Goal: Task Accomplishment & Management: Manage account settings

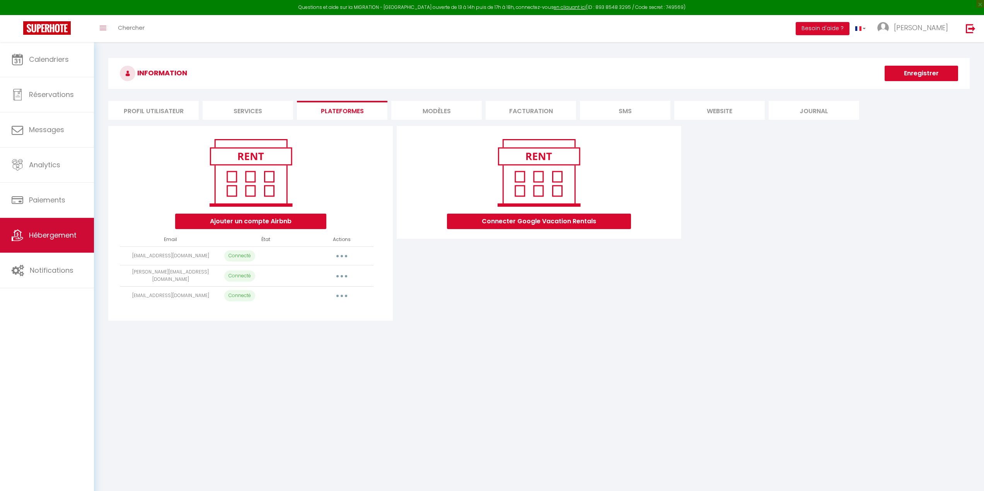
click at [31, 227] on link "Hébergement" at bounding box center [47, 235] width 94 height 35
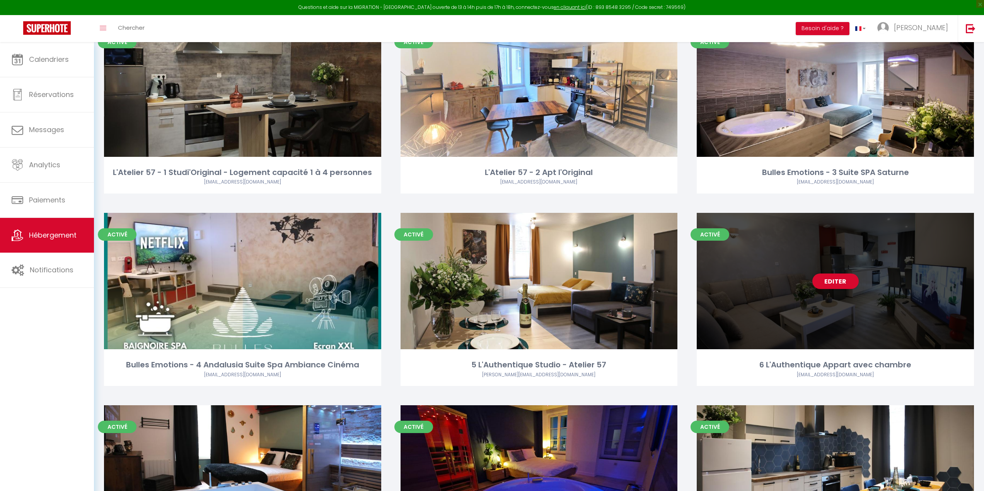
scroll to position [116, 0]
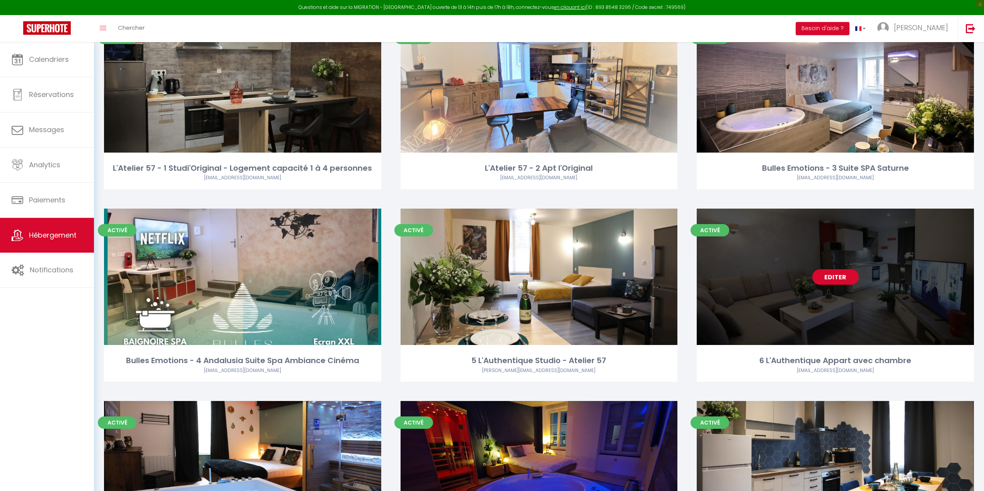
click at [823, 280] on link "Editer" at bounding box center [835, 276] width 46 height 15
click at [830, 274] on link "Editer" at bounding box center [835, 276] width 46 height 15
select select "3"
select select "2"
select select "1"
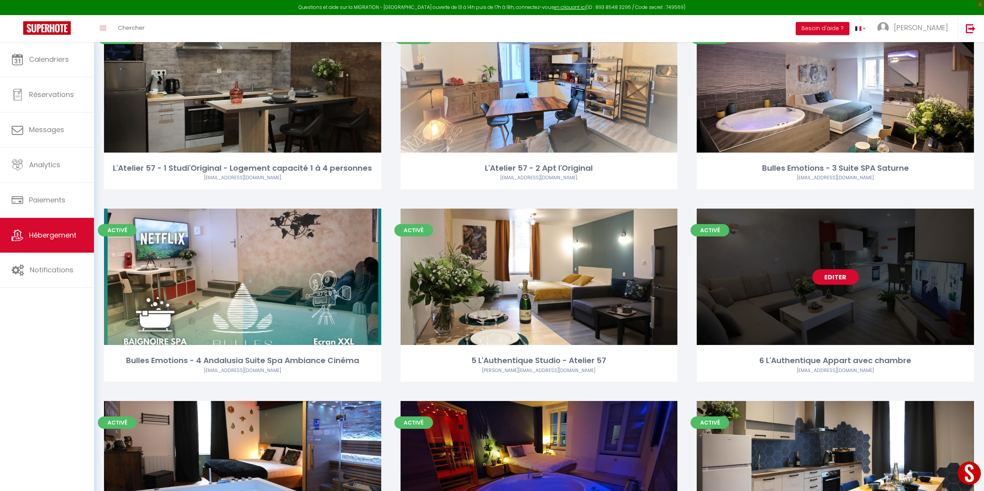
select select "1"
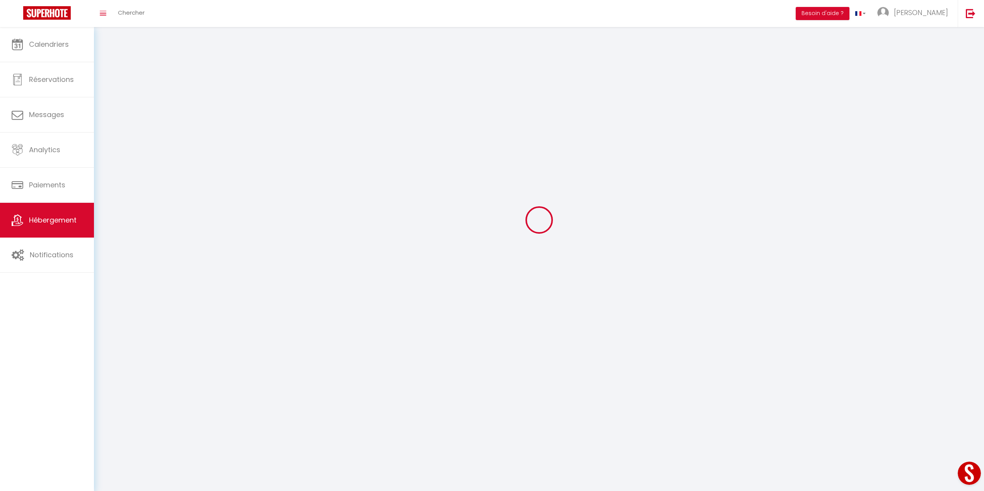
select select
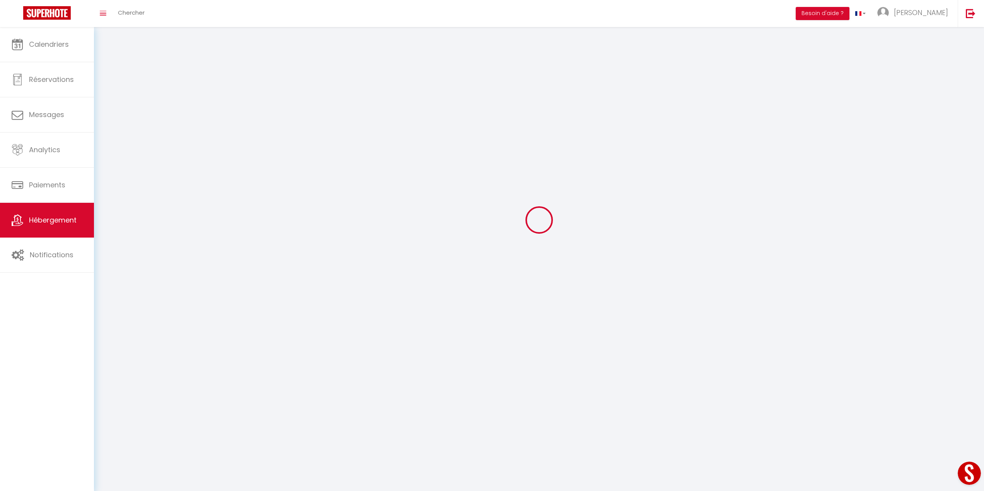
select select
checkbox input "false"
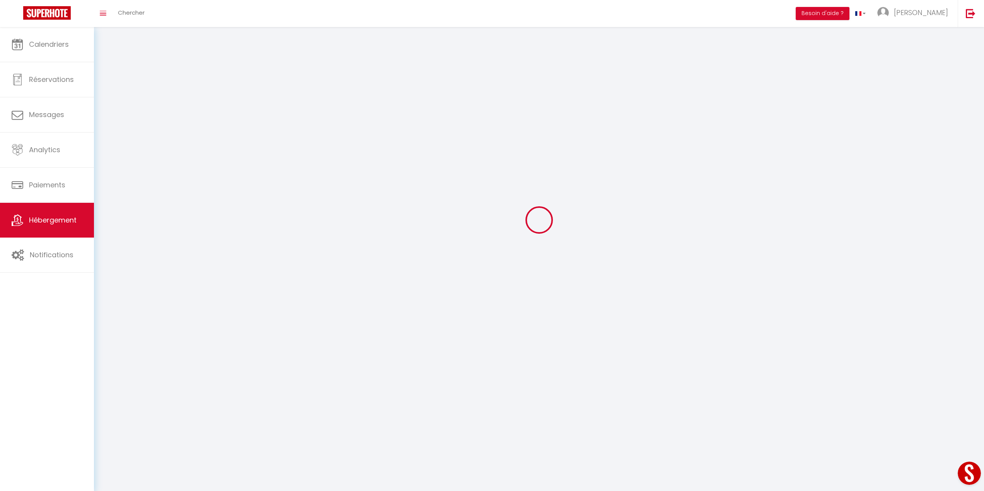
checkbox input "false"
select select
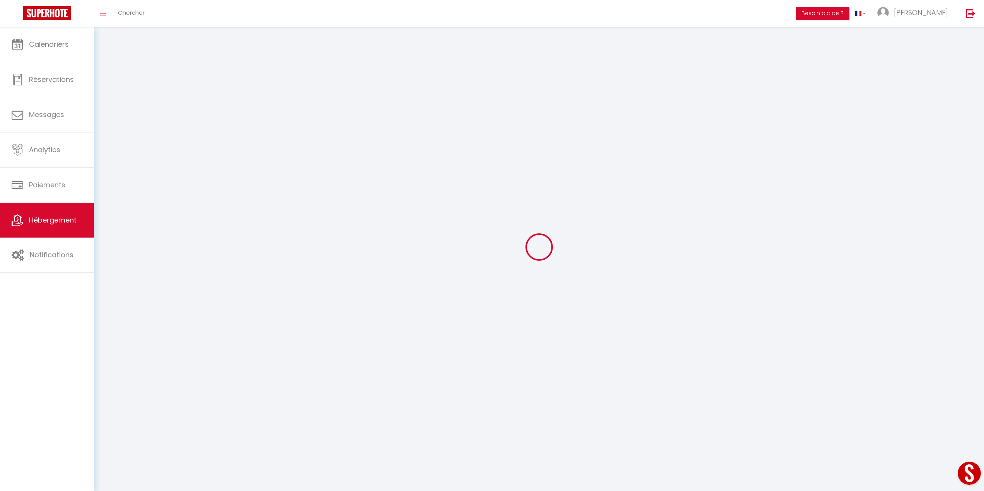
select select
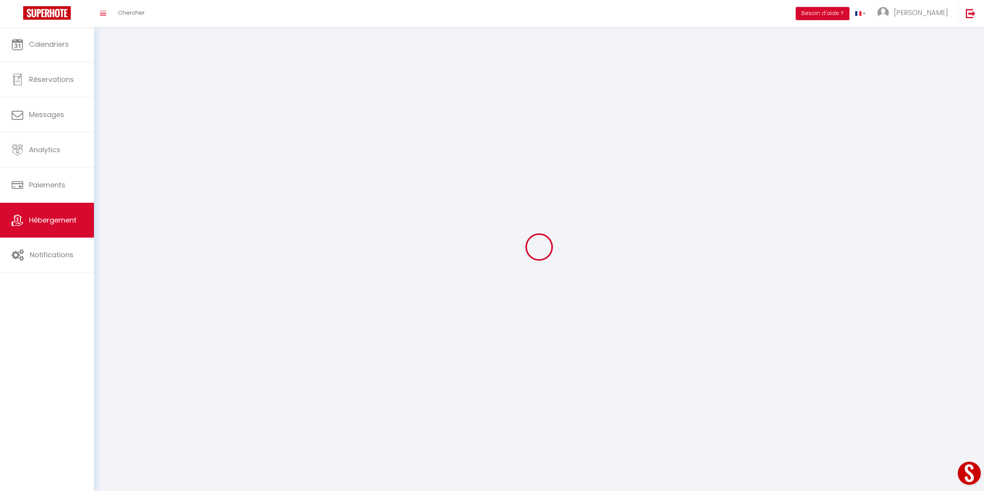
checkbox input "false"
select select
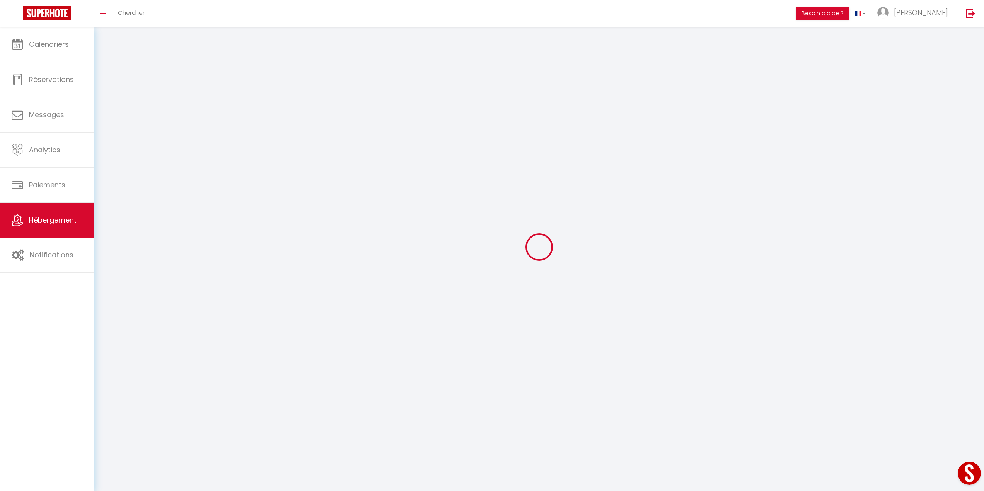
select select
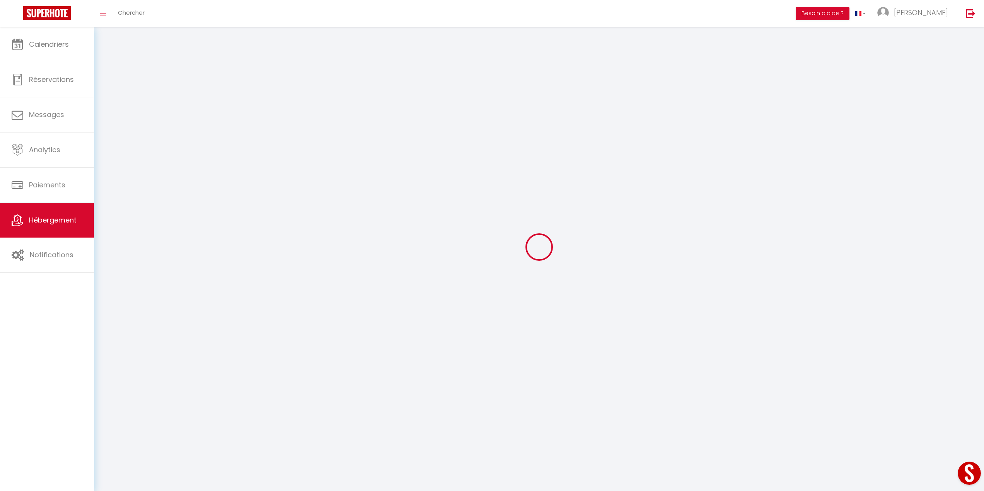
select select
checkbox input "false"
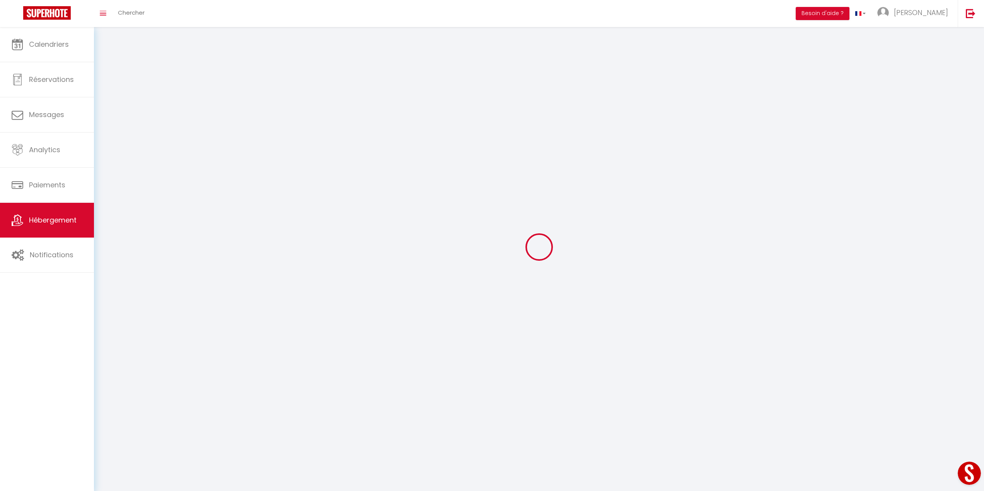
checkbox input "false"
select select
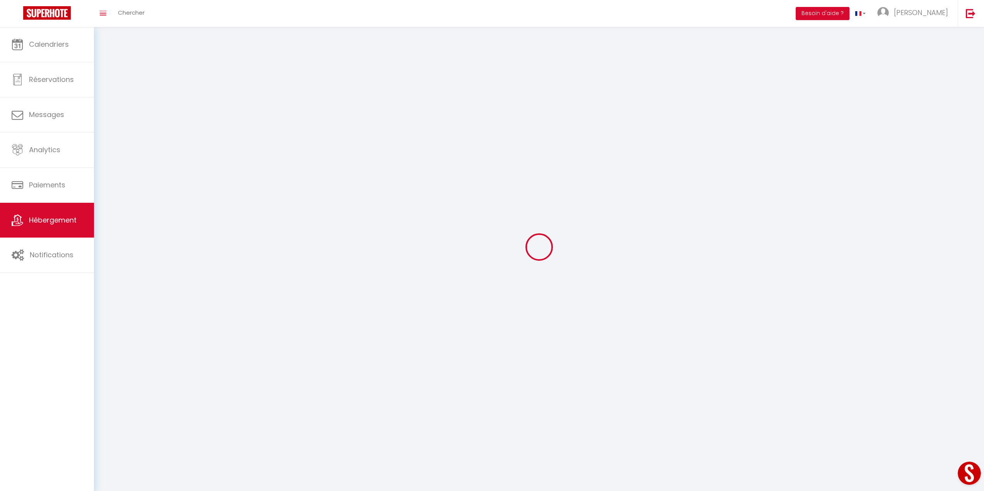
select select
checkbox input "false"
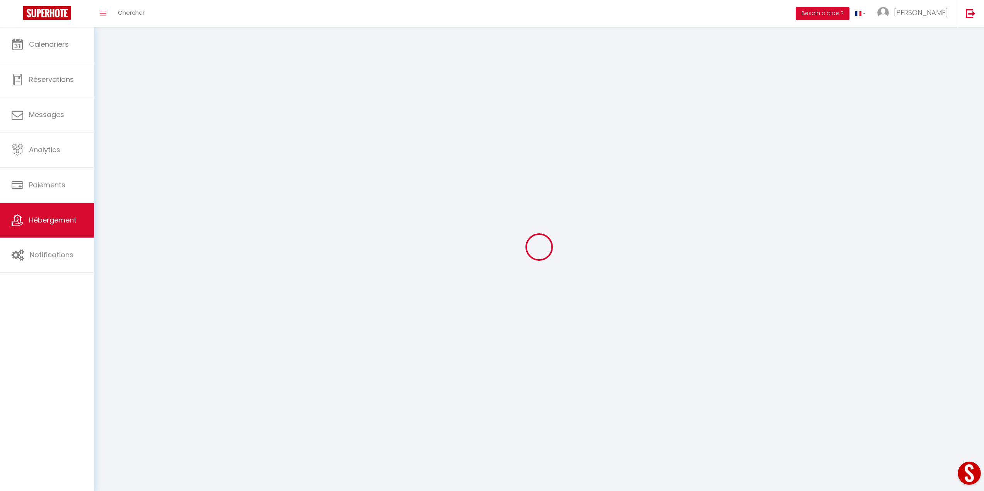
checkbox input "false"
select select
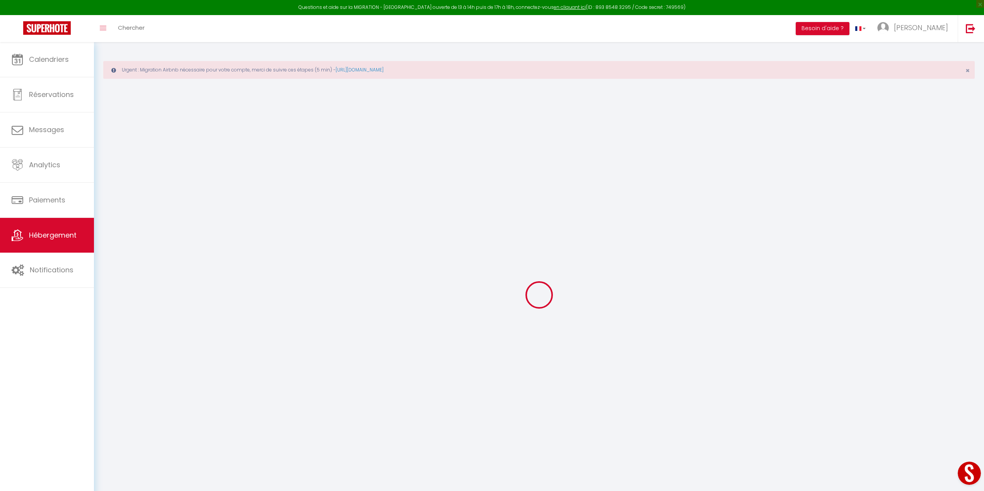
select select "+ 21 %"
select select "- 5 %"
checkbox input "false"
checkbox input "true"
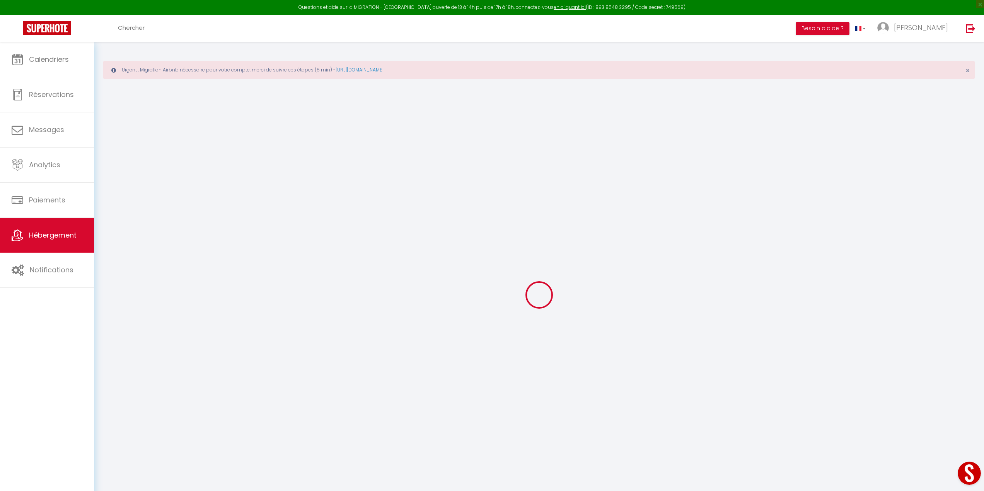
checkbox input "false"
checkbox input "true"
checkbox input "false"
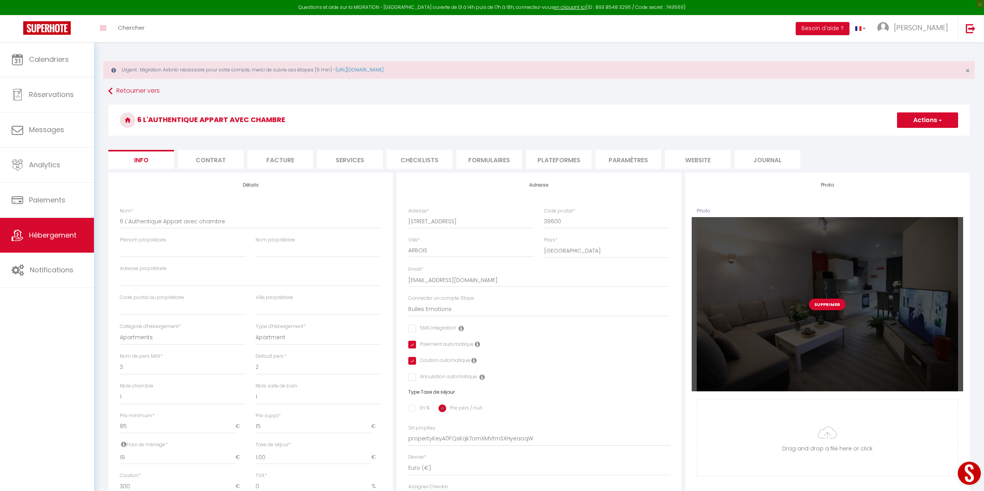
checkbox input "false"
checkbox input "true"
checkbox input "false"
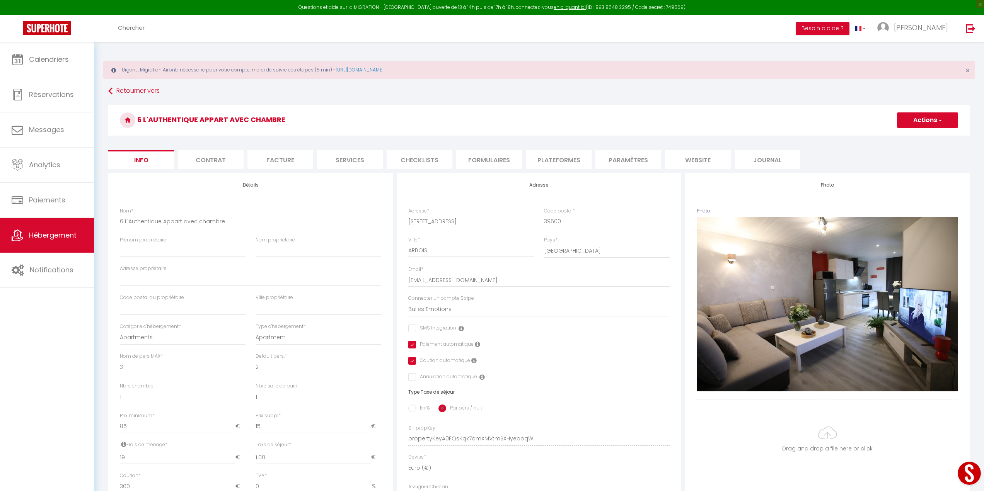
click at [571, 160] on li "Plateformes" at bounding box center [559, 159] width 66 height 19
select select
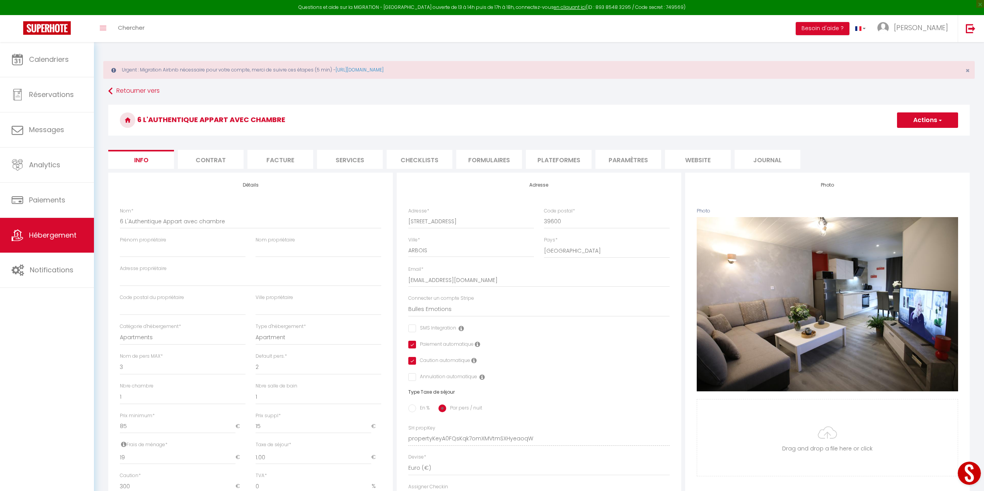
select select
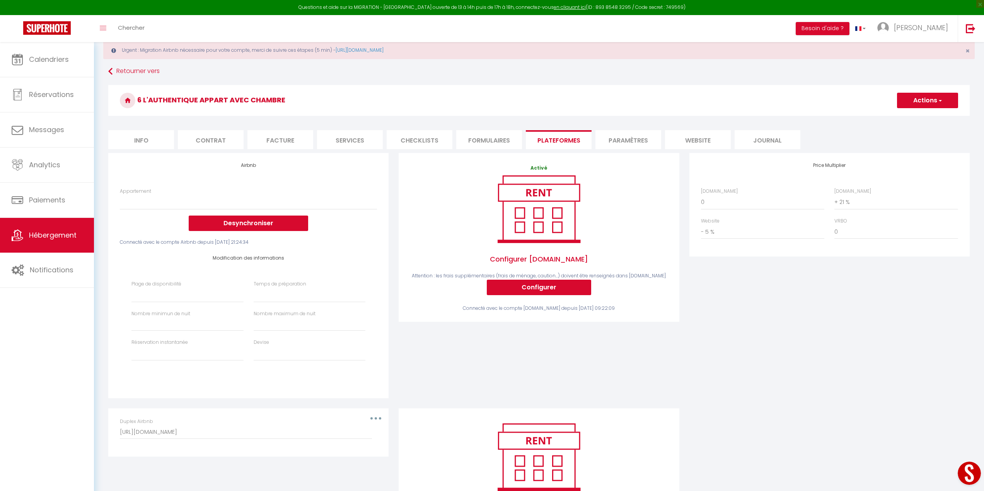
scroll to position [39, 0]
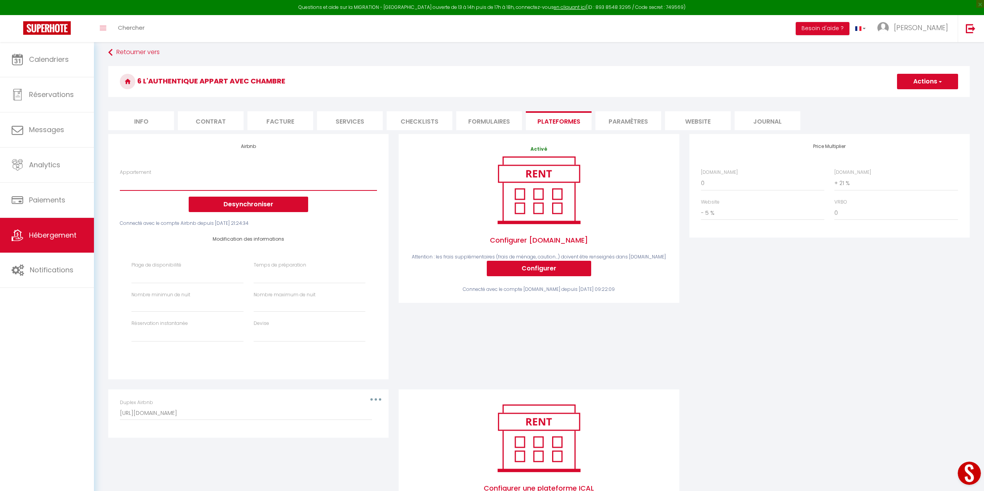
click at [328, 187] on select "6 Authentique aparte · Aparte Authentique, Centre-ville, Moderne et Cosy - pier…" at bounding box center [248, 183] width 257 height 15
click at [179, 317] on div "Plage de disponibilité Date indisponible par defaut 1 mois 3 mois 6 mois 9 mois…" at bounding box center [248, 306] width 244 height 89
click at [279, 205] on button "Desynchroniser" at bounding box center [248, 204] width 119 height 15
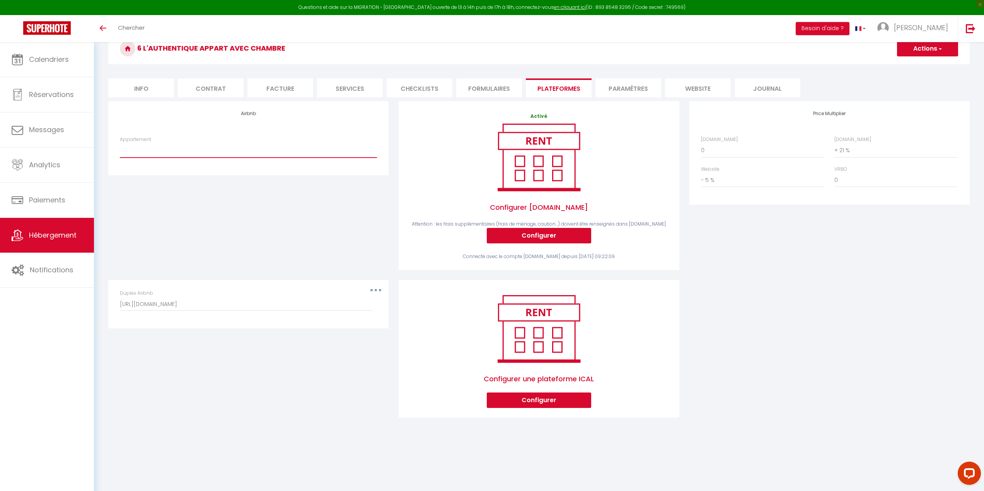
click at [193, 153] on select "6 Authentique aparte · Aparte Authentique, Centre-ville, Moderne et Cosy - pier…" at bounding box center [248, 150] width 257 height 15
select select "1204-631461306550611201"
click at [120, 143] on select "6 Authentique aparte · Aparte Authentique, Centre-ville, Moderne et Cosy - pier…" at bounding box center [248, 150] width 257 height 15
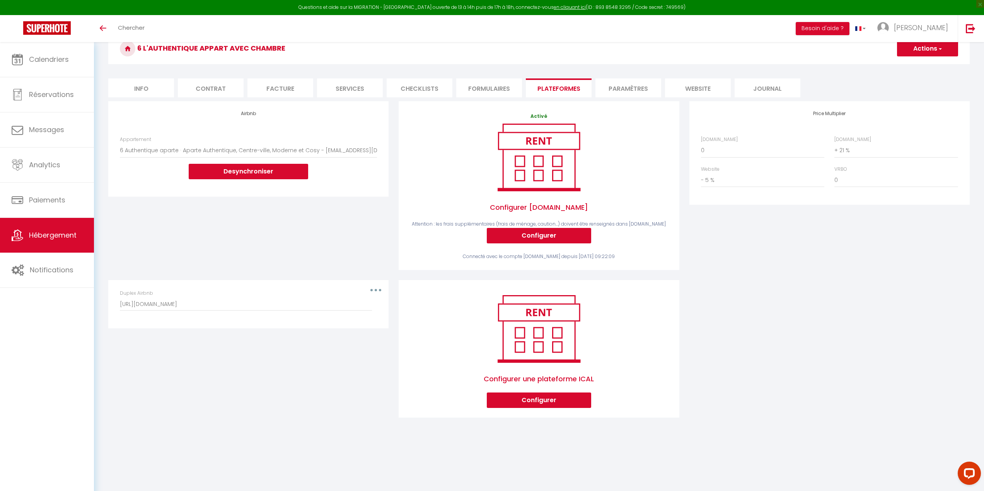
click at [924, 50] on button "Actions" at bounding box center [927, 48] width 61 height 15
click at [917, 66] on link "Enregistrer" at bounding box center [926, 66] width 61 height 10
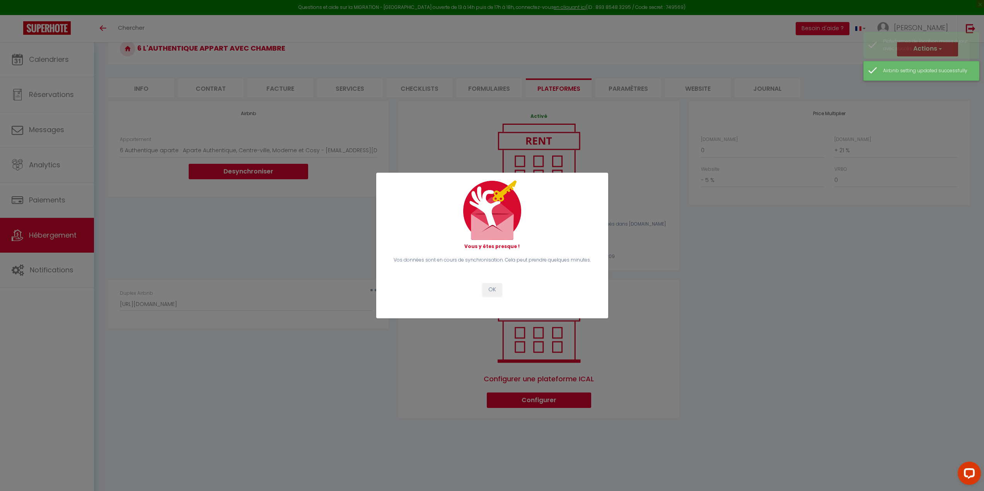
click at [896, 70] on body "Questions et aide sur la MIGRATION - Salle Zoom ouverte de 13 à 14h puis de 17h…" at bounding box center [492, 248] width 984 height 491
click at [497, 288] on button "OK" at bounding box center [494, 289] width 19 height 13
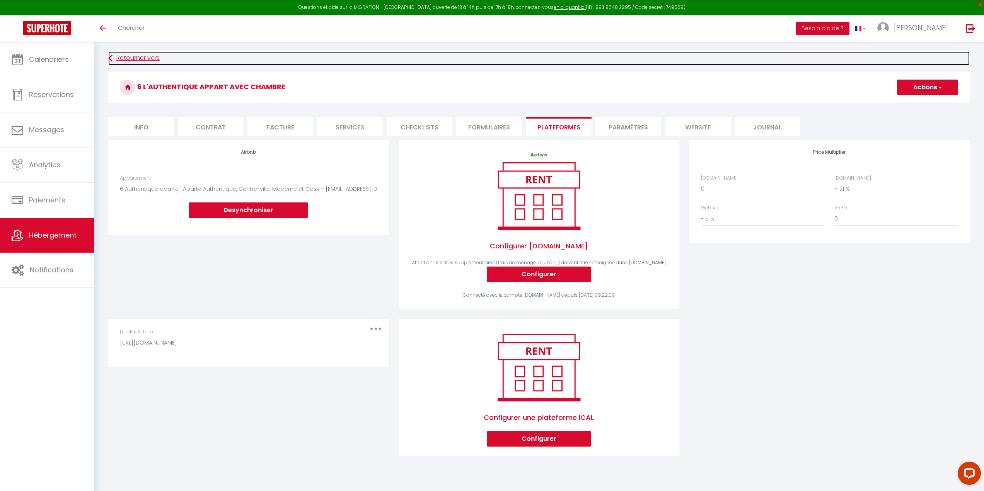
click at [116, 62] on link "Retourner vers" at bounding box center [538, 58] width 861 height 14
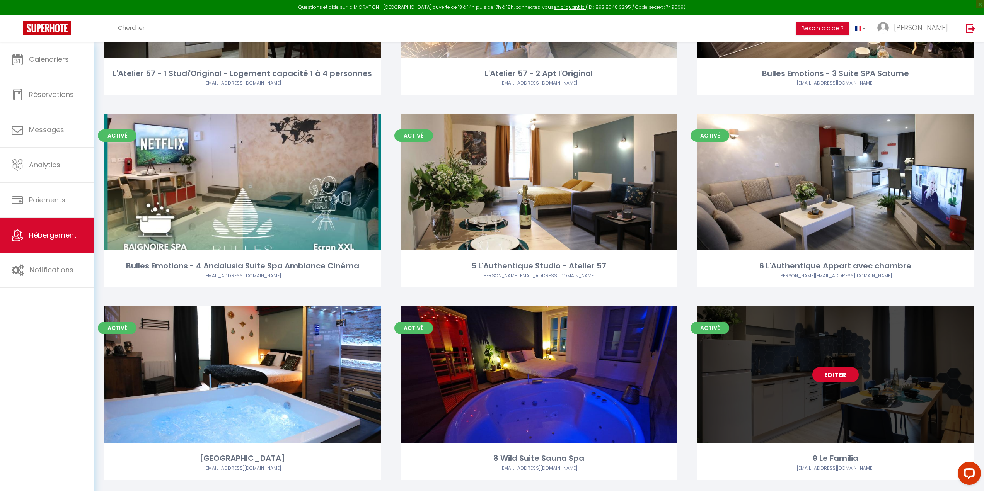
scroll to position [228, 0]
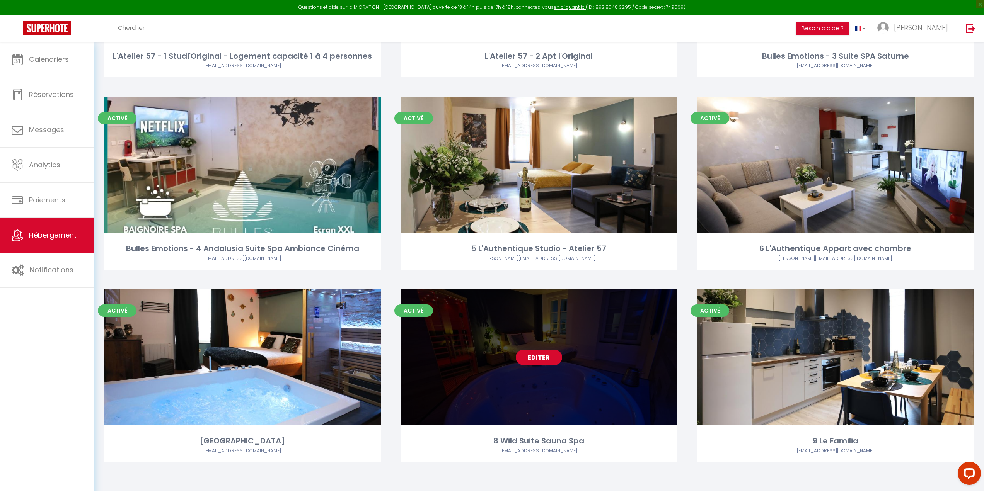
click at [531, 360] on link "Editer" at bounding box center [539, 357] width 46 height 15
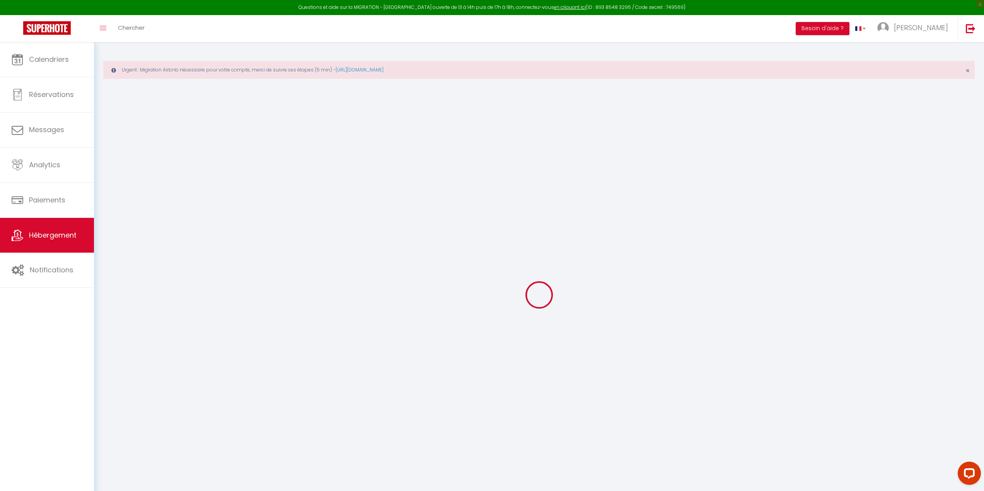
select select "+ 32 %"
select select "- 5 %"
checkbox input "false"
checkbox input "true"
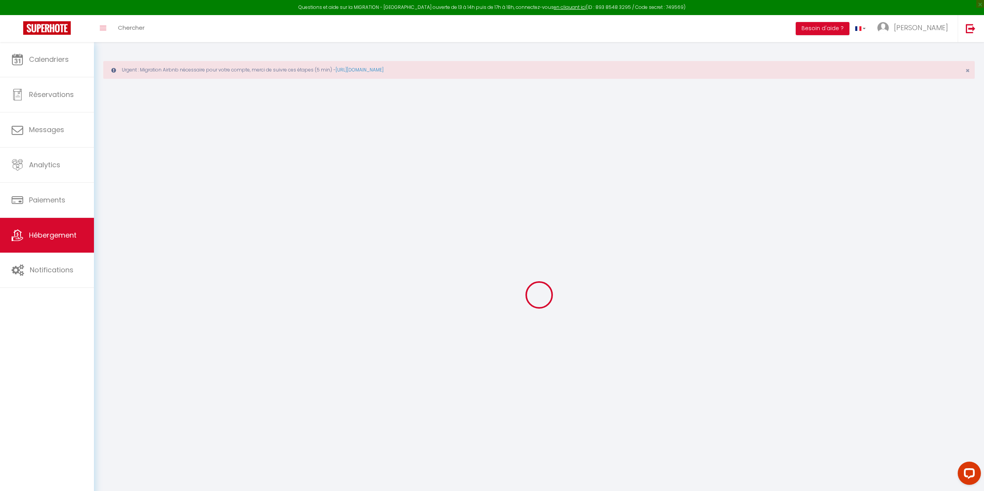
checkbox input "false"
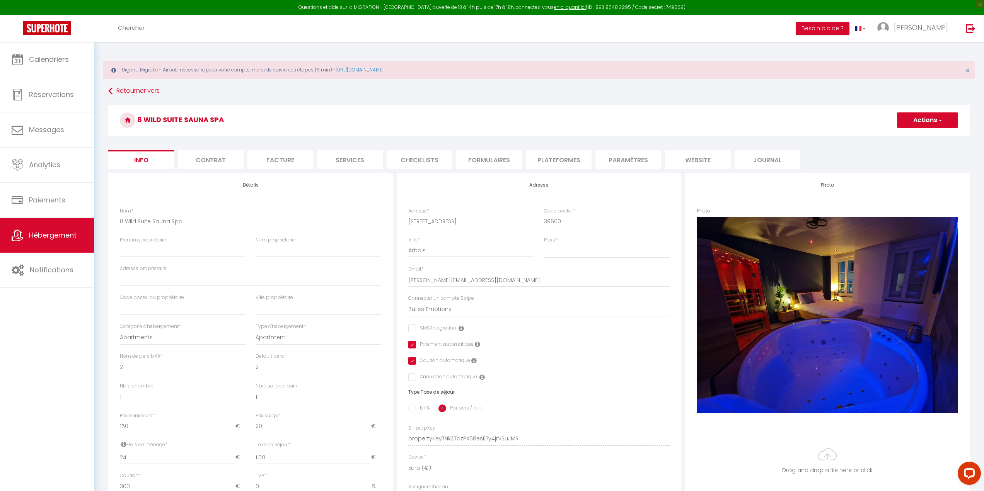
checkbox input "false"
checkbox input "true"
checkbox input "false"
select select "1118-778741587525191577"
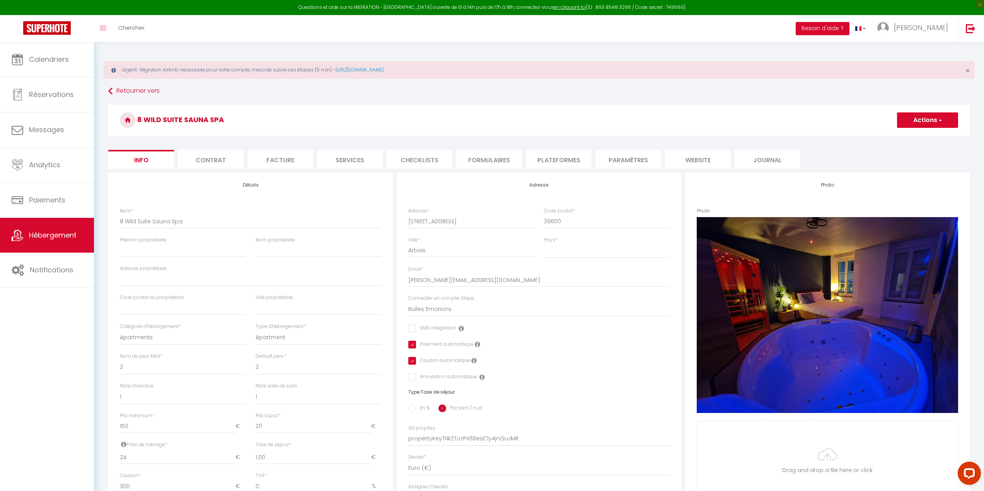
click at [536, 165] on li "Plateformes" at bounding box center [559, 159] width 66 height 19
select select
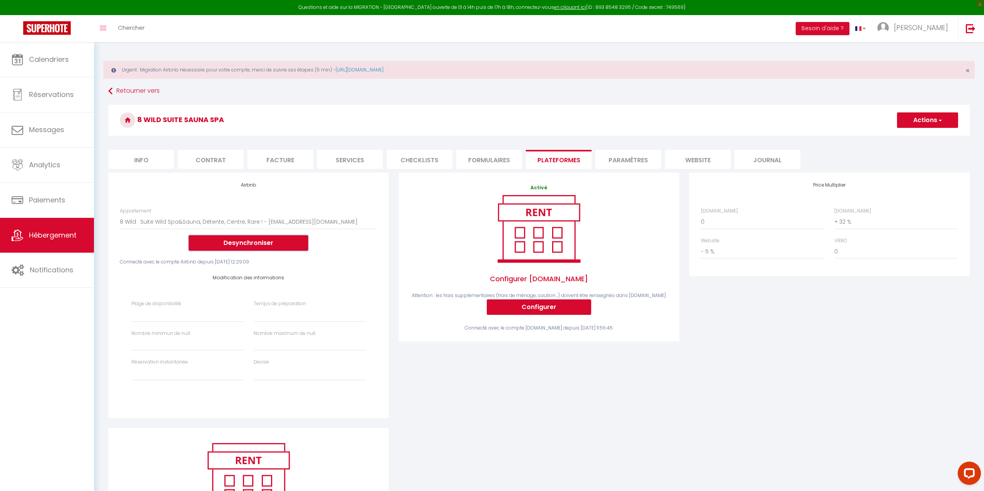
click at [284, 240] on button "Desynchroniser" at bounding box center [248, 242] width 119 height 15
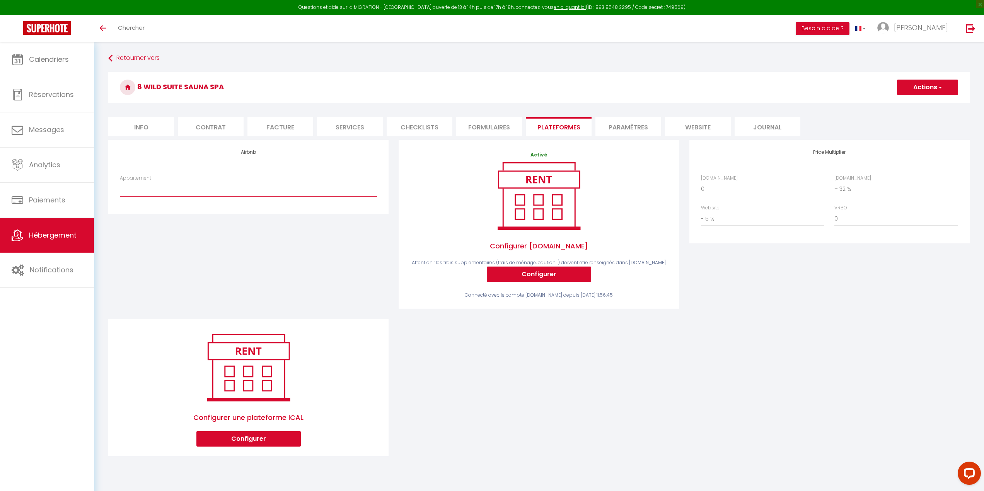
click at [223, 185] on select "8 Wild · Suite Wild Spa&Sauna, Détente, Centre, Rare ! - bullesemotions@gmail.c…" at bounding box center [248, 189] width 257 height 15
select select "1118-778741587525191577"
click at [120, 182] on select "8 Wild · Suite Wild Spa&Sauna, Détente, Centre, Rare ! - bullesemotions@gmail.c…" at bounding box center [248, 189] width 257 height 15
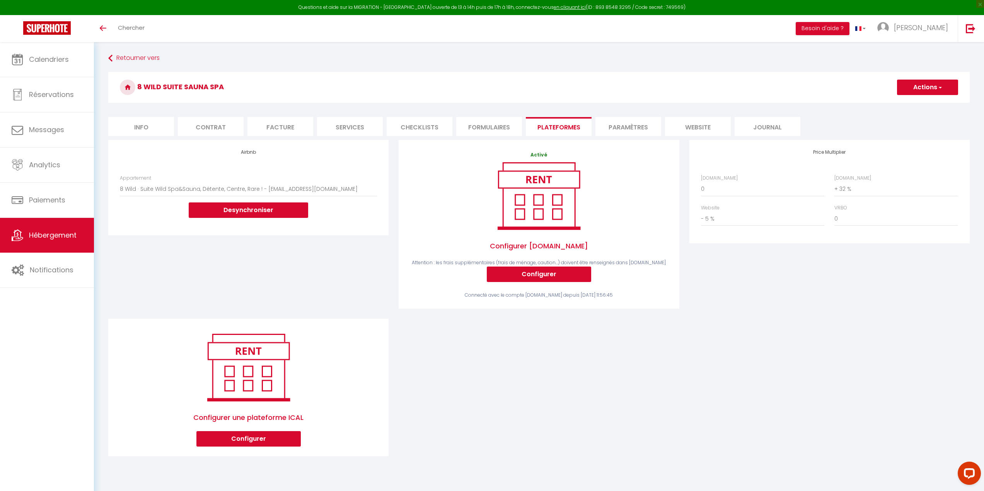
click at [920, 89] on button "Actions" at bounding box center [927, 87] width 61 height 15
click at [906, 105] on link "Enregistrer" at bounding box center [926, 104] width 61 height 10
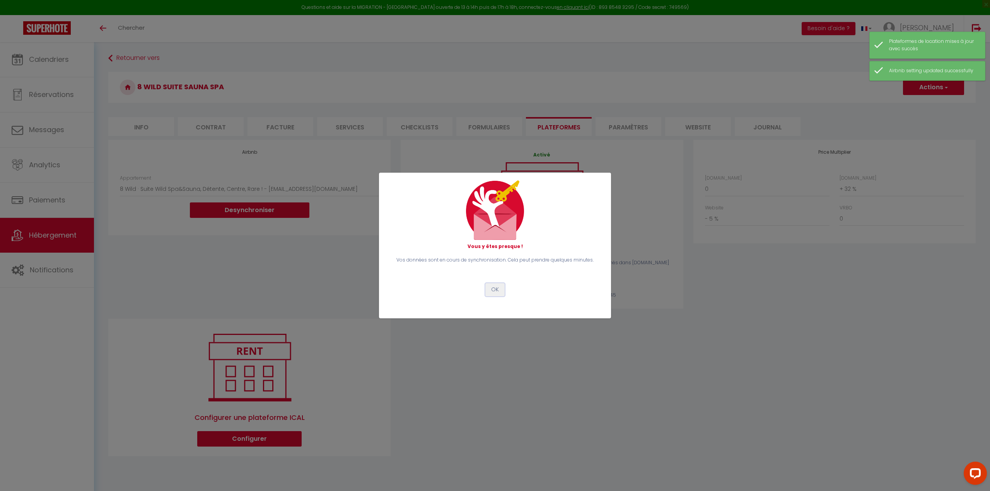
click at [499, 290] on button "OK" at bounding box center [494, 289] width 19 height 13
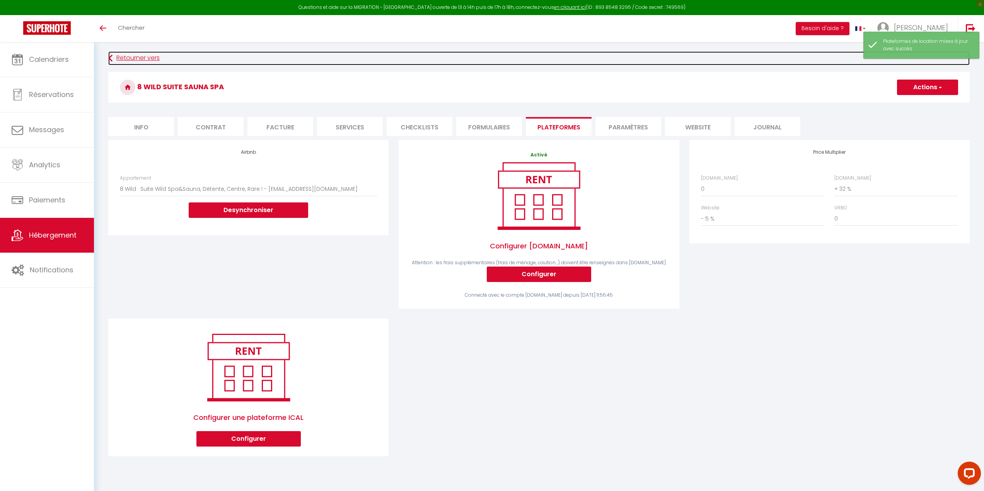
click at [109, 60] on icon at bounding box center [110, 58] width 4 height 14
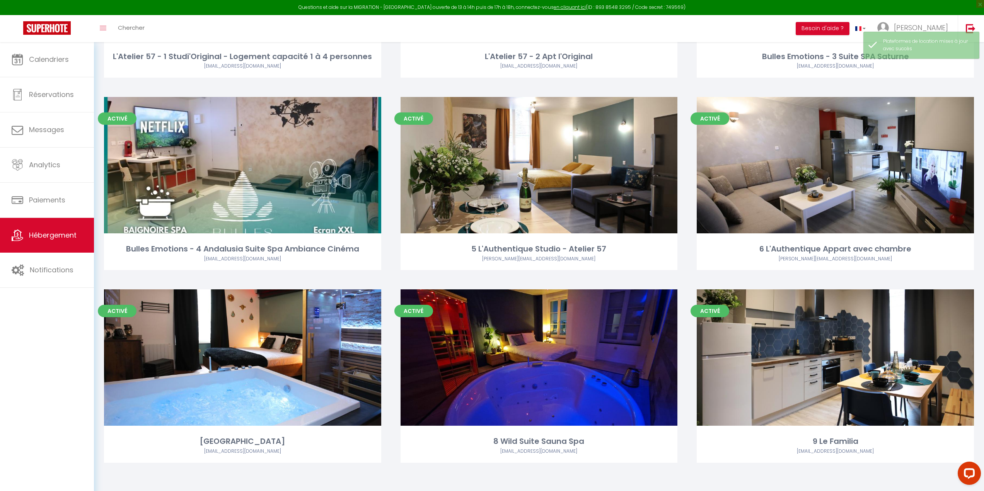
scroll to position [228, 0]
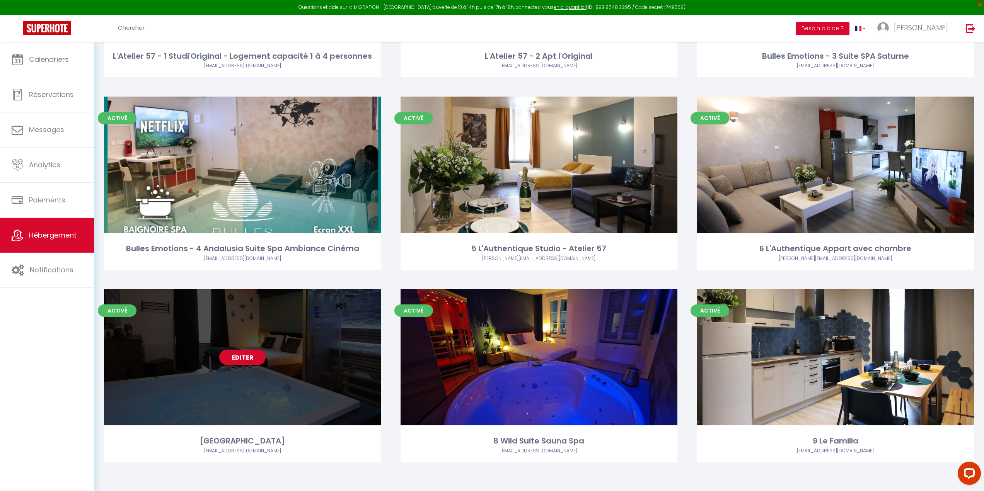
click at [251, 356] on link "Editer" at bounding box center [242, 357] width 46 height 15
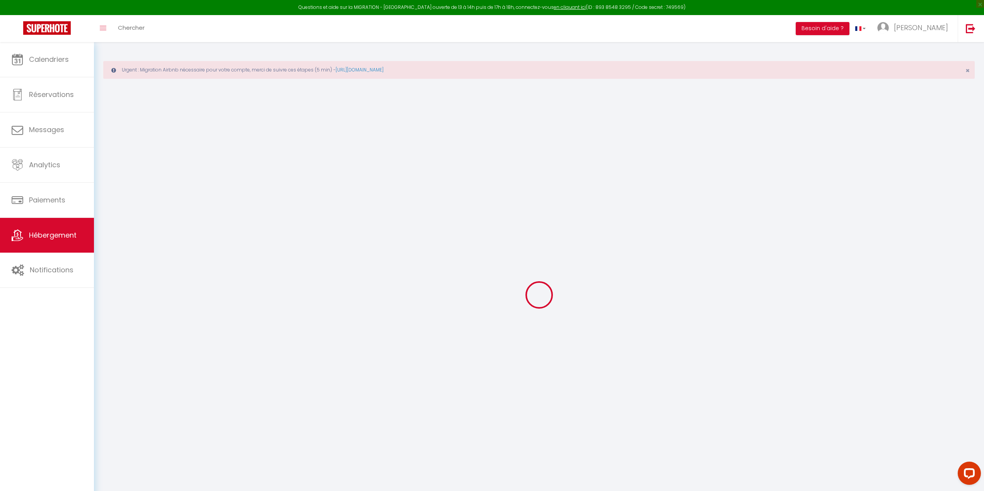
type input "7 Industrial Suite Spa Sauna"
select select "2"
type input "150"
type input "24"
type input "1.00"
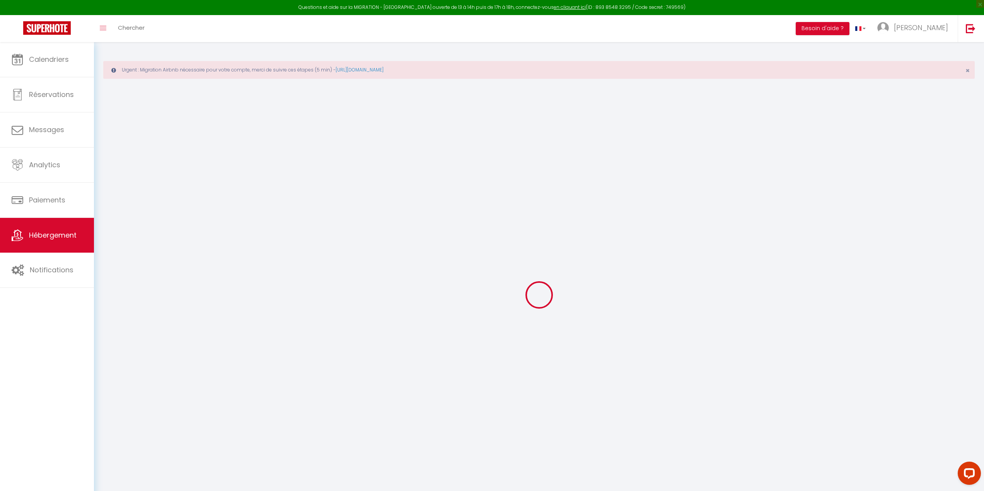
type input "300"
select select
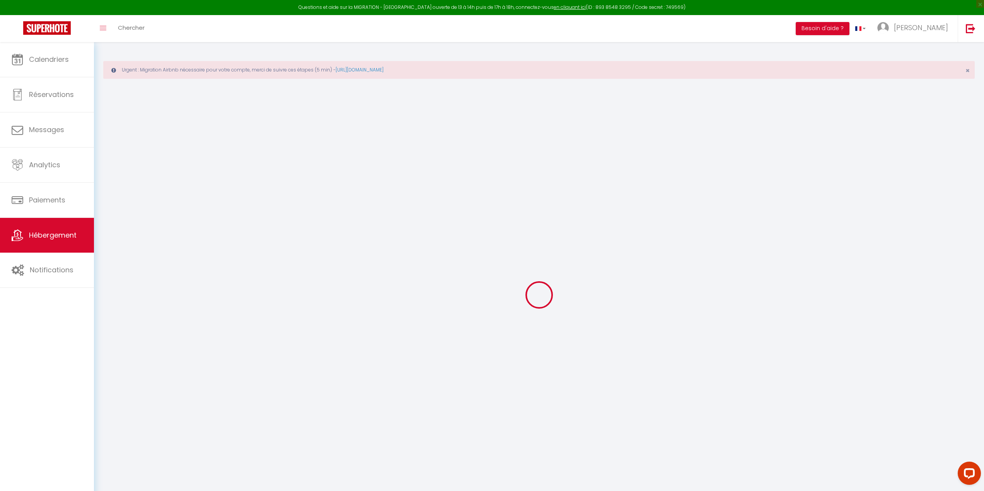
select select
type input "57 grande"
type input "39600"
type input "Arbois"
type input "[EMAIL_ADDRESS][DOMAIN_NAME]"
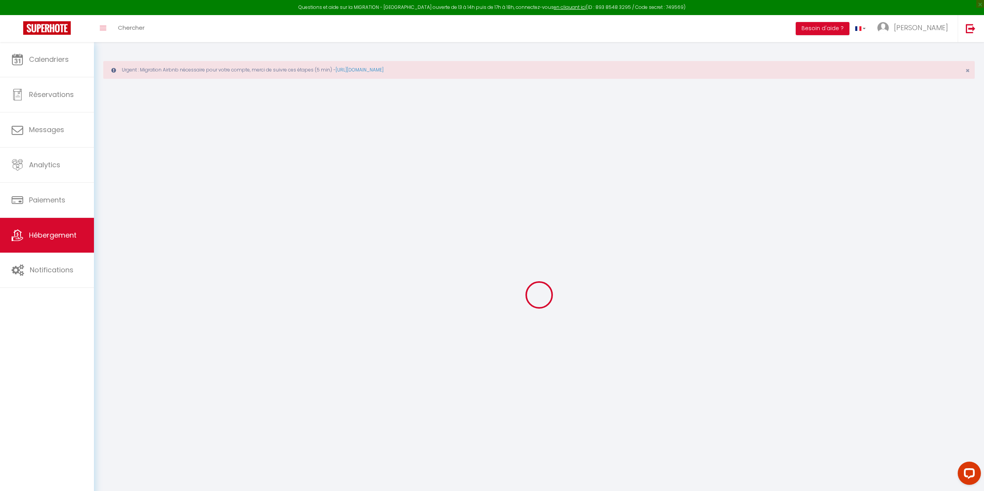
select select "3439"
checkbox input "false"
checkbox input "true"
checkbox input "false"
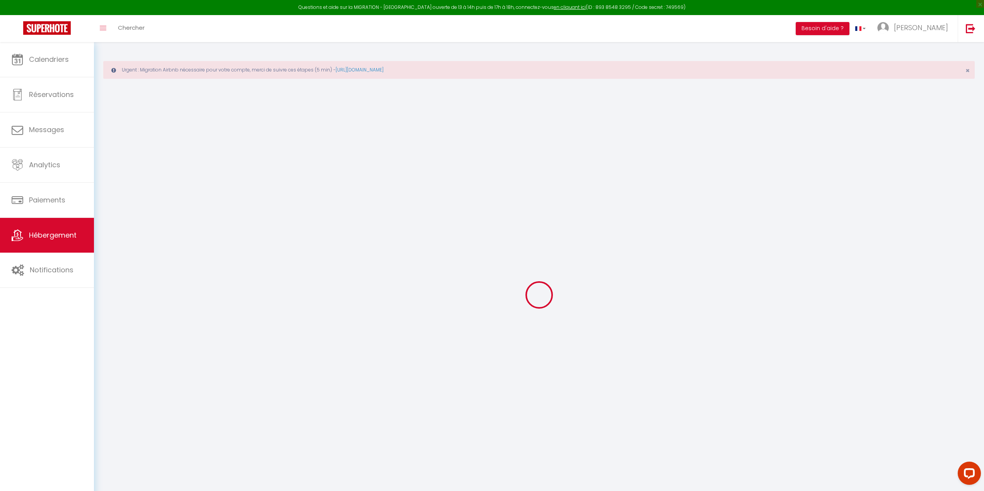
type input "0"
select select
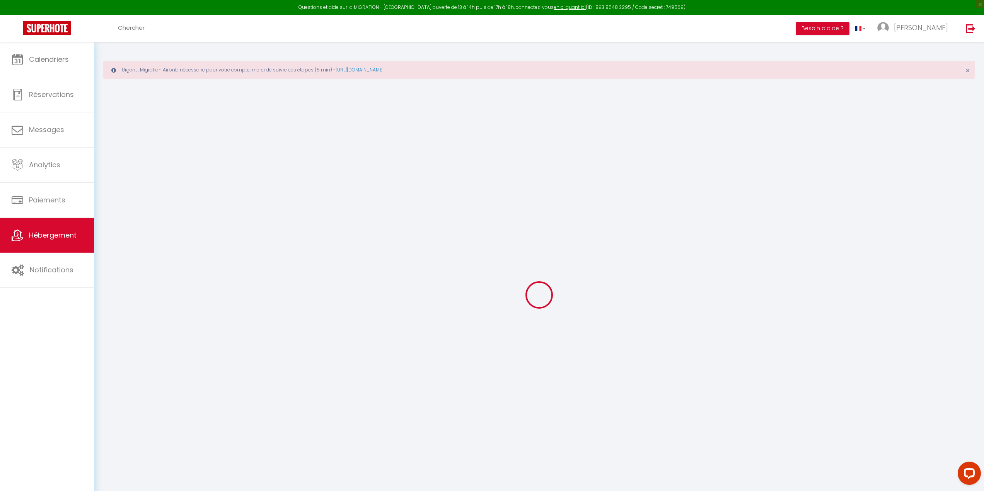
select select
checkbox input "false"
checkbox input "true"
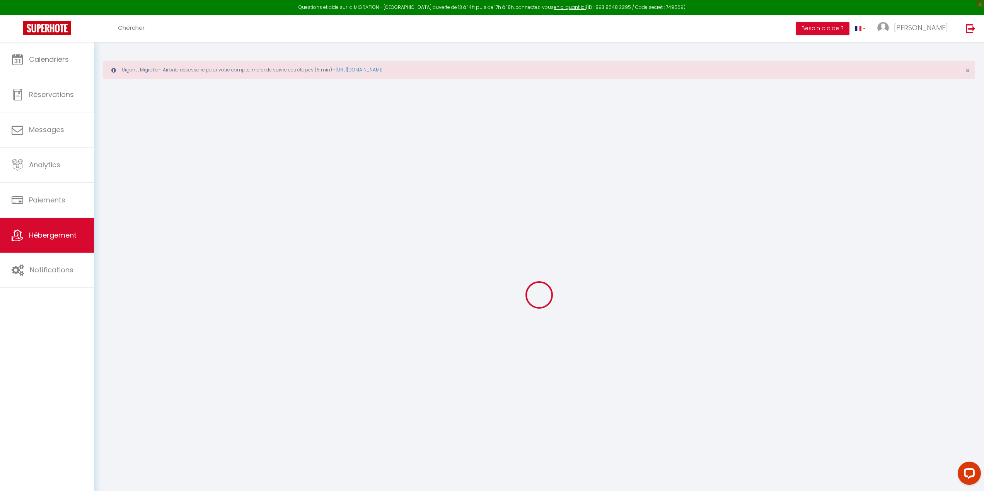
checkbox input "true"
checkbox input "false"
select select
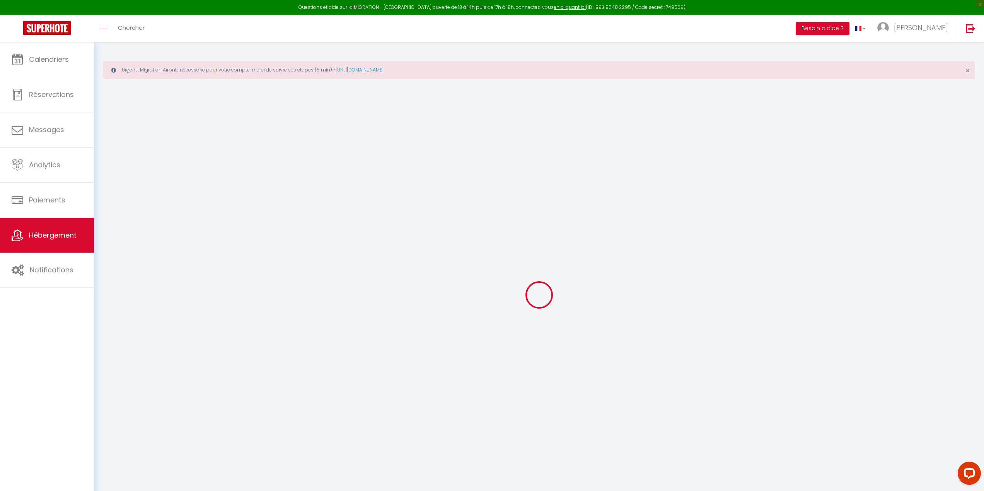
select select
checkbox input "false"
checkbox input "true"
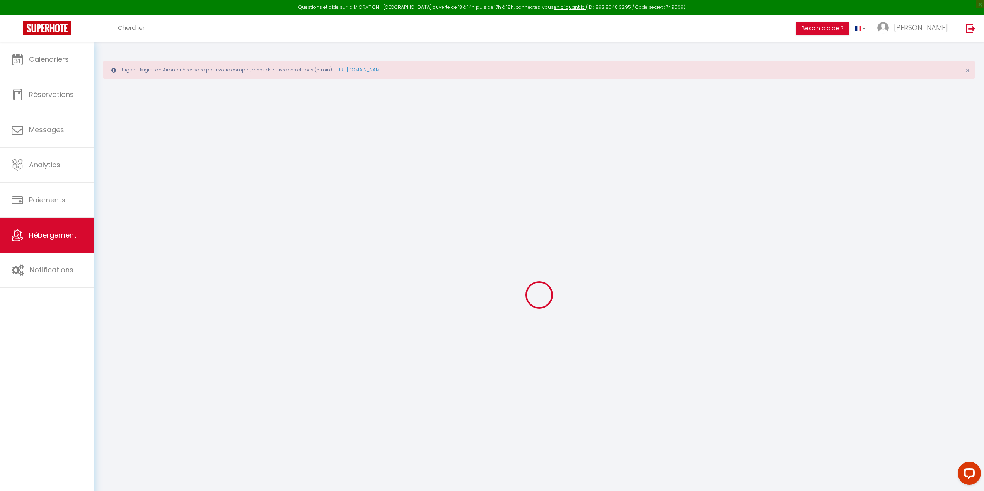
checkbox input "false"
checkbox input "true"
checkbox input "false"
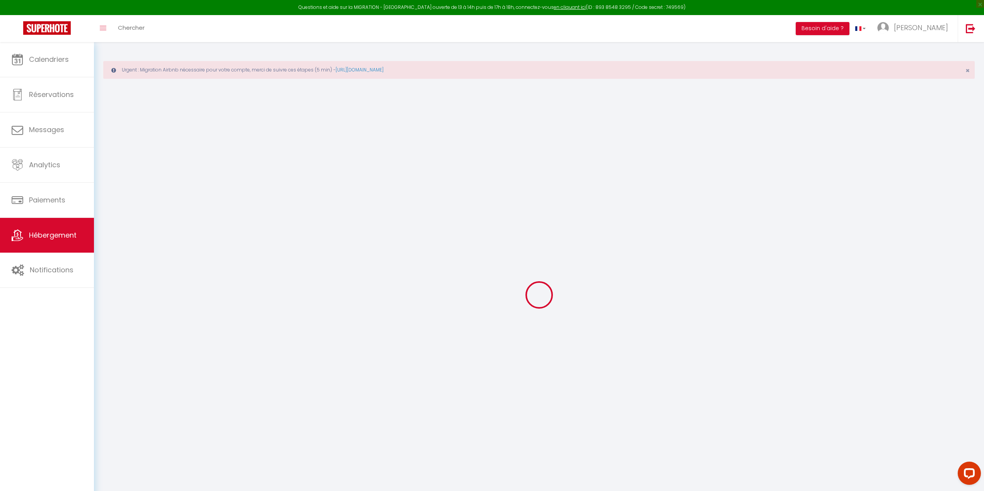
checkbox input "false"
checkbox input "true"
checkbox input "false"
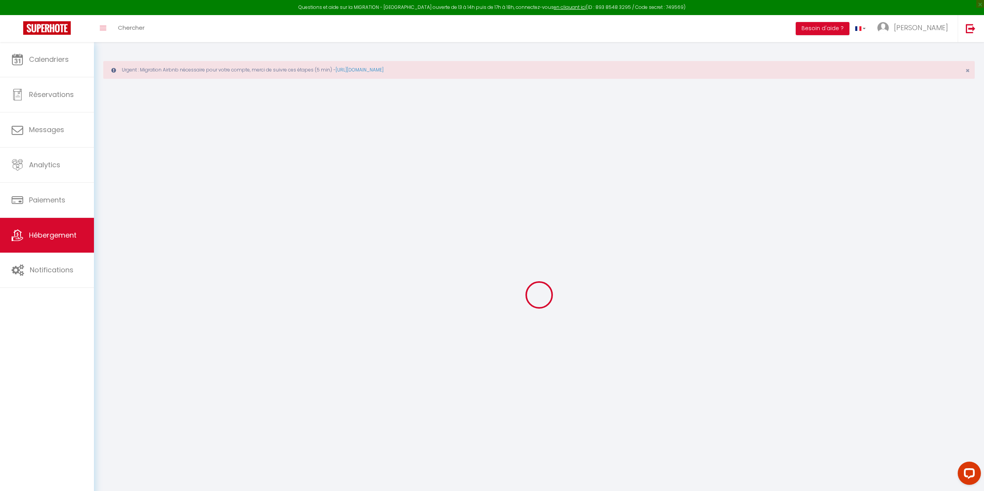
checkbox input "true"
checkbox input "false"
select select "17:00"
select select "23:45"
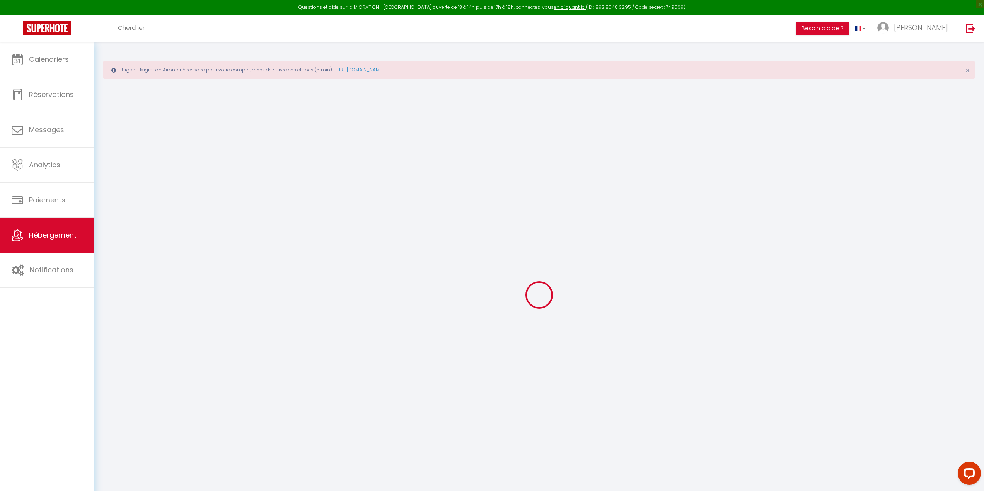
select select "11:00"
select select "30"
select select "120"
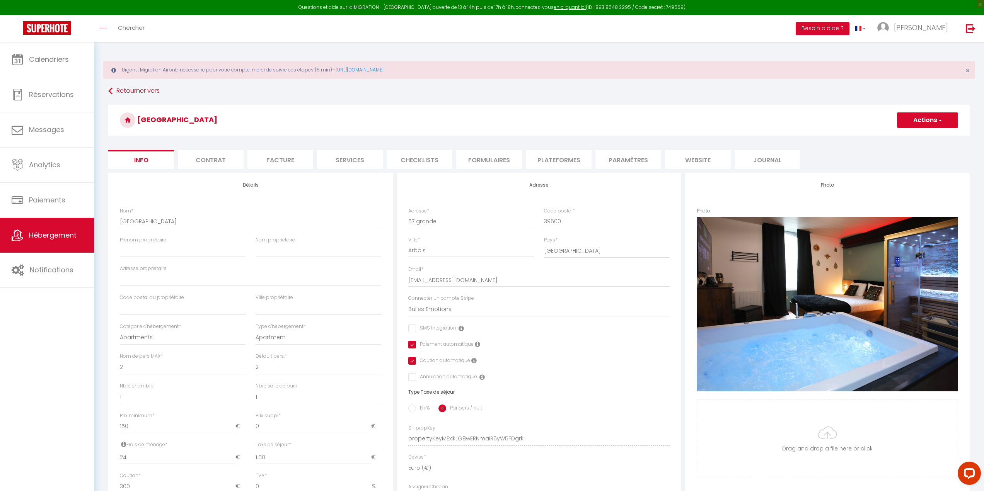
checkbox input "false"
checkbox input "true"
checkbox input "false"
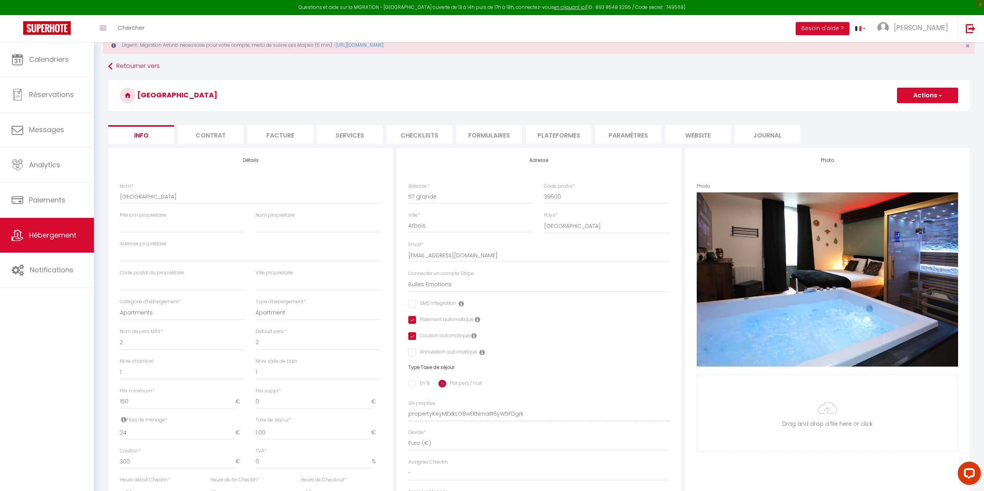
scroll to position [39, 0]
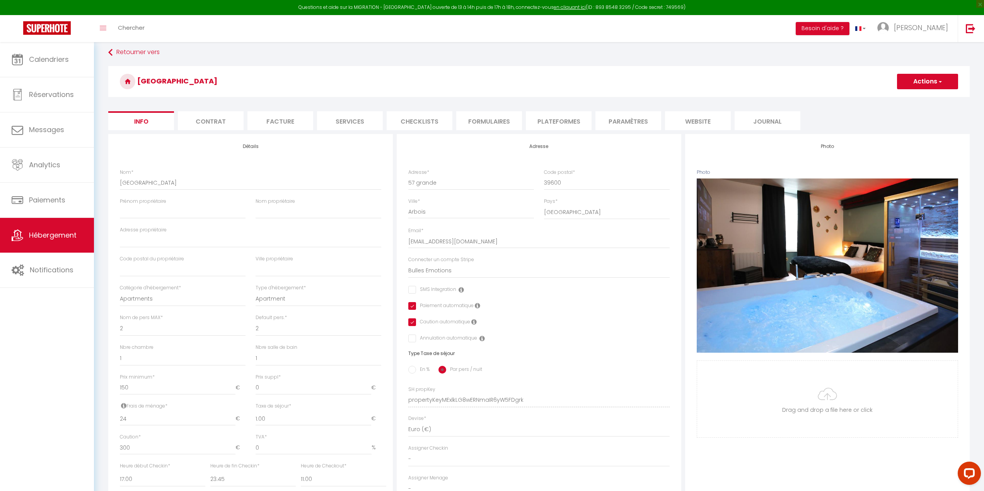
click at [560, 126] on li "Plateformes" at bounding box center [559, 120] width 66 height 19
select select
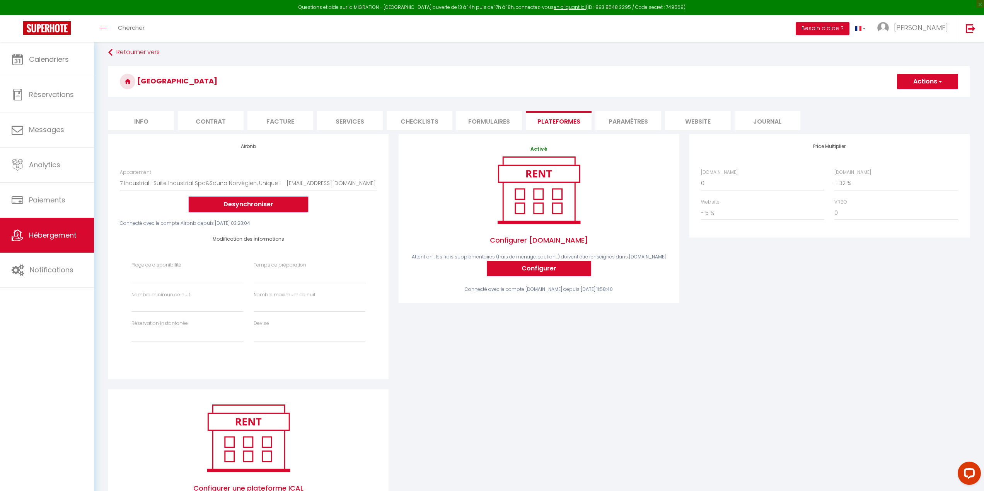
click at [245, 204] on button "Desynchroniser" at bounding box center [248, 204] width 119 height 15
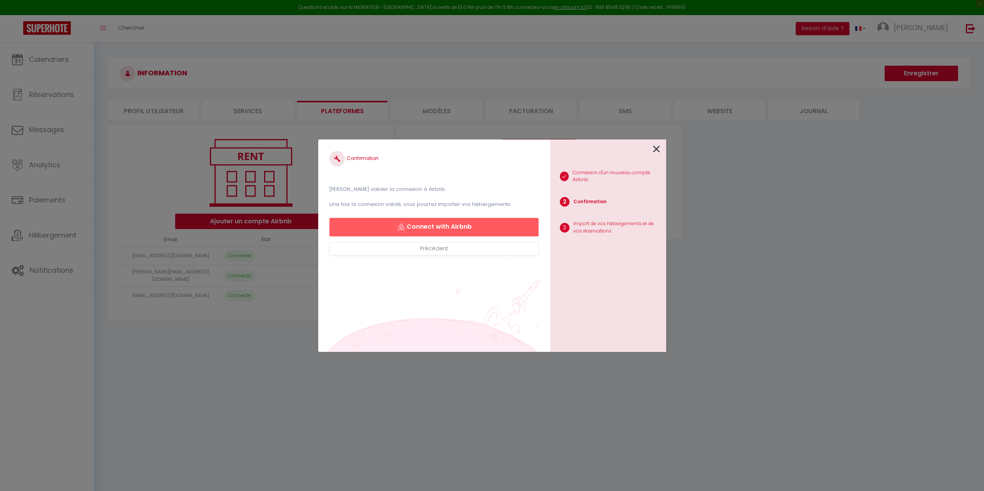
click at [652, 148] on div at bounding box center [605, 149] width 110 height 18
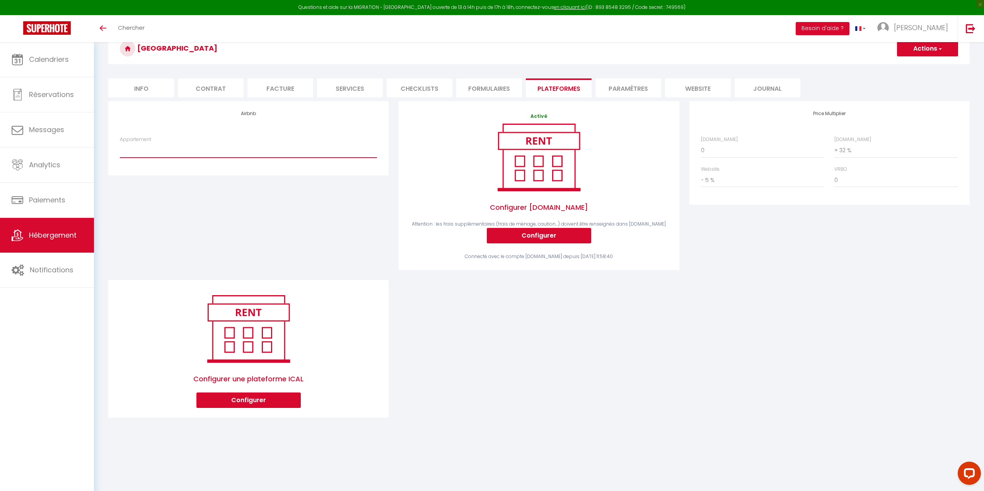
click at [221, 148] on select "7 Industrial · Suite Industrial Spa&Sauna Norvégien, Unique ! - bullesemotions@…" at bounding box center [248, 150] width 257 height 15
select select "1118-782816329923091468"
click at [120, 143] on select "7 Industrial · Suite Industrial Spa&Sauna Norvégien, Unique ! - bullesemotions@…" at bounding box center [248, 150] width 257 height 15
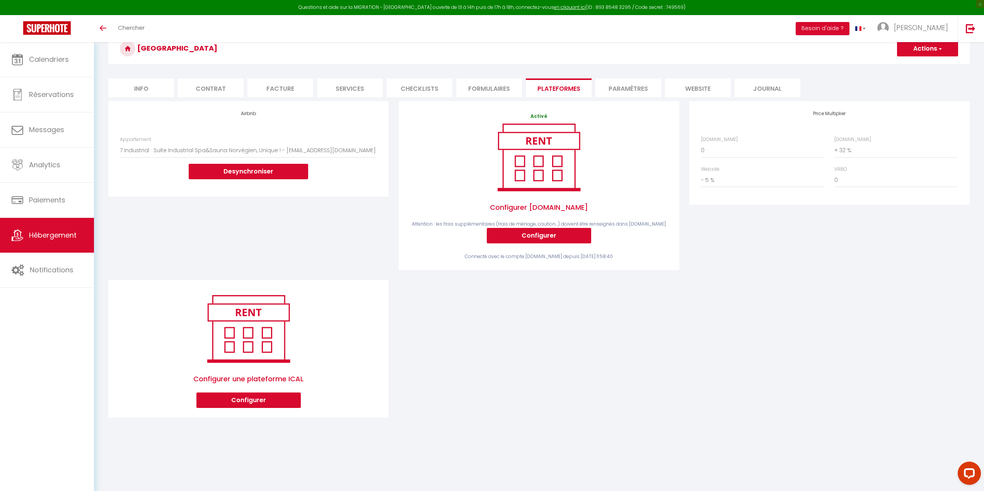
click at [911, 50] on button "Actions" at bounding box center [927, 48] width 61 height 15
click at [926, 66] on link "Enregistrer" at bounding box center [926, 66] width 61 height 10
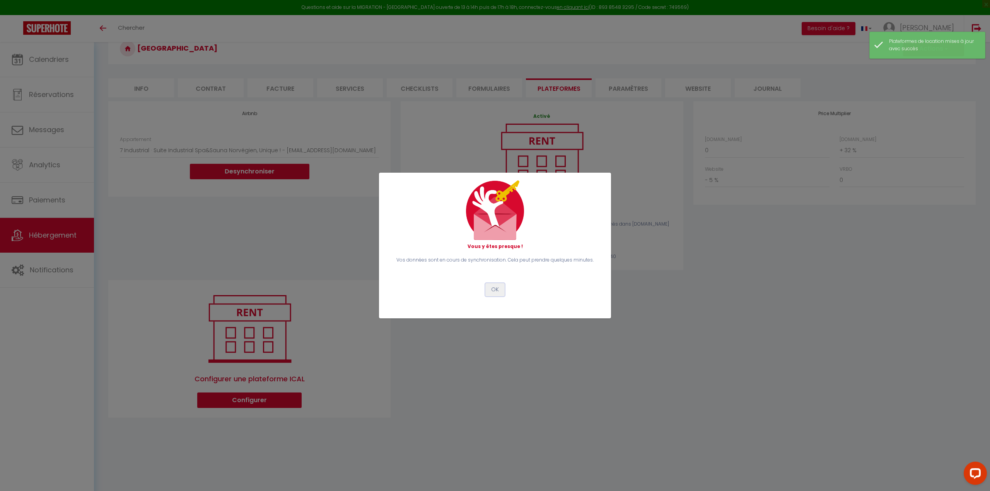
click at [492, 294] on button "OK" at bounding box center [494, 289] width 19 height 13
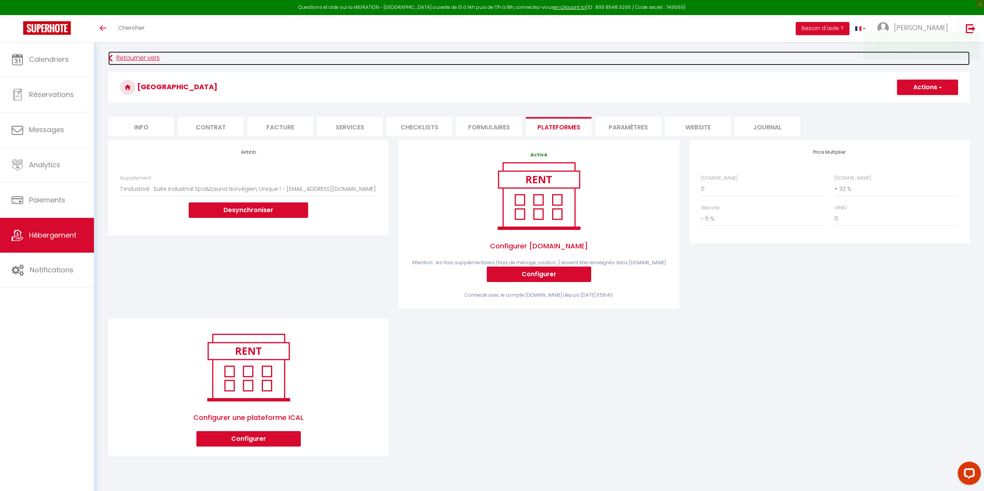
click at [111, 54] on icon at bounding box center [110, 58] width 4 height 14
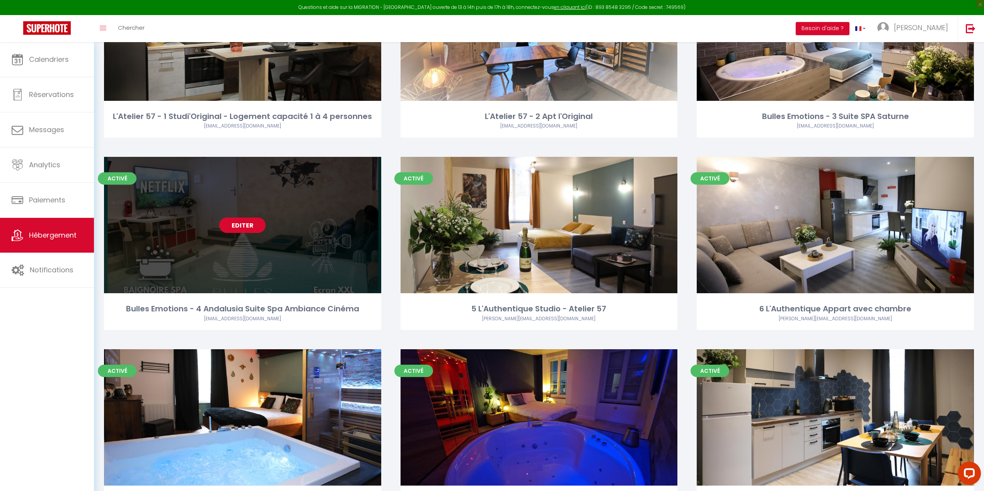
scroll to position [151, 0]
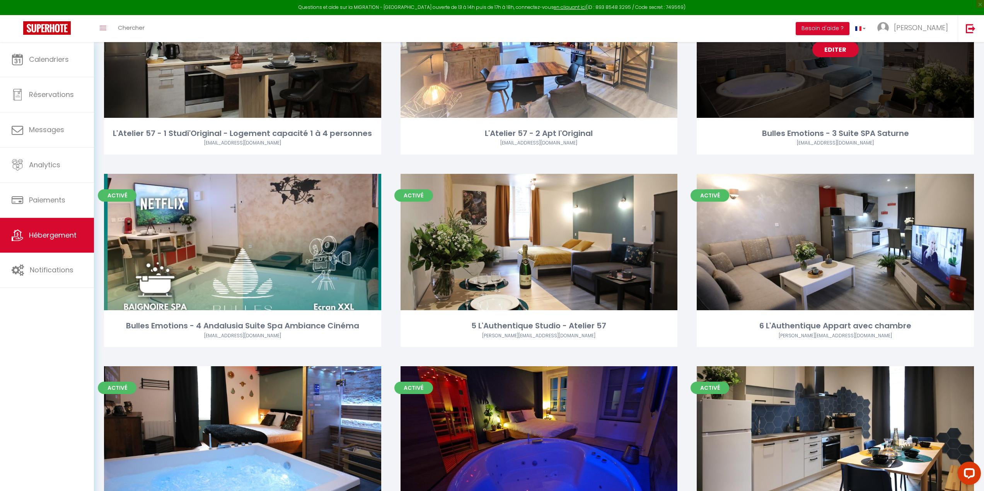
click at [836, 49] on link "Editer" at bounding box center [835, 49] width 46 height 15
select select "3"
select select "2"
select select "1"
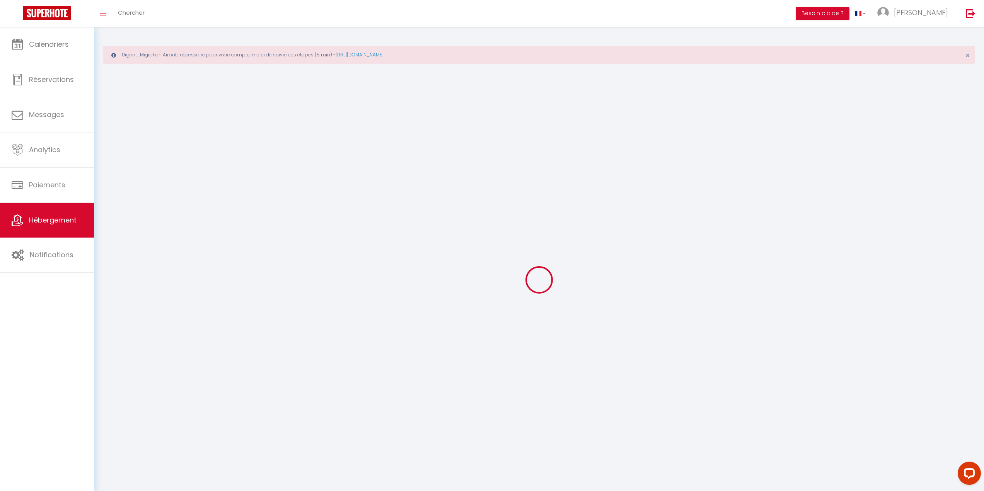
select select
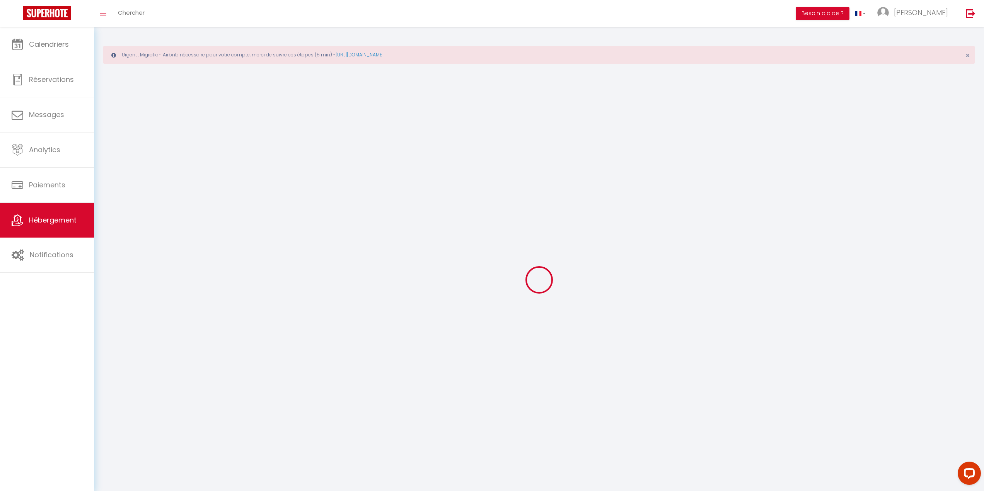
select select
checkbox input "false"
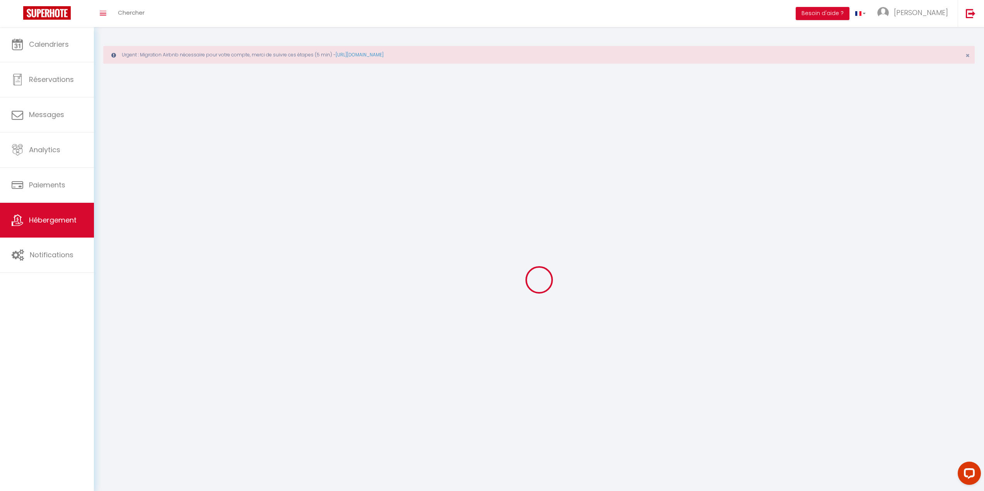
select select
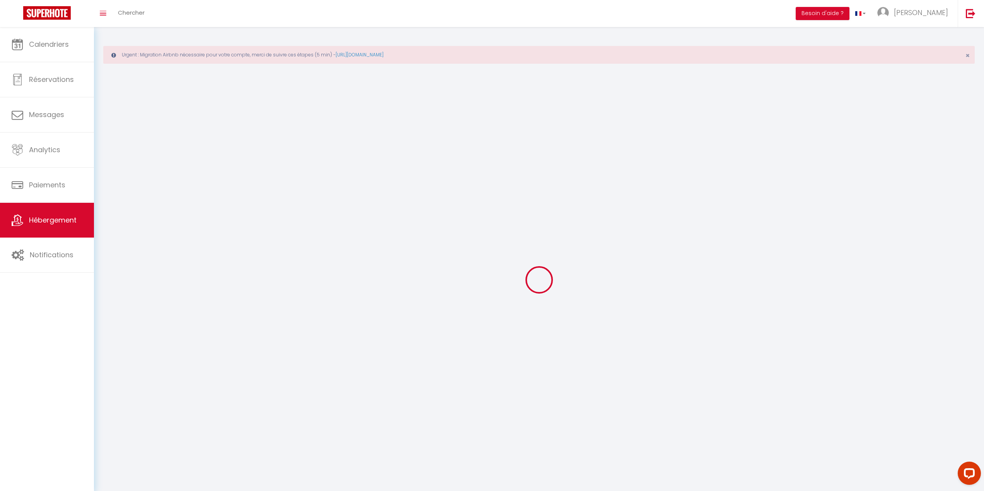
select select
checkbox input "false"
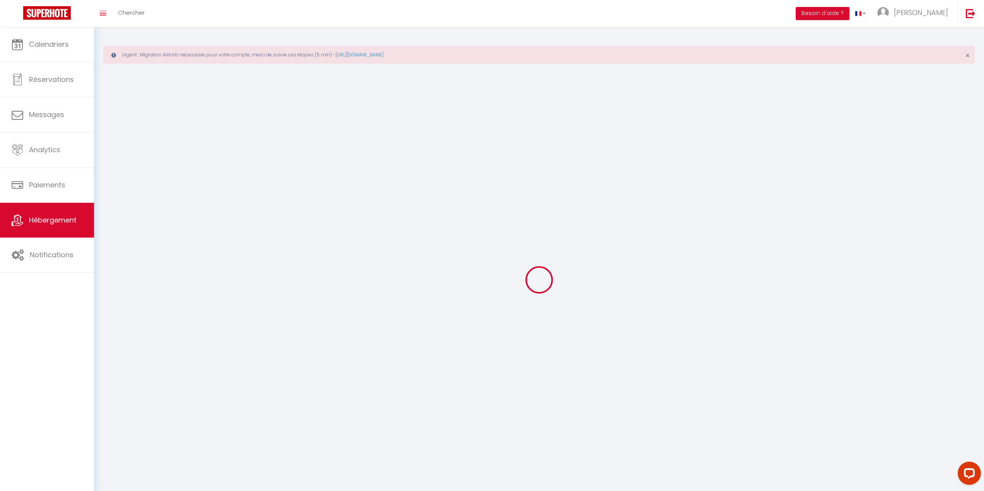
checkbox input "false"
select select
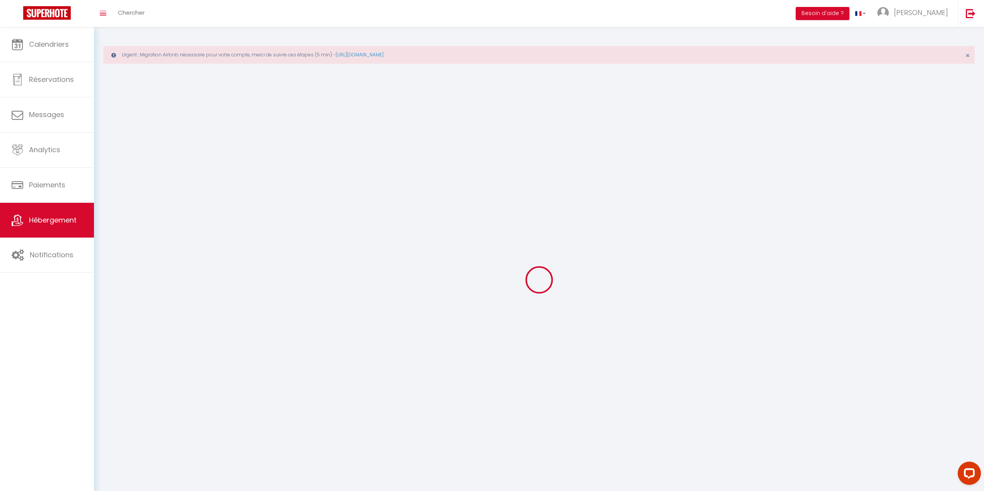
select select
checkbox input "false"
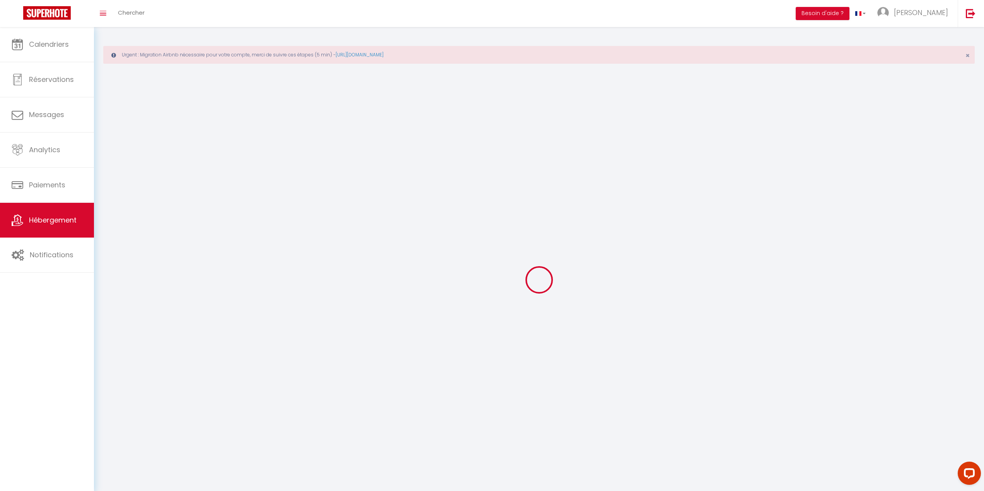
checkbox input "false"
select select
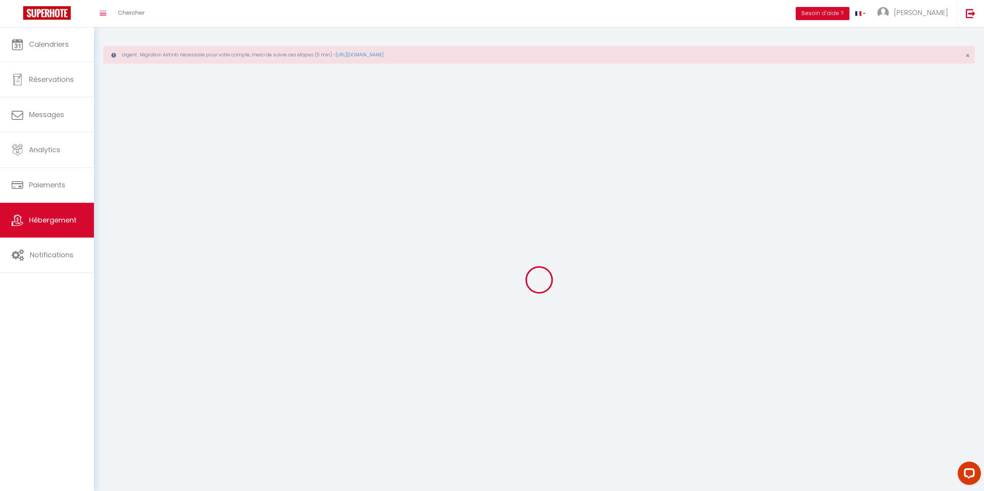
select select
checkbox input "false"
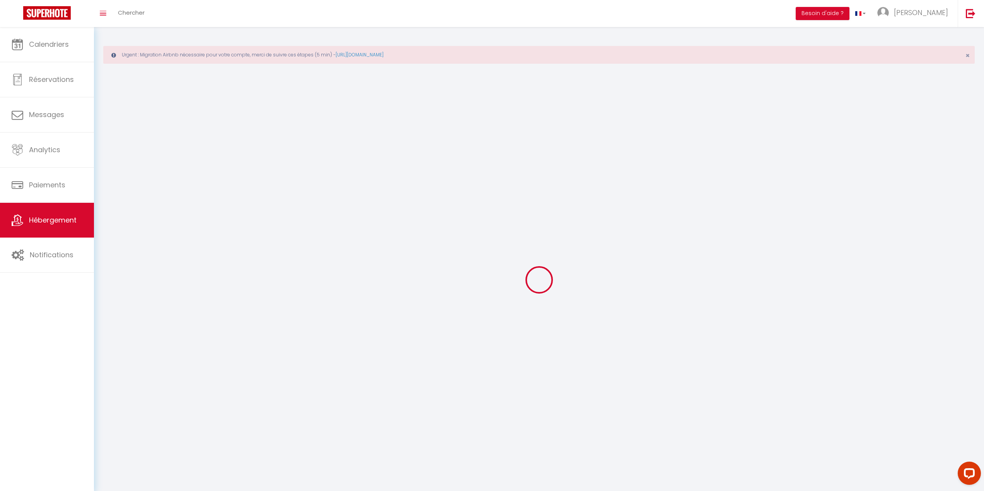
checkbox input "false"
select select
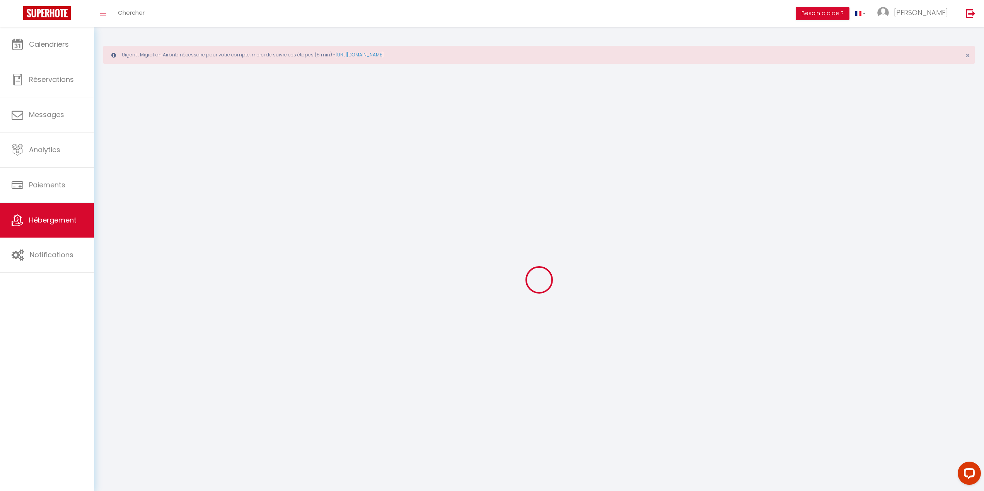
select select
select select "28"
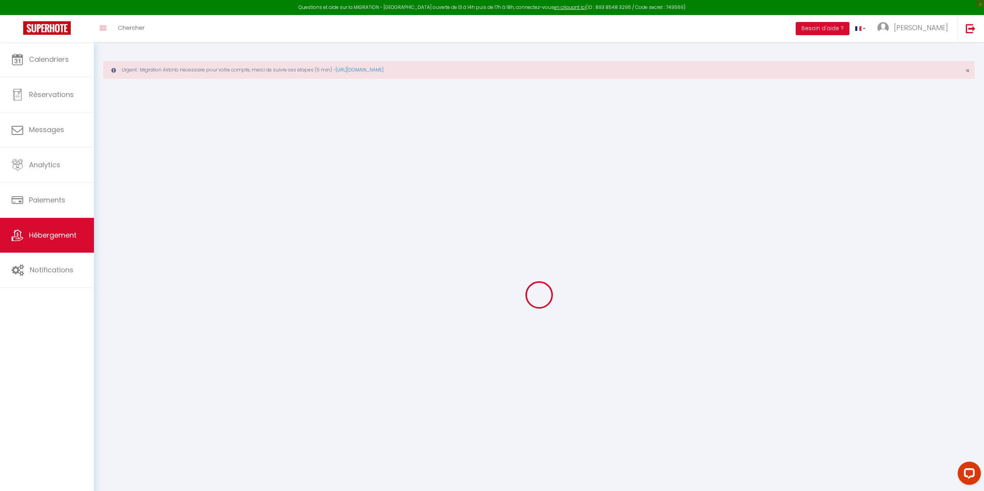
select select
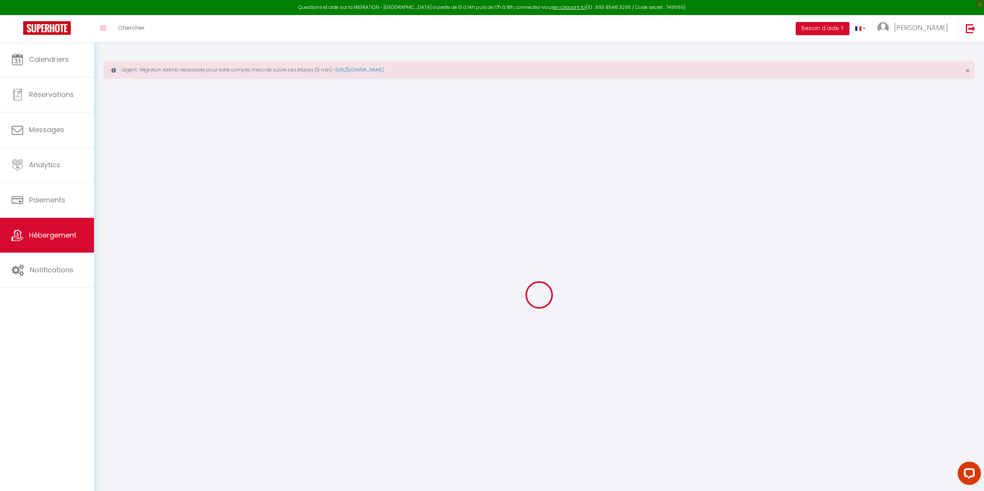
select select
checkbox input "false"
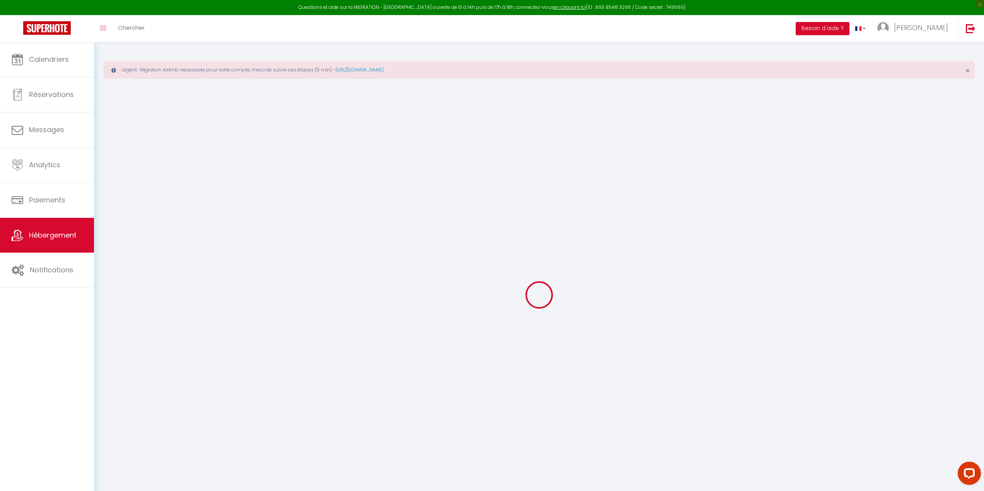
select select
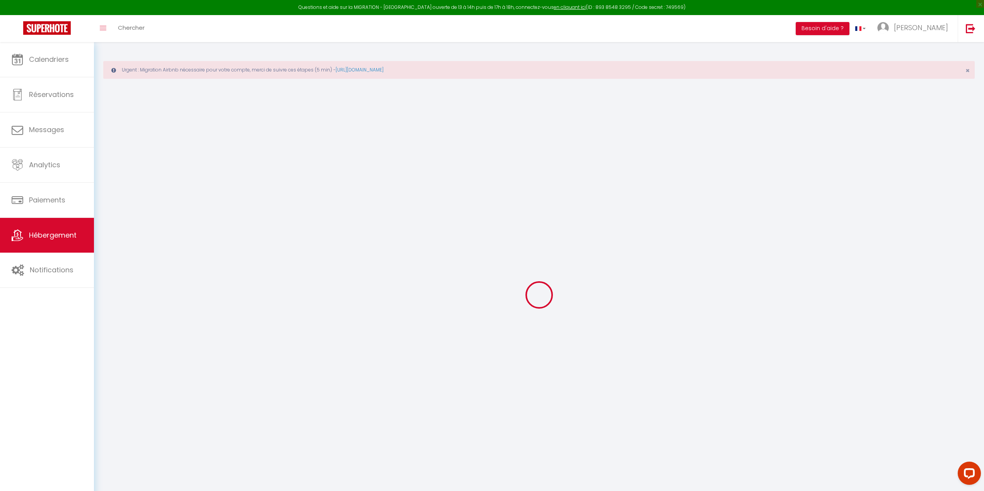
select select
checkbox input "false"
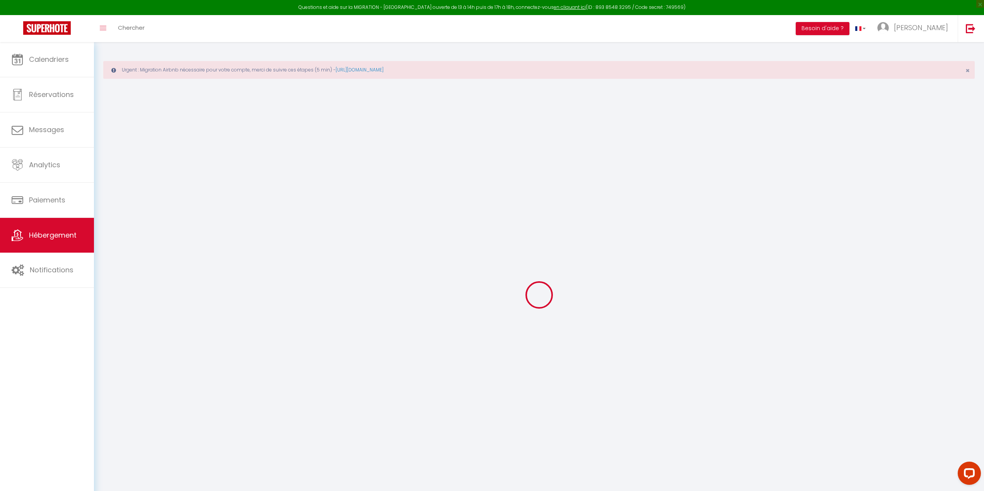
checkbox input "false"
select select
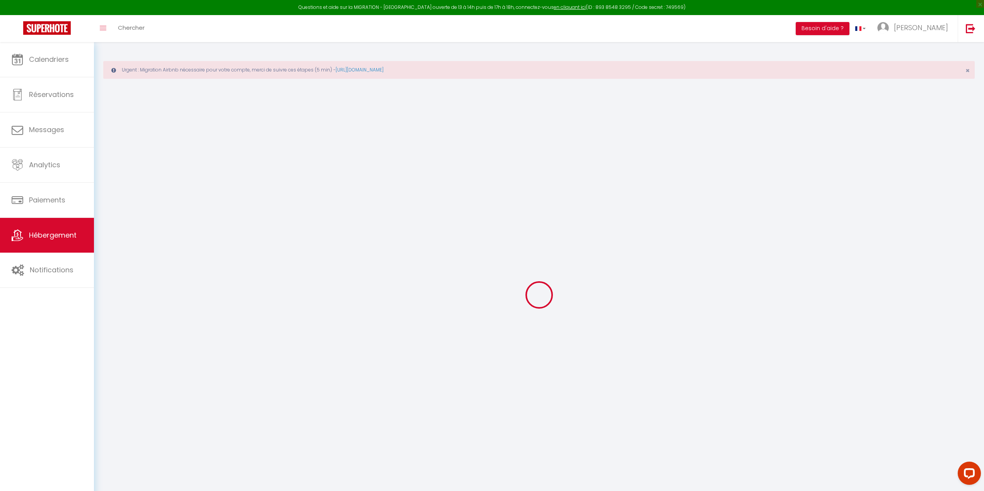
select select
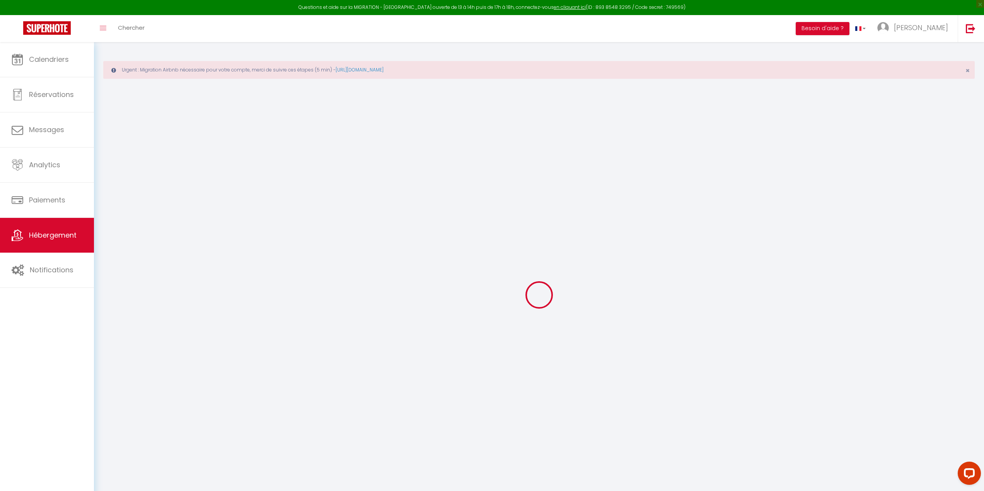
checkbox input "false"
select select
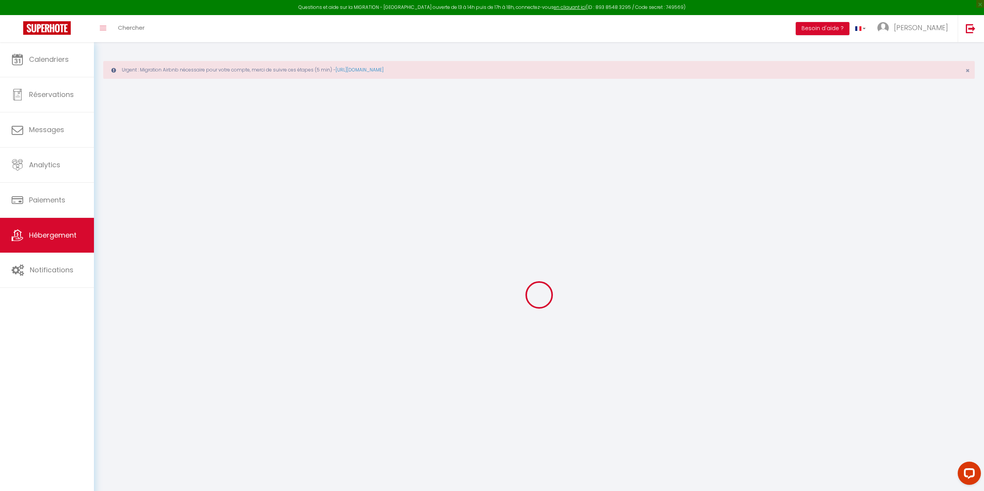
select select
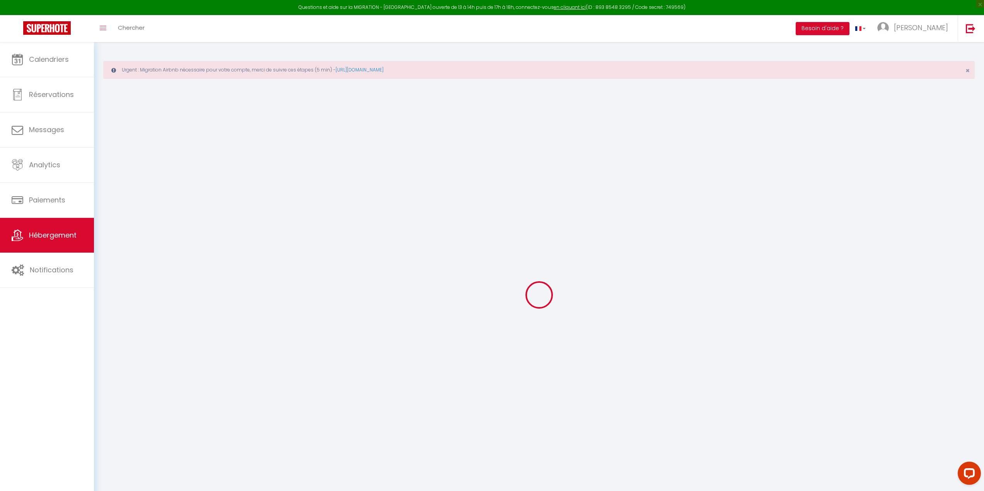
select select
checkbox input "false"
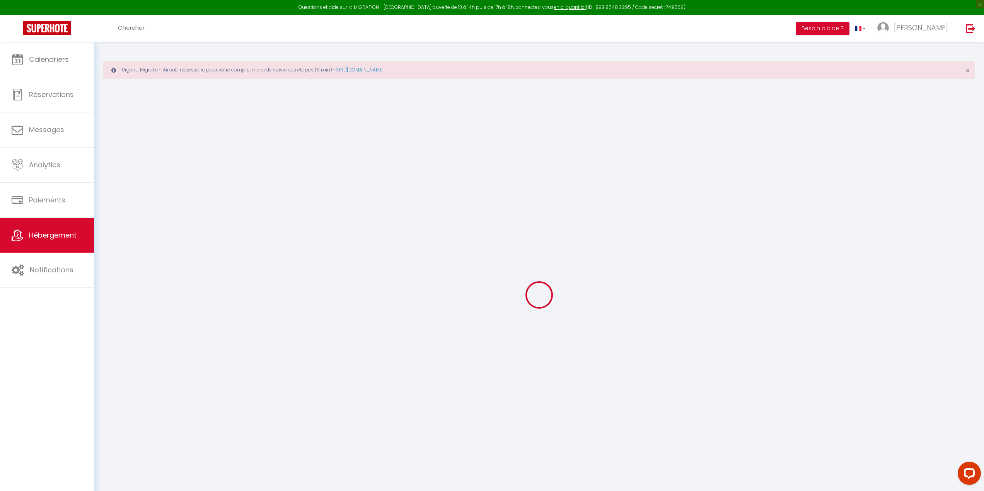
checkbox input "false"
select select
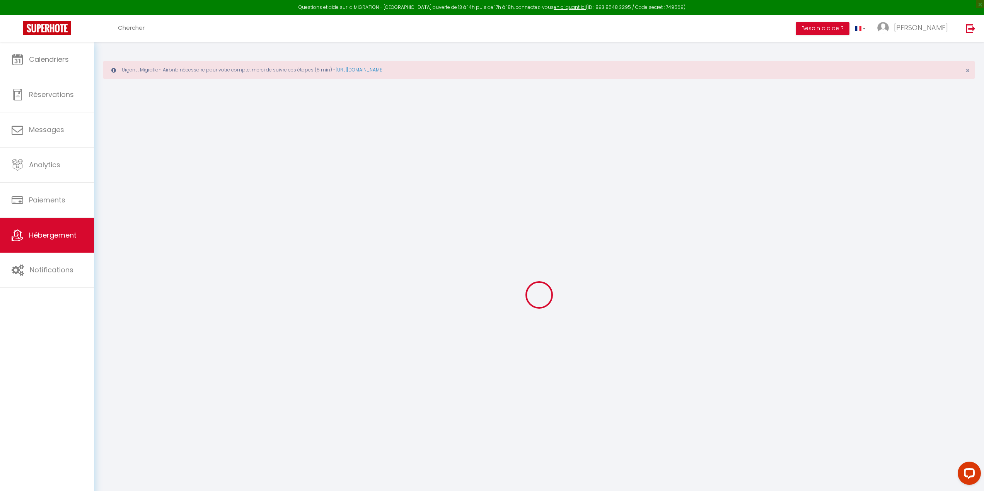
select select
checkbox input "false"
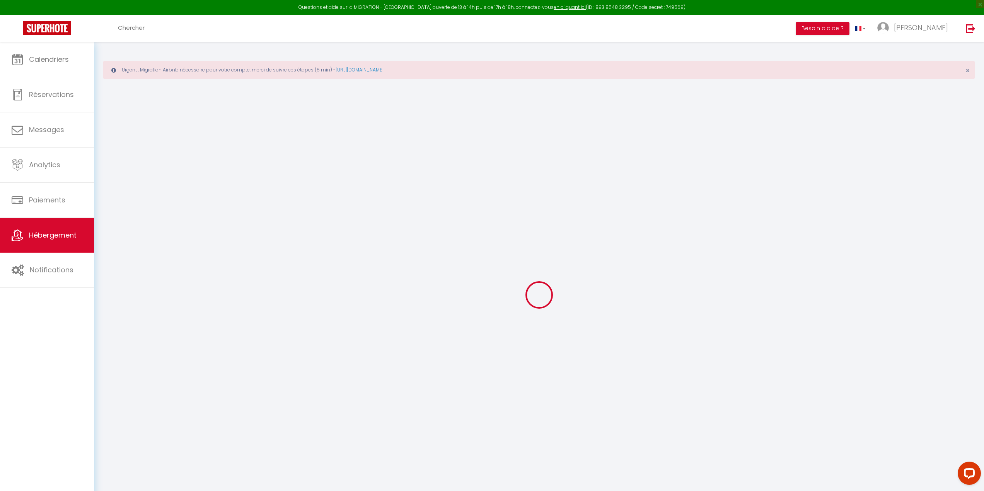
checkbox input "false"
select select
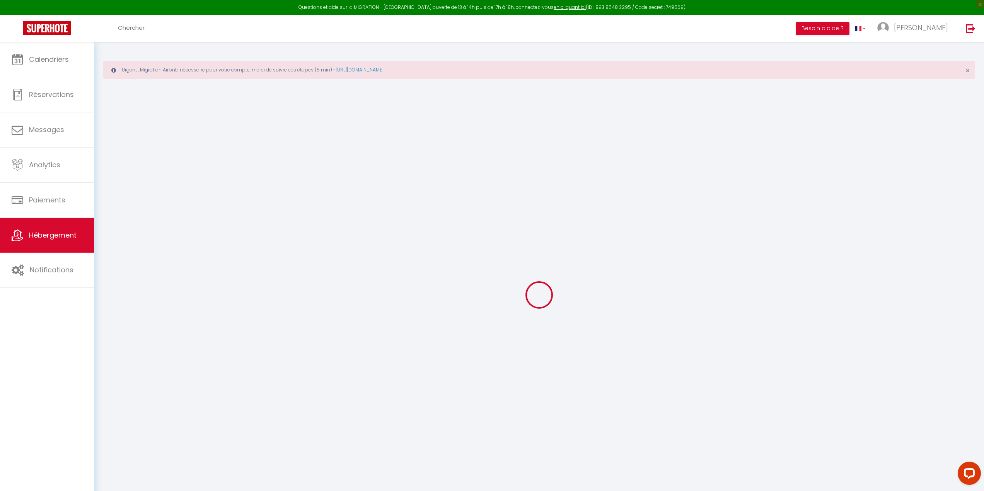
type input "Bulles Emotions - 3 Suite SPA Saturne"
type input "[PERSON_NAME]"
type input "MAGNIN"
type input "139"
type input "20"
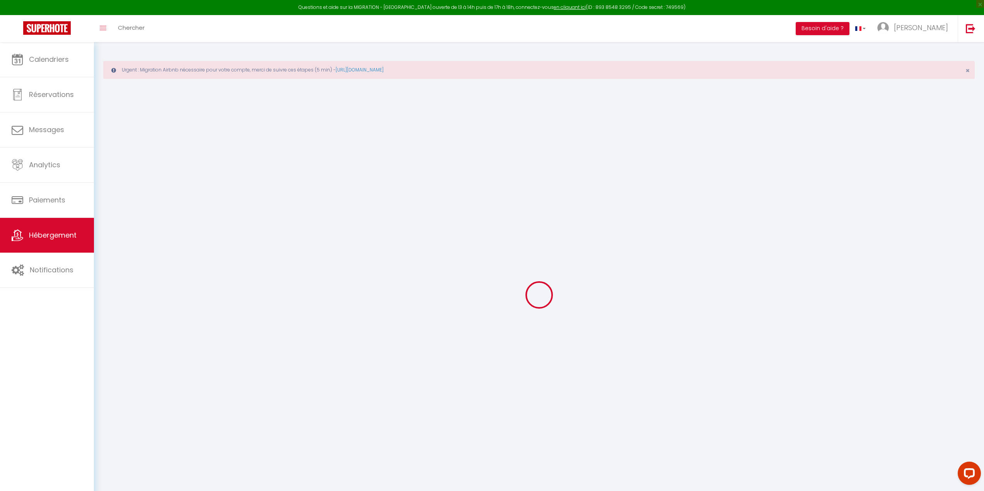
type input "24"
type input "1.00"
type input "300"
select select
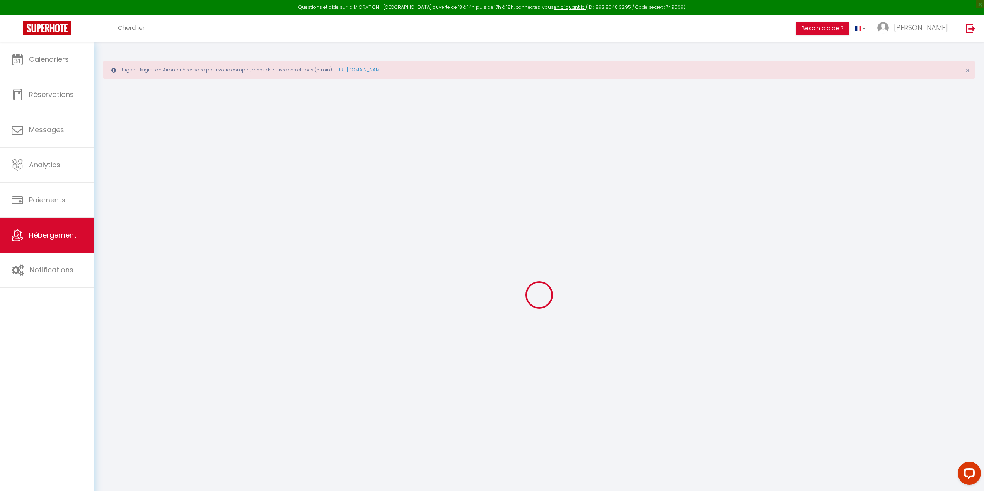
select select
type input "57 grande rue"
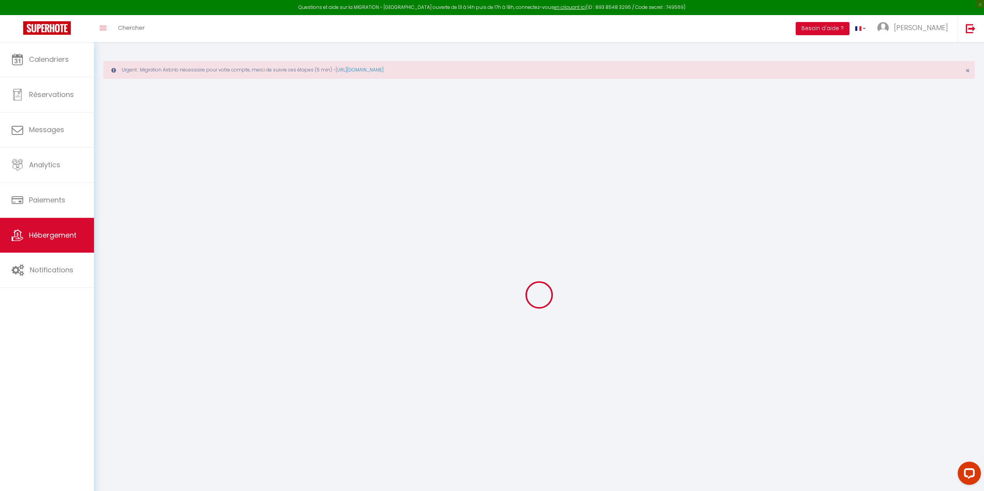
type input "39600"
type input "Arbois"
type input "[EMAIL_ADDRESS][DOMAIN_NAME]"
select select "3439"
checkbox input "false"
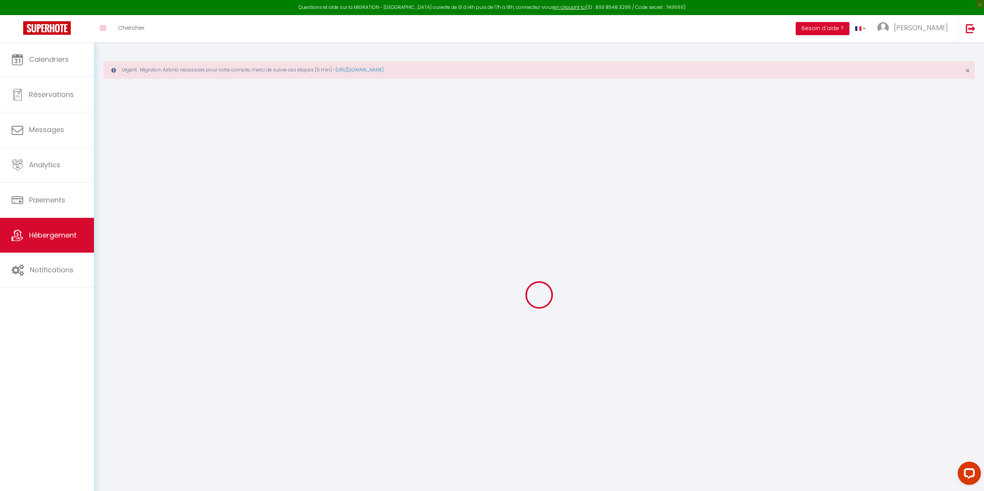
checkbox input "true"
checkbox input "false"
type input "0"
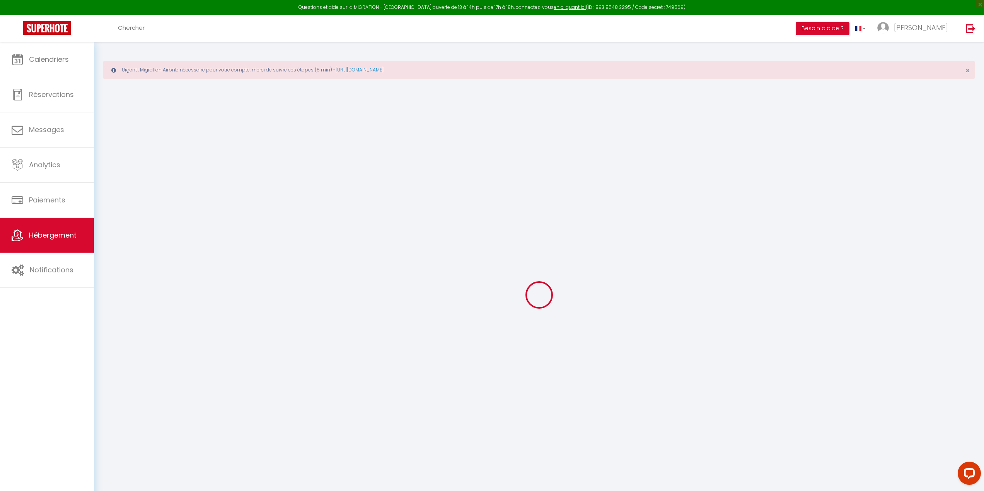
type input "0"
select select "+ 32 %"
select select "- 5 %"
checkbox input "false"
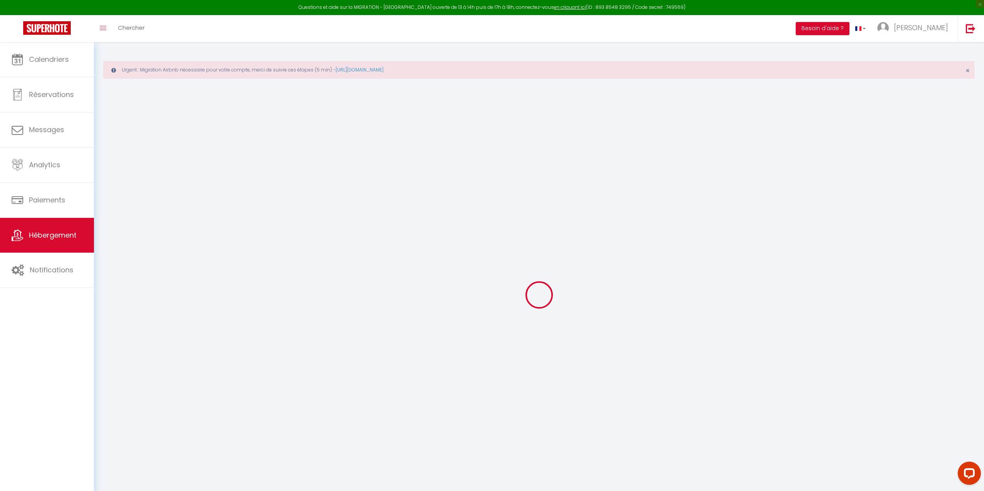
checkbox input "true"
checkbox input "false"
checkbox input "true"
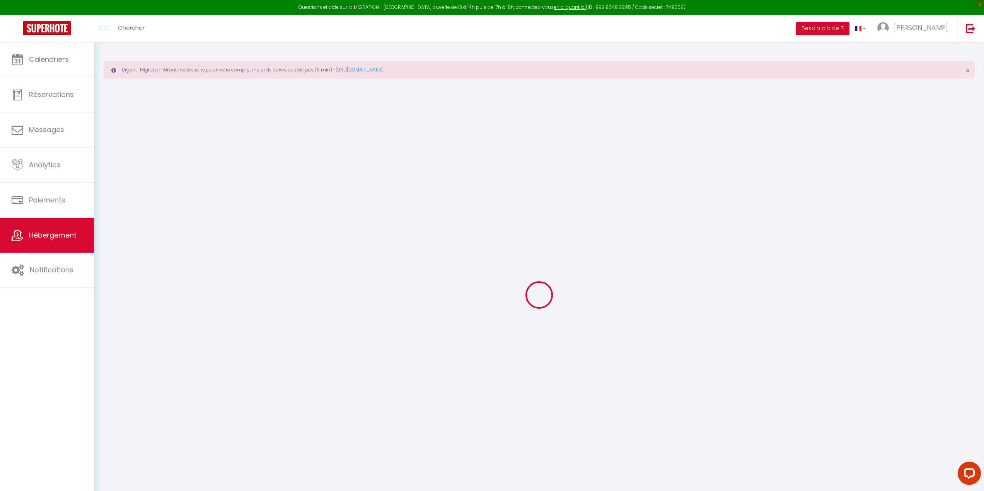
checkbox input "true"
checkbox input "false"
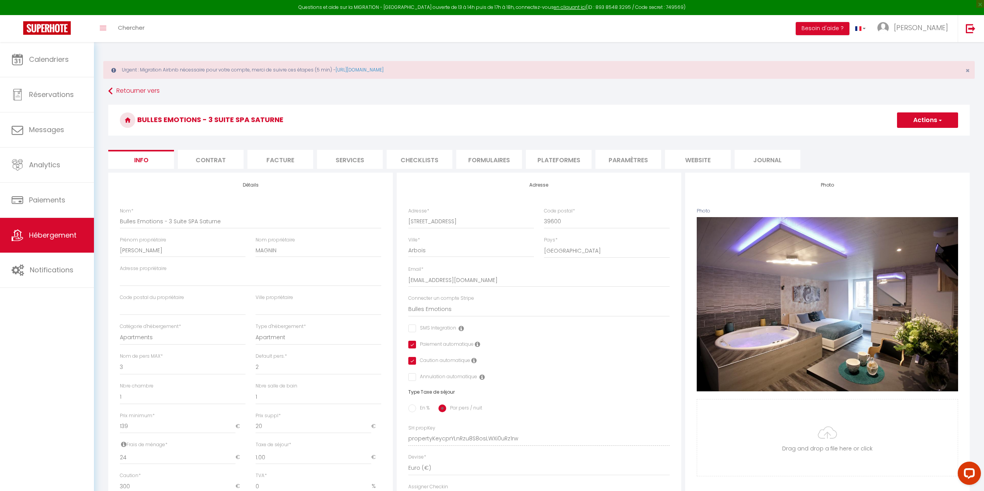
checkbox input "false"
checkbox input "true"
checkbox input "false"
select select "1118-51620930"
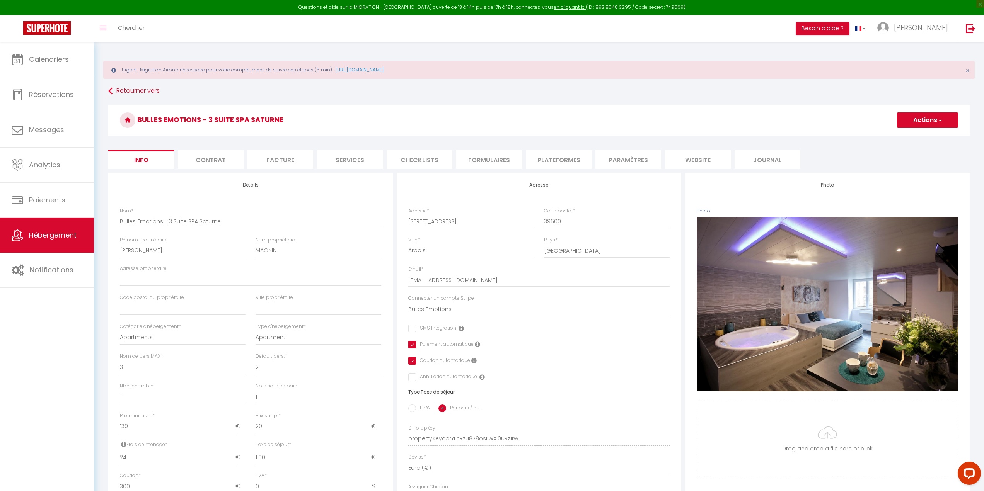
click at [564, 157] on li "Plateformes" at bounding box center [559, 159] width 66 height 19
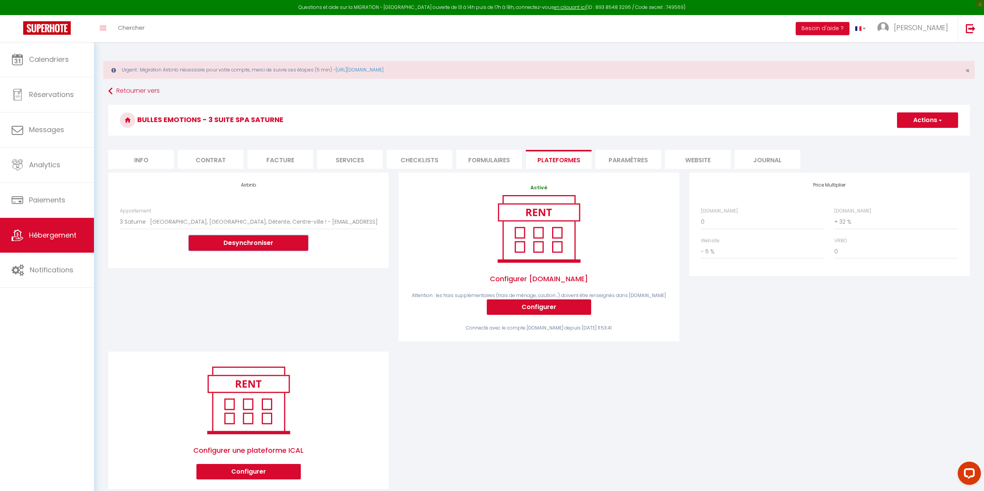
click at [259, 246] on button "Desynchroniser" at bounding box center [248, 242] width 119 height 15
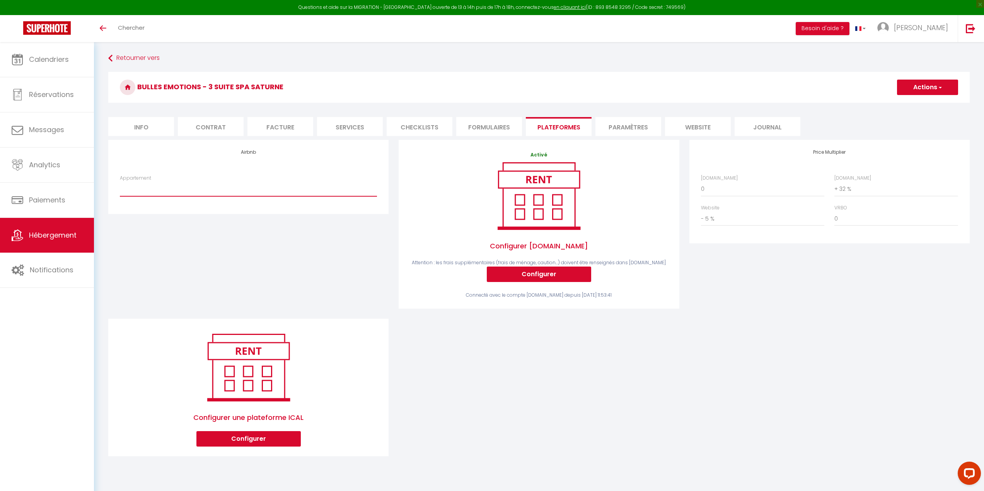
click at [232, 188] on select "3 Saturne · [GEOGRAPHIC_DATA], Centre-ville ! - [EMAIL_ADDRESS][DOMAIN_NAME] Du…" at bounding box center [248, 189] width 257 height 15
select select "1118-51620930"
click at [120, 182] on select "3 Saturne · [GEOGRAPHIC_DATA], Centre-ville ! - [EMAIL_ADDRESS][DOMAIN_NAME] Du…" at bounding box center [248, 189] width 257 height 15
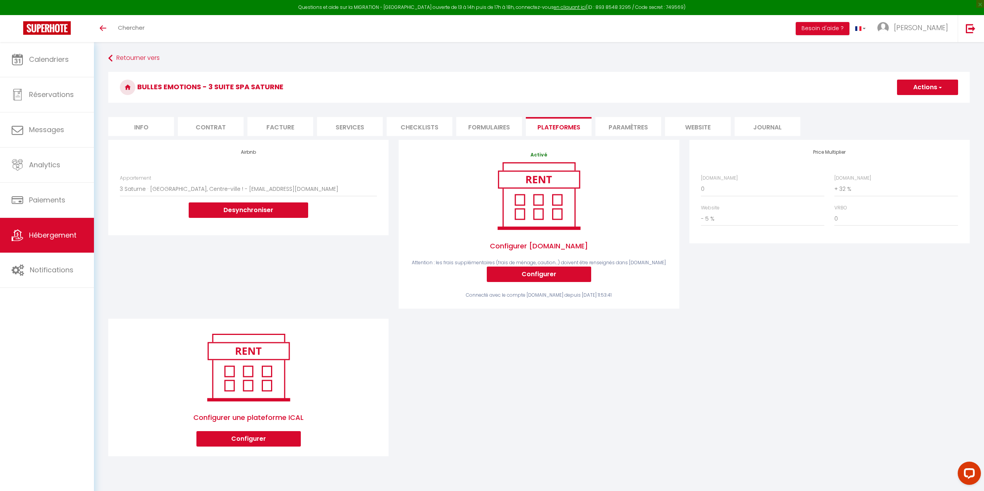
click at [939, 94] on button "Actions" at bounding box center [927, 87] width 61 height 15
click at [916, 100] on link "Enregistrer" at bounding box center [926, 104] width 61 height 10
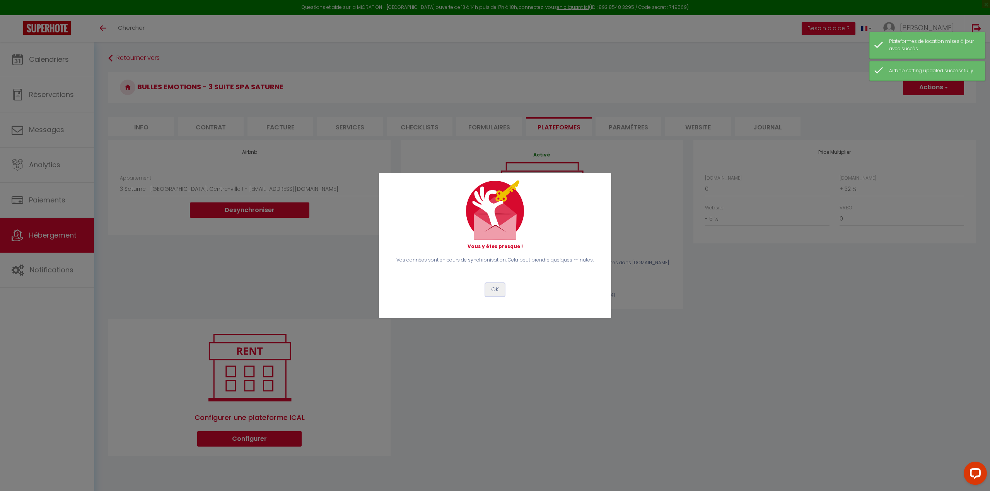
click at [498, 284] on button "OK" at bounding box center [494, 289] width 19 height 13
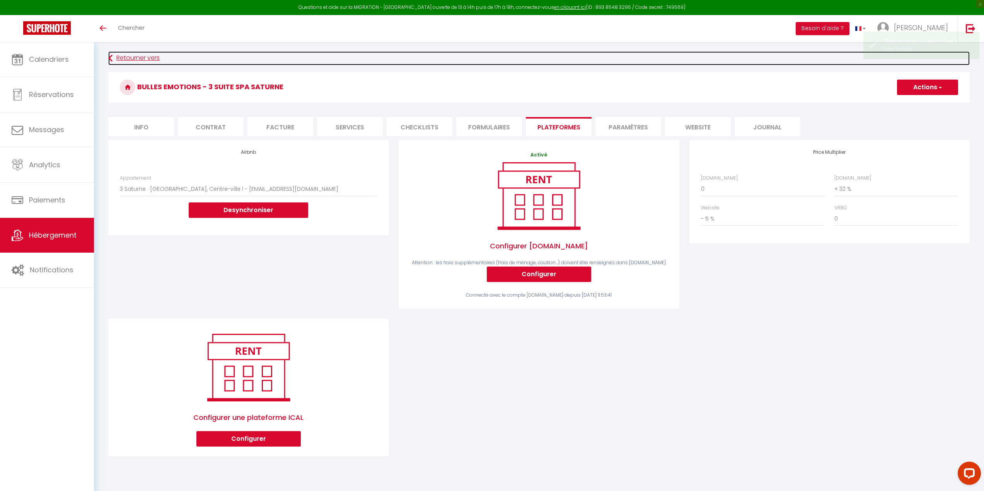
click at [114, 57] on link "Retourner vers" at bounding box center [538, 58] width 861 height 14
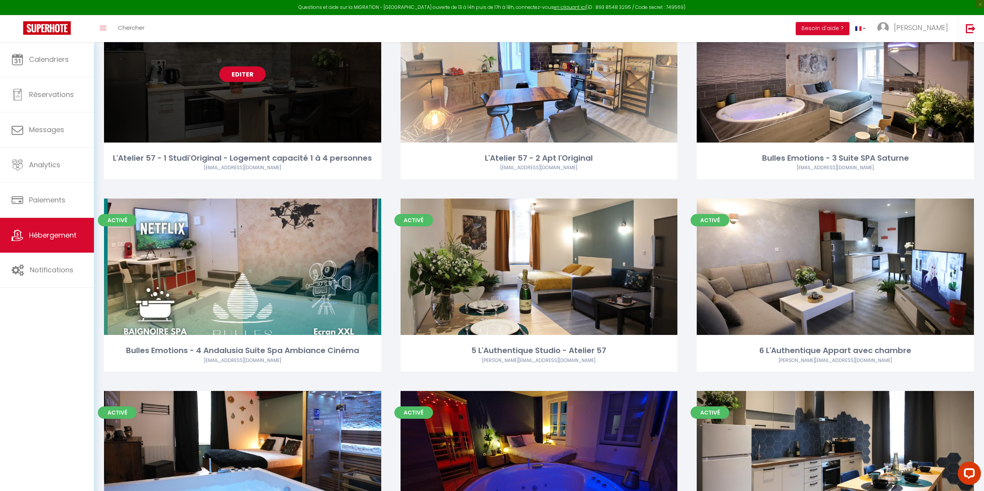
scroll to position [112, 0]
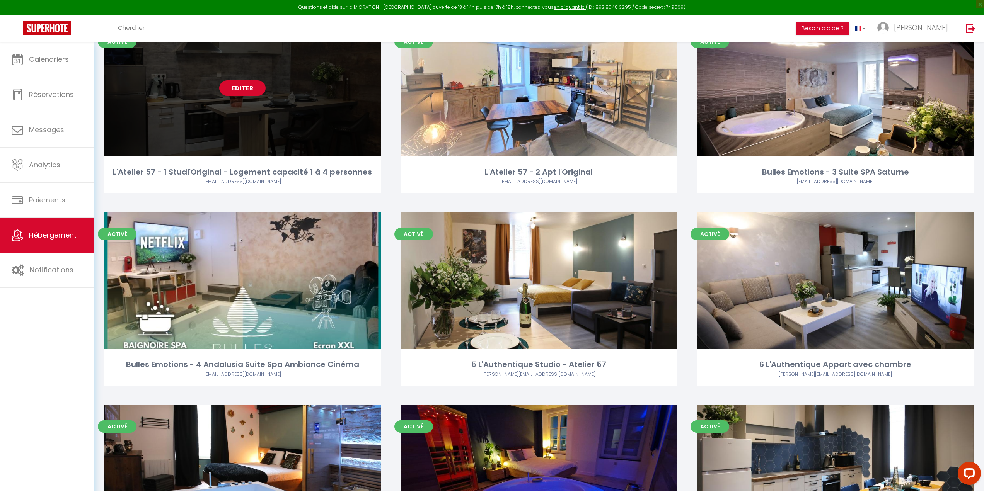
click at [241, 78] on div "Editer" at bounding box center [242, 88] width 277 height 136
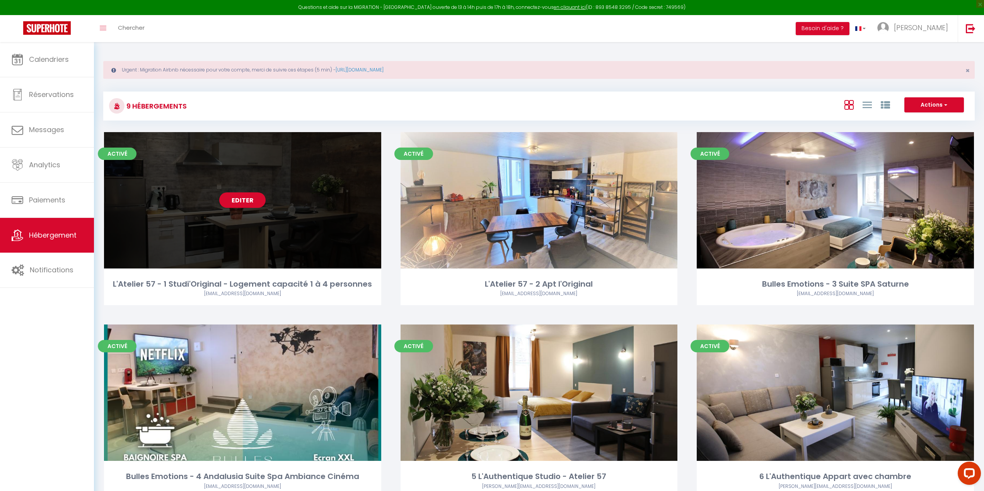
select select "3"
select select "2"
select select "1"
select select
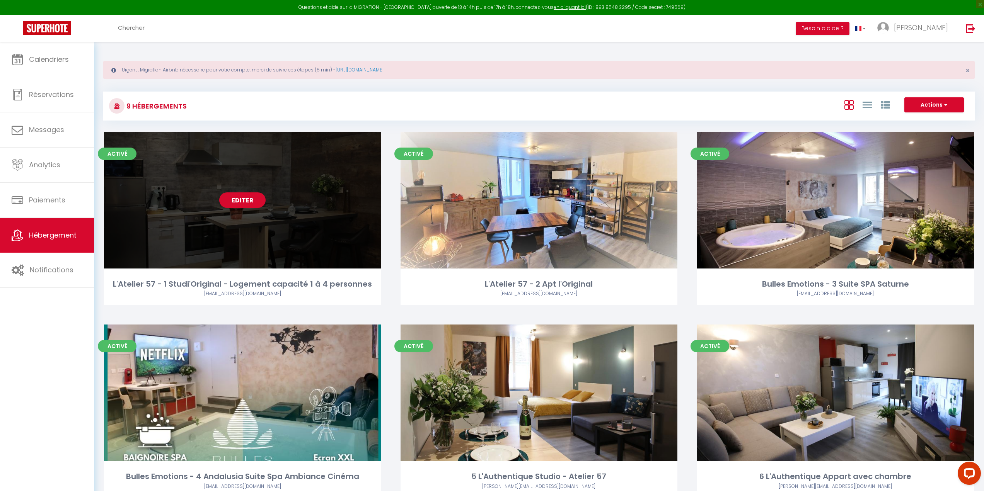
select select "28"
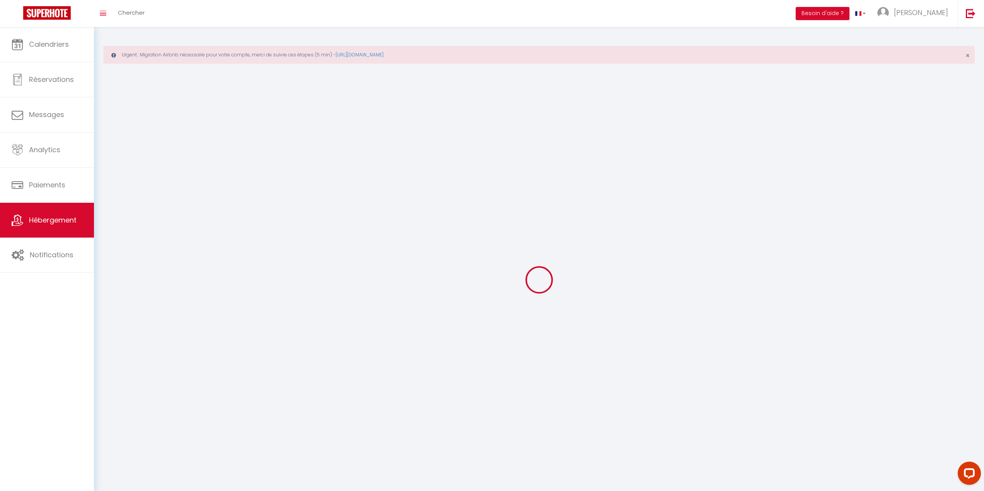
select select
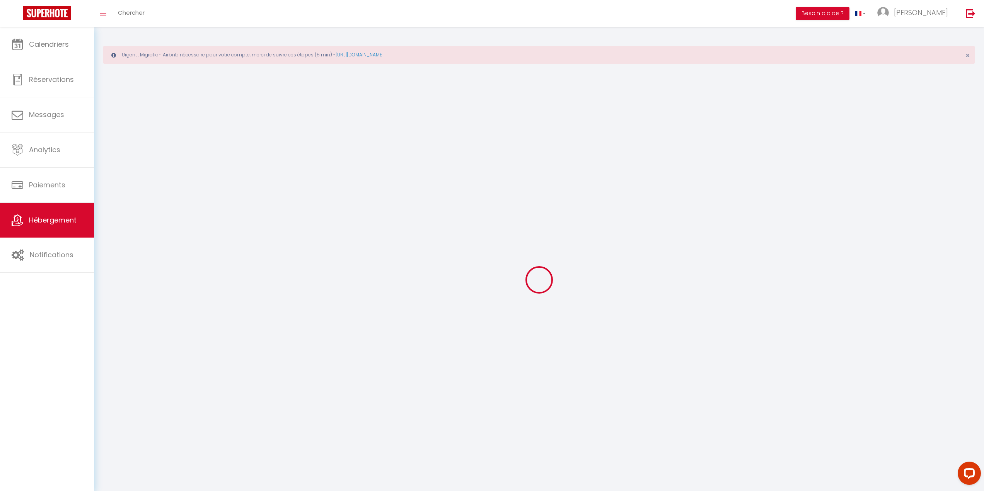
select select
checkbox input "false"
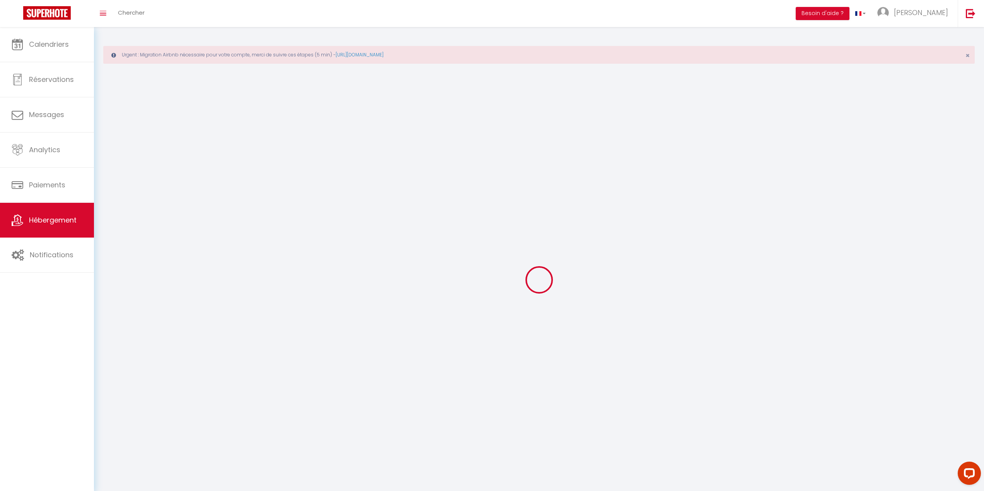
select select
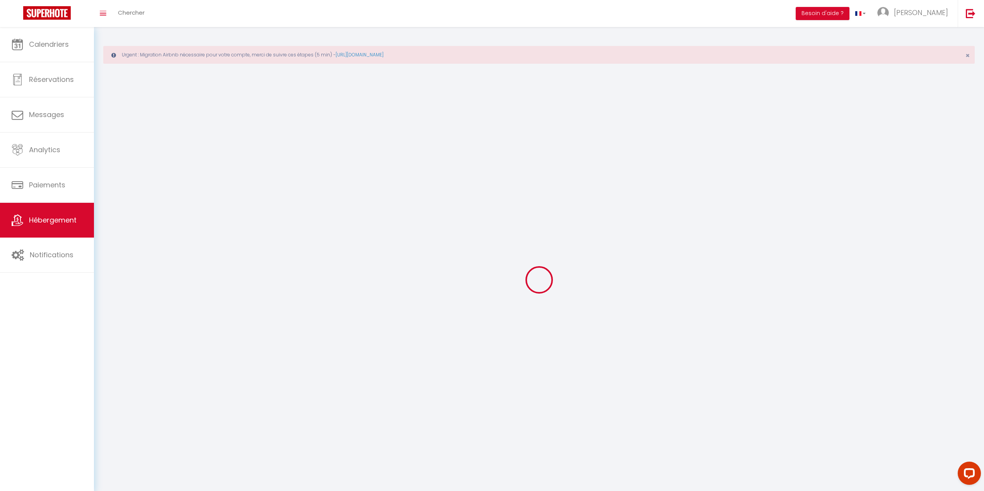
select select
checkbox input "false"
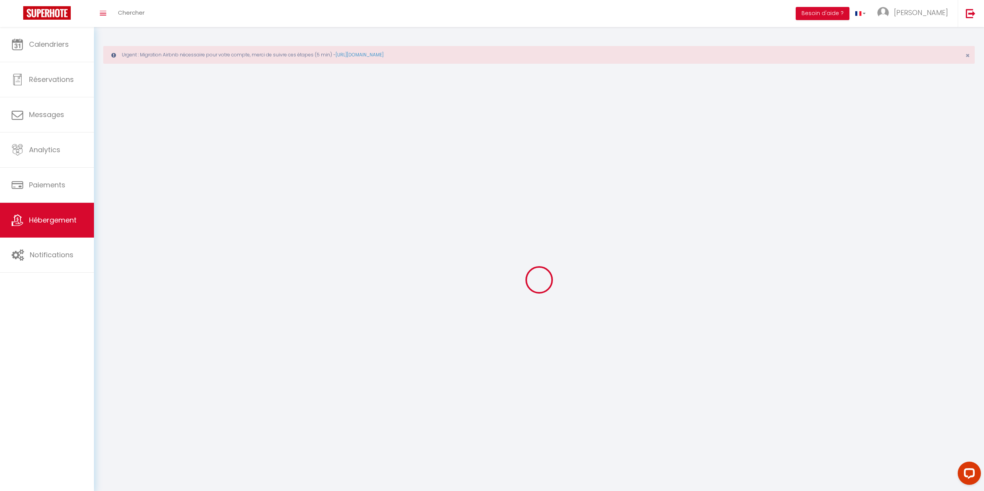
checkbox input "false"
select select
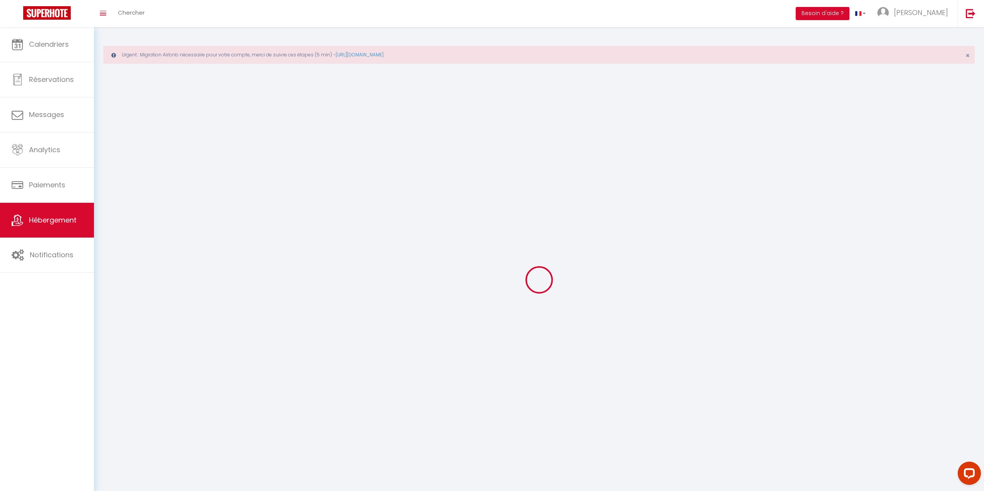
select select
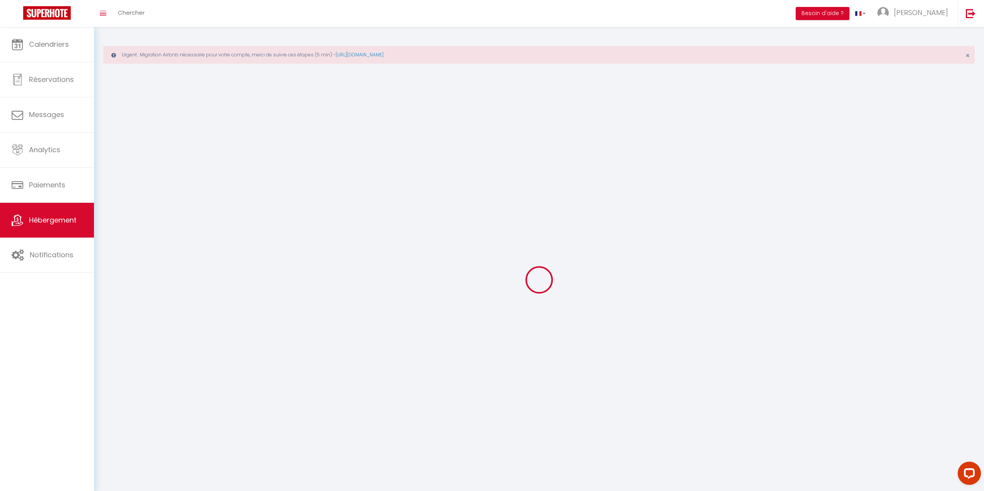
checkbox input "false"
select select
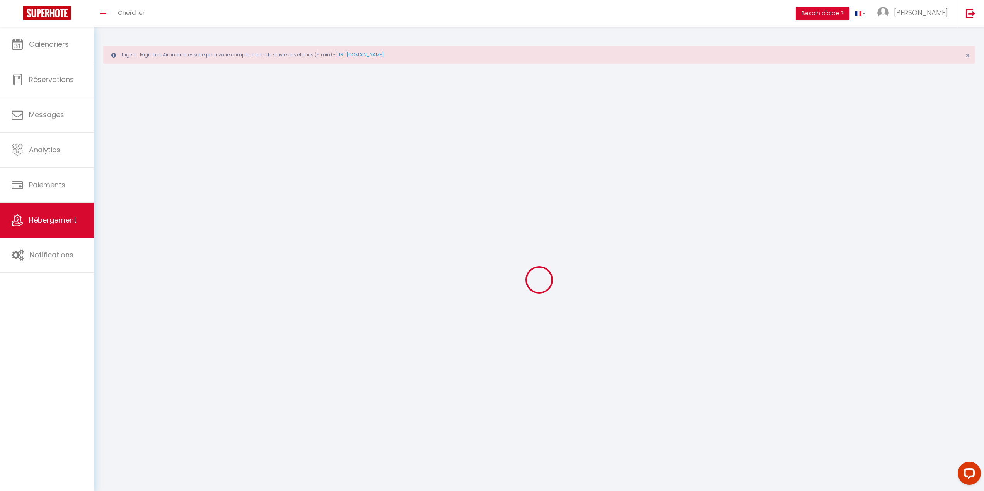
select select
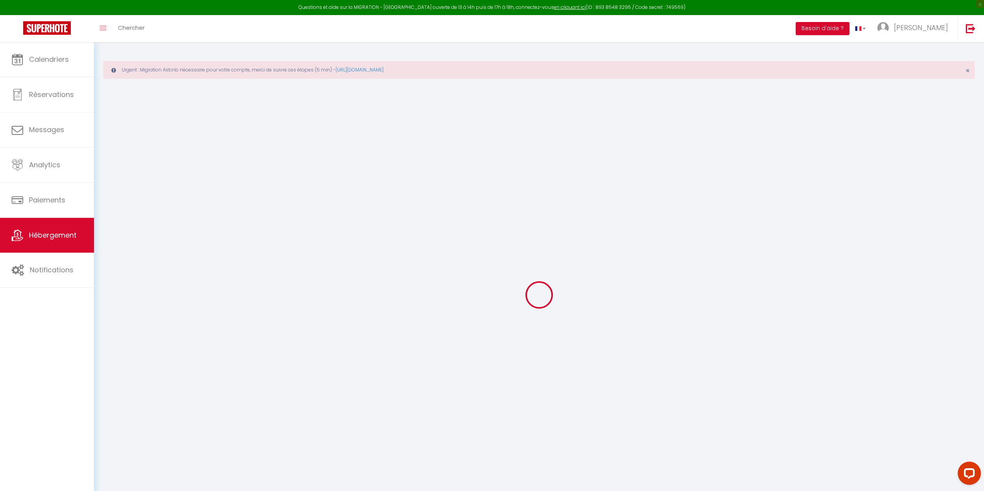
select select
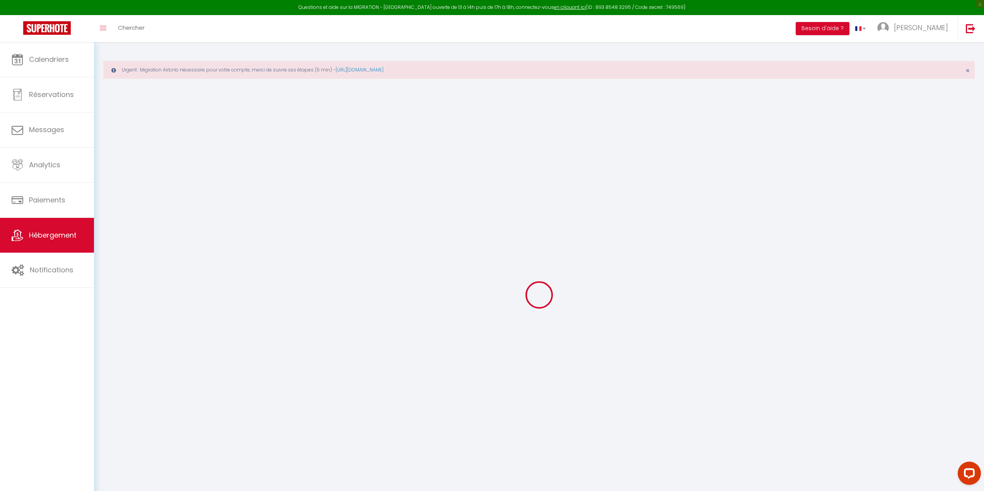
select select
checkbox input "false"
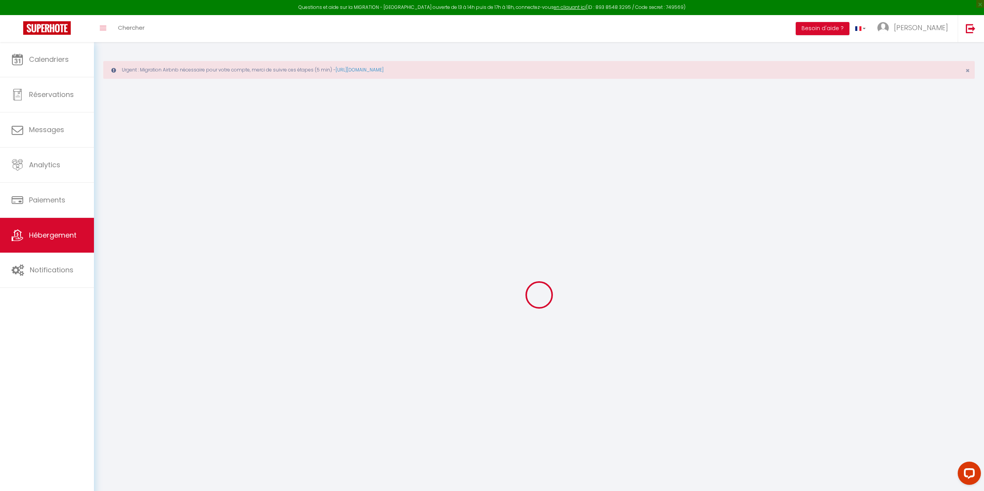
select select
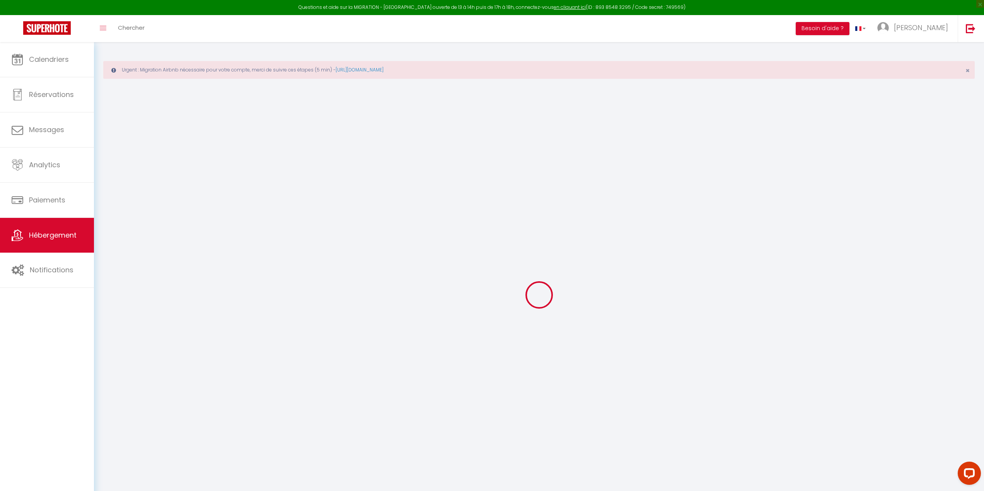
select select
checkbox input "false"
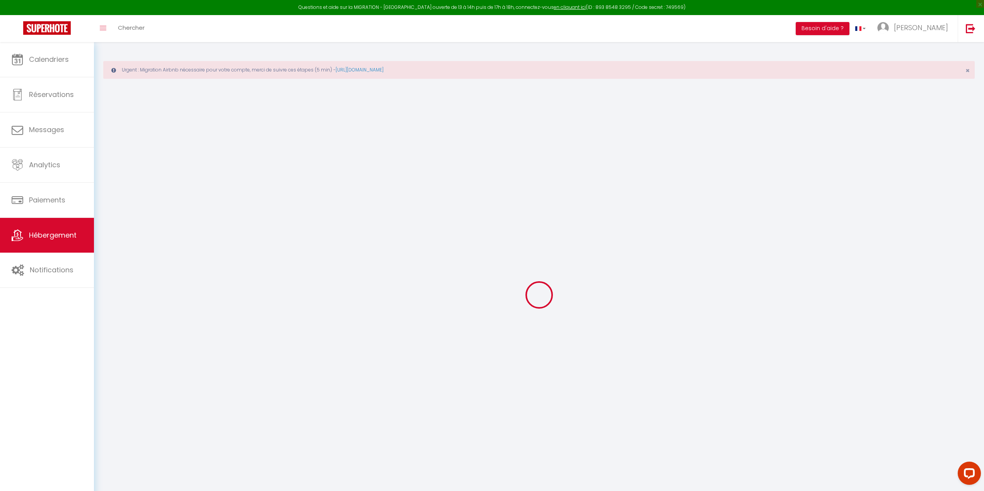
checkbox input "false"
select select
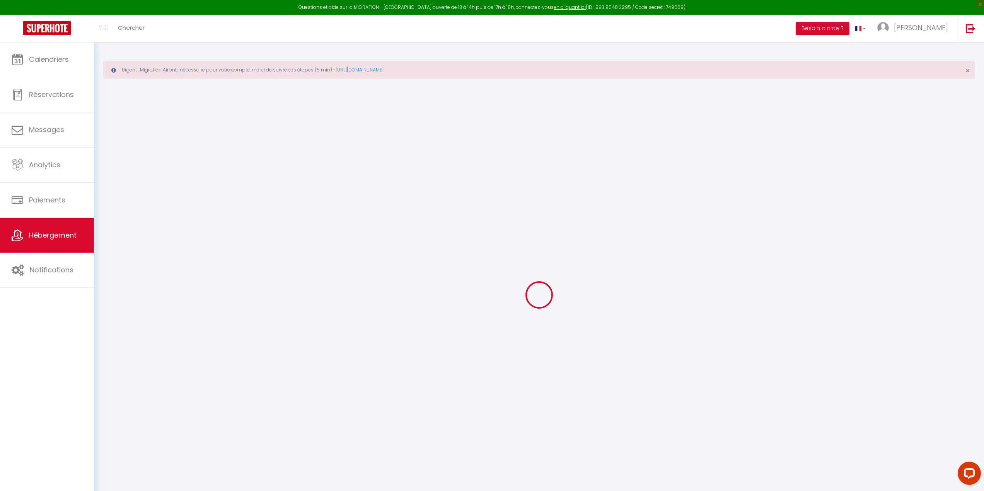
select select
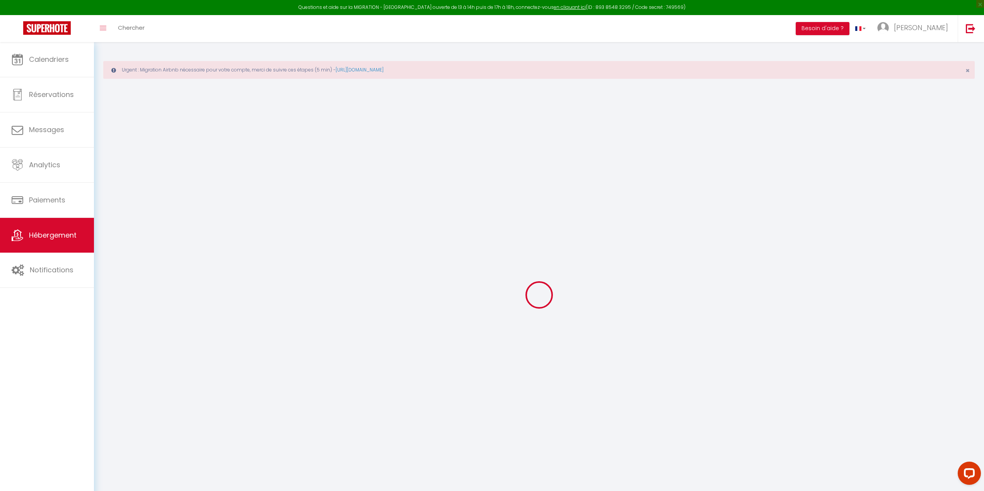
checkbox input "false"
select select
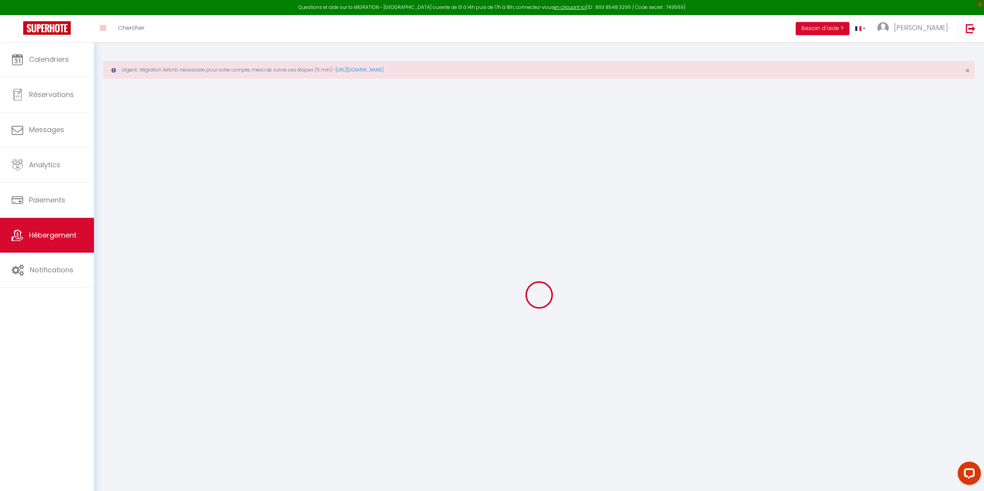
select select
type input "L'Atelier 57 - 1 Studi'Original - Logement capacité 1 à 4 personnes"
type input "76"
type input "15"
type input "19"
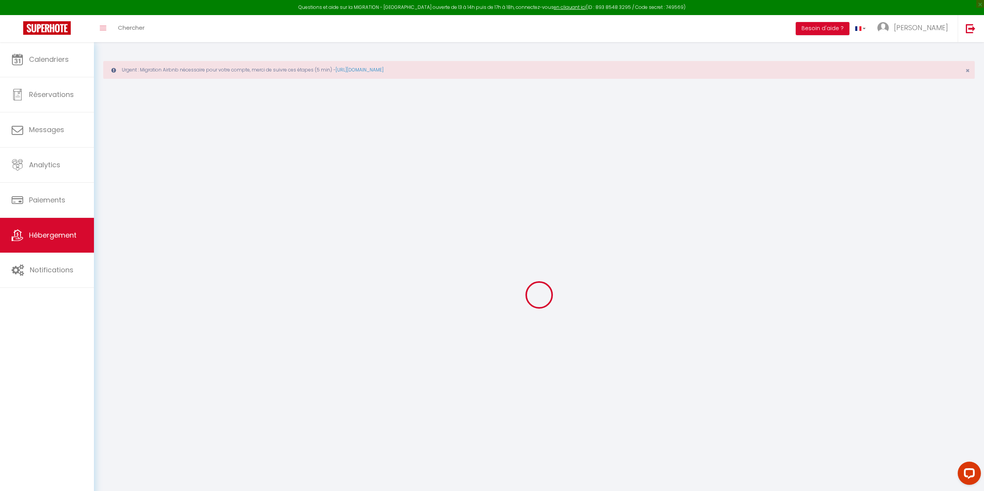
type input "1.00"
type input "300"
select select
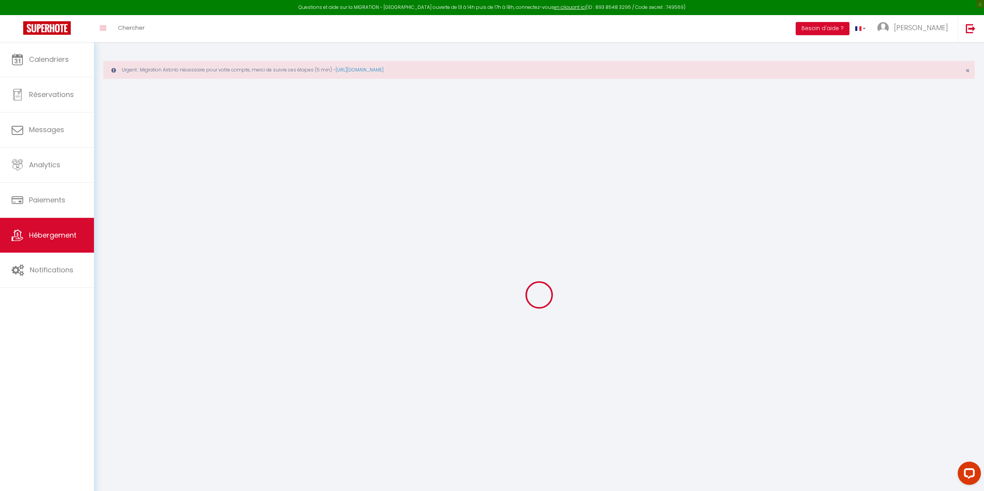
select select
type input "[STREET_ADDRESS]"
type input "39600"
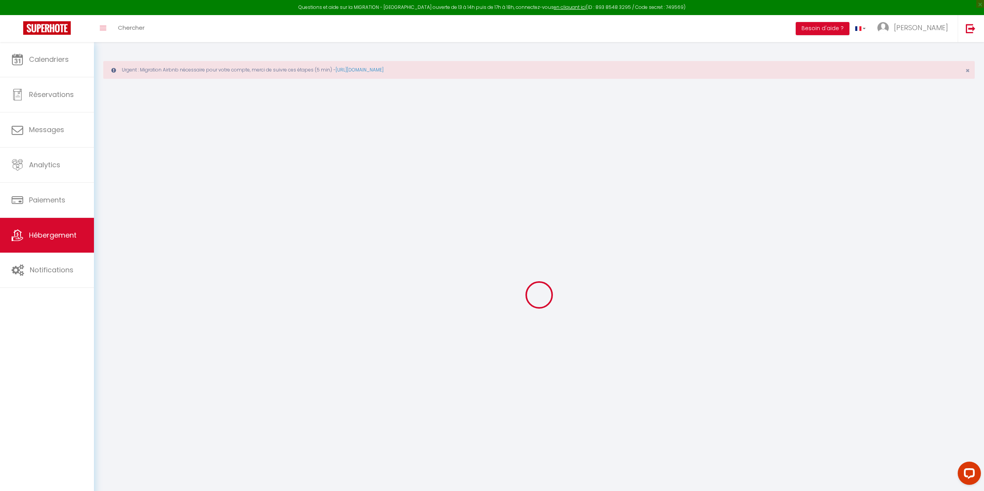
type input "Arbois"
type input "atelier57.gites@gmail.com"
select select "3439"
checkbox input "false"
checkbox input "true"
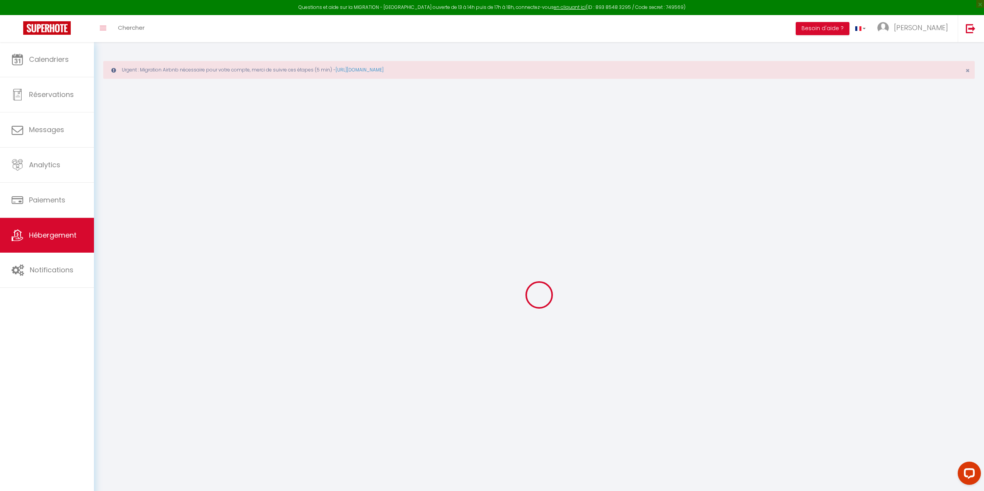
checkbox input "true"
checkbox input "false"
type input "0"
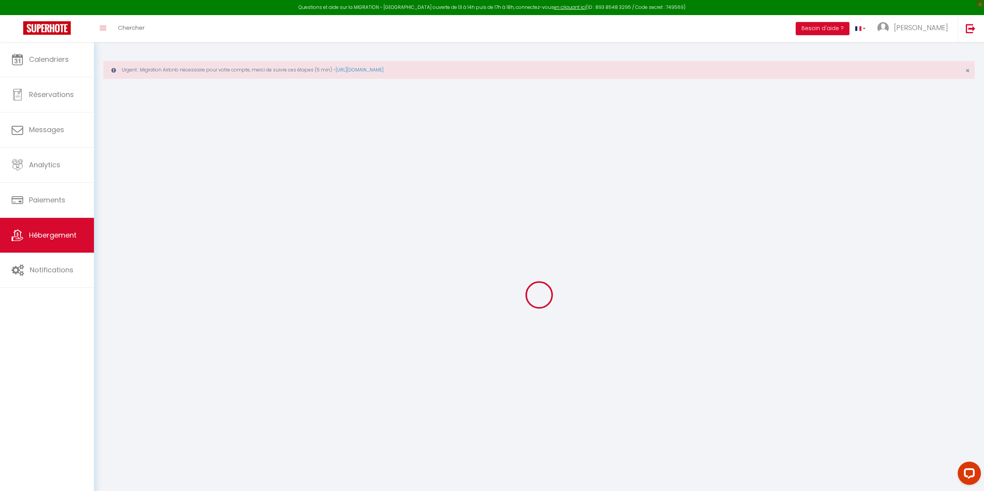
type input "0"
select select "+ 21 %"
select select "- 5 %"
checkbox input "false"
checkbox input "true"
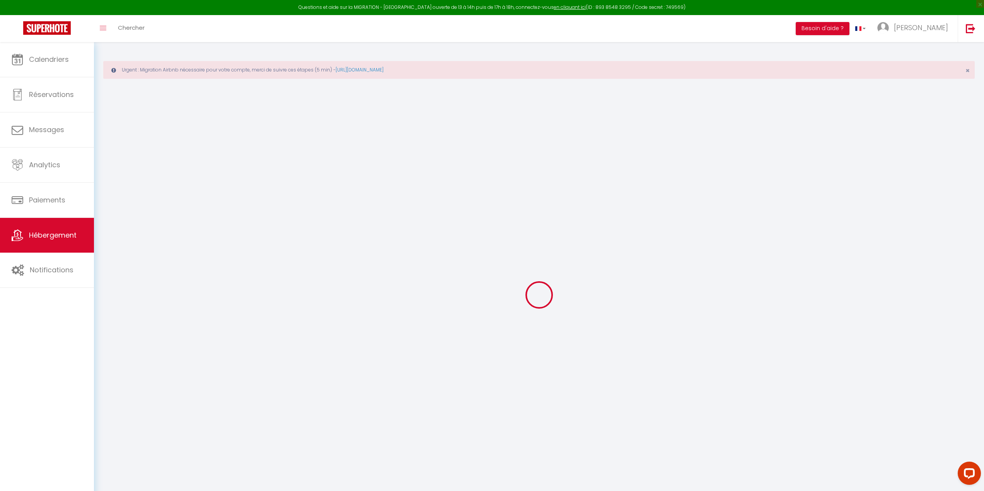
checkbox input "true"
checkbox input "false"
checkbox input "true"
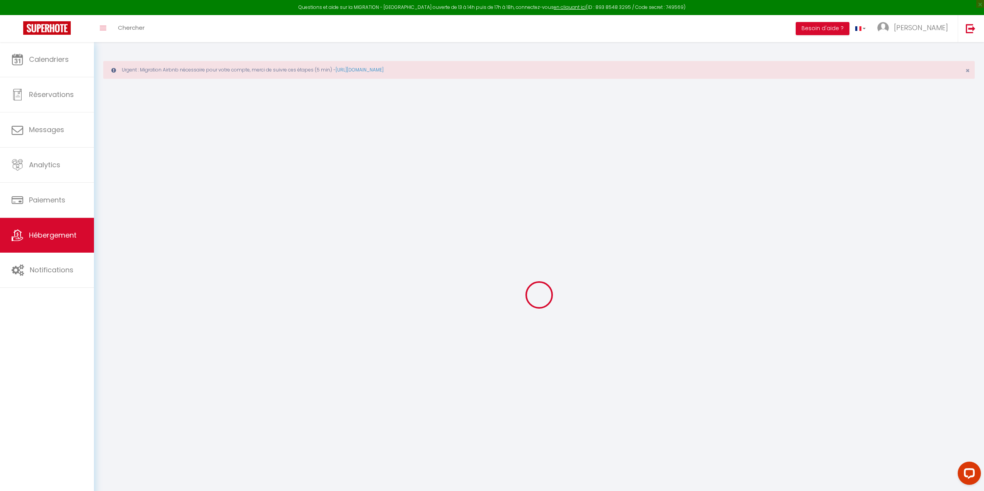
checkbox input "false"
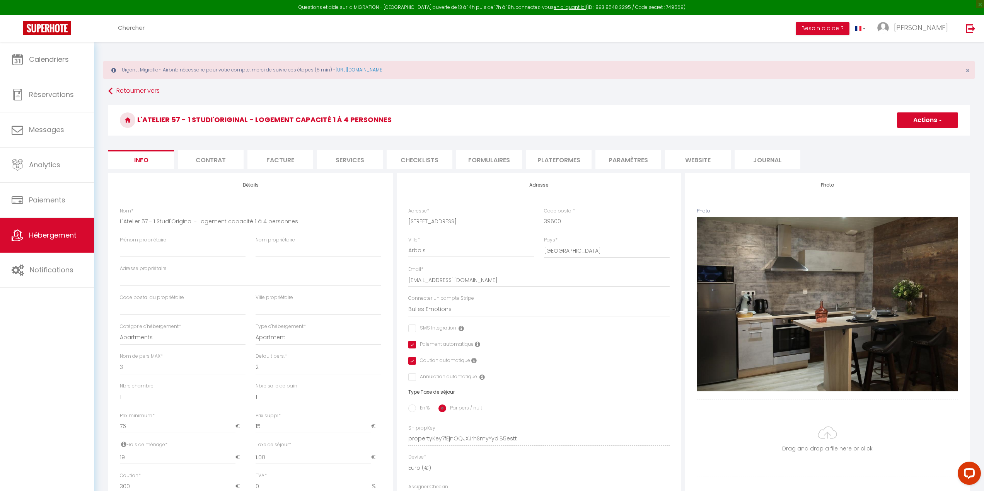
checkbox input "false"
checkbox input "true"
checkbox input "false"
select select "1118-808381910332989673"
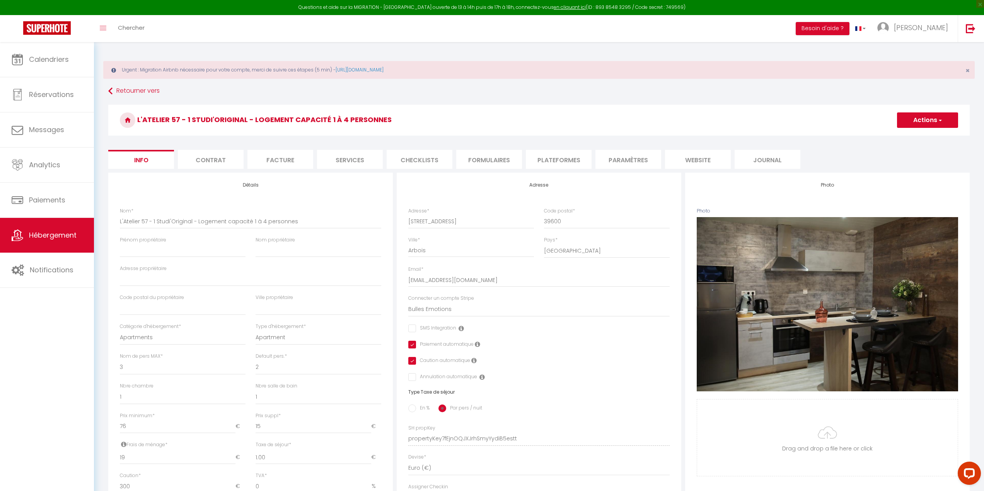
click at [550, 159] on li "Plateformes" at bounding box center [559, 159] width 66 height 19
select select
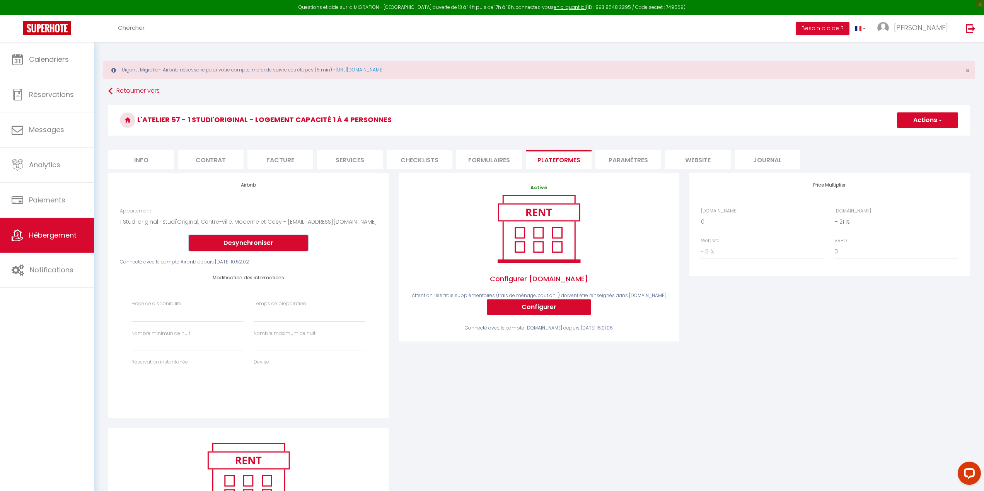
click at [241, 242] on button "Desynchroniser" at bounding box center [248, 242] width 119 height 15
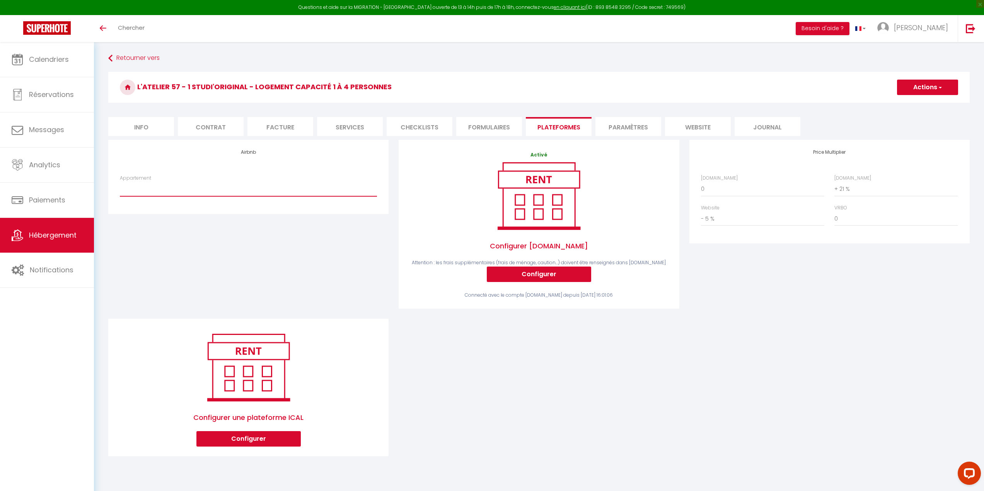
click at [242, 195] on select "1 Studi'original · Studi'Original, Centre-ville, Moderne et Cosy - bullesemotio…" at bounding box center [248, 189] width 257 height 15
select select "1118-808381910332989673"
click at [120, 182] on select "1 Studi'original · Studi'Original, Centre-ville, Moderne et Cosy - bullesemotio…" at bounding box center [248, 189] width 257 height 15
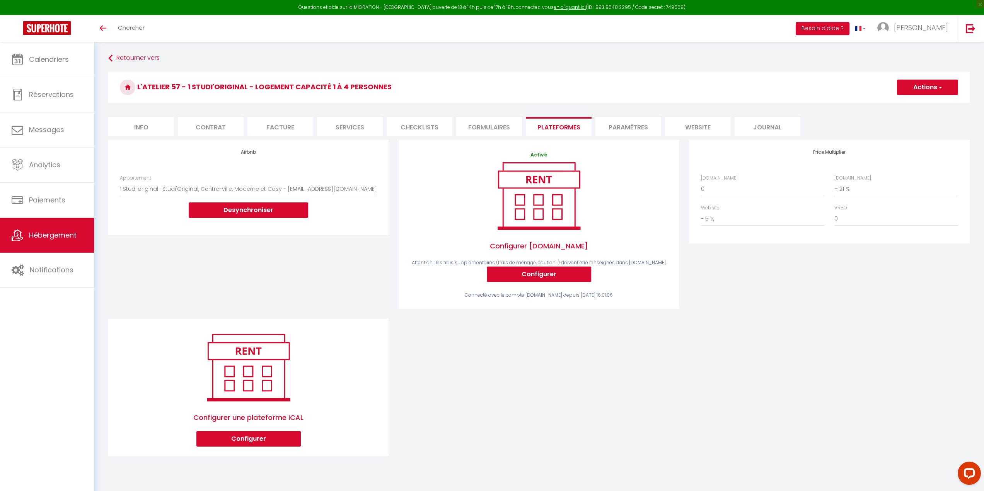
click at [920, 91] on button "Actions" at bounding box center [927, 87] width 61 height 15
click at [908, 107] on link "Enregistrer" at bounding box center [926, 104] width 61 height 10
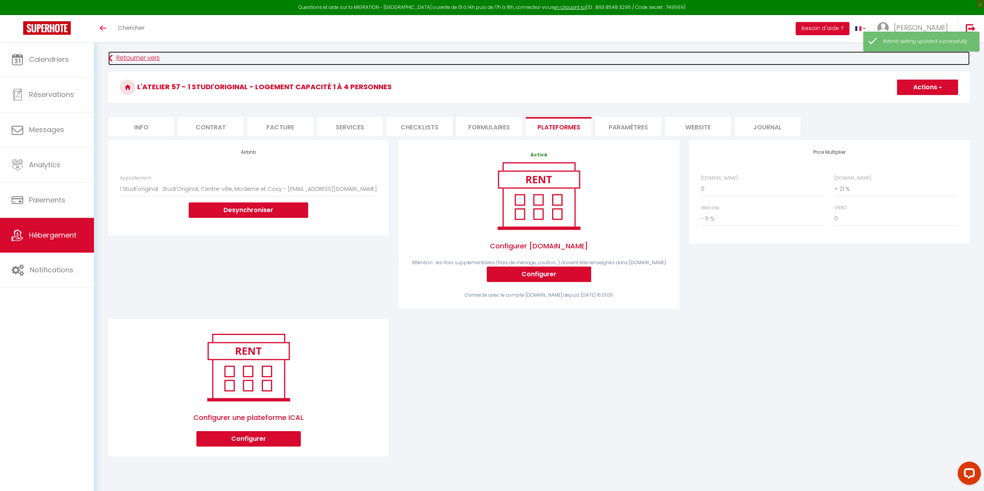
click at [115, 58] on link "Retourner vers" at bounding box center [538, 58] width 861 height 14
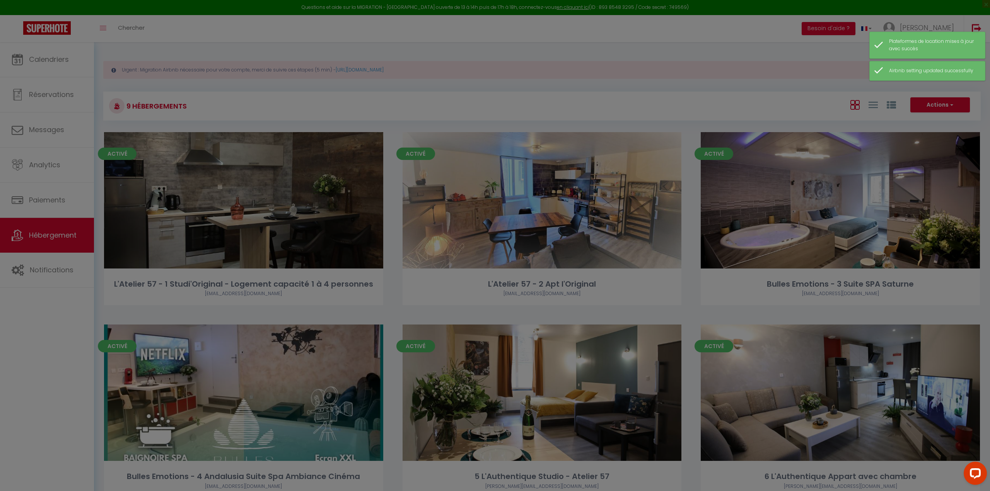
click at [493, 191] on div at bounding box center [495, 245] width 990 height 491
drag, startPoint x: 415, startPoint y: 322, endPoint x: 419, endPoint y: 321, distance: 4.5
click at [419, 322] on div at bounding box center [495, 245] width 990 height 491
drag, startPoint x: 612, startPoint y: 264, endPoint x: 596, endPoint y: 262, distance: 16.4
click at [612, 264] on div at bounding box center [495, 245] width 990 height 491
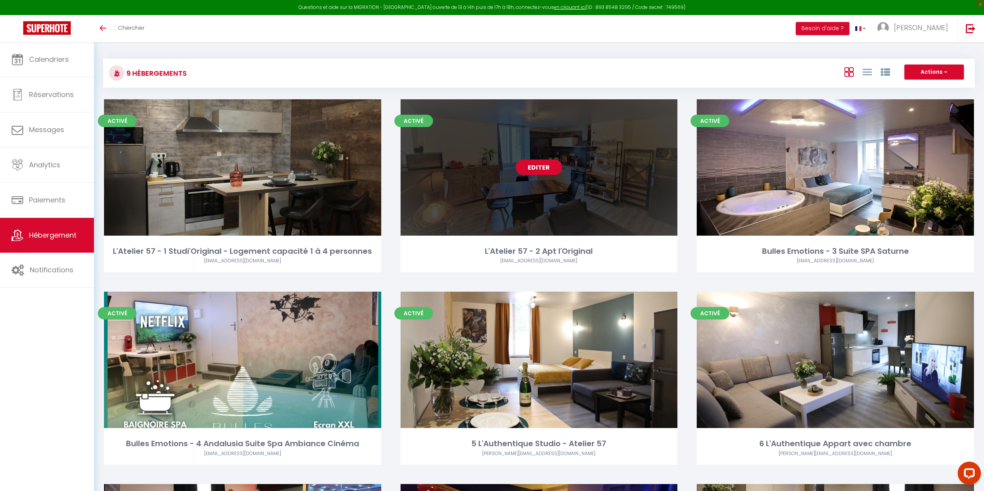
click at [539, 165] on link "Editer" at bounding box center [539, 167] width 46 height 15
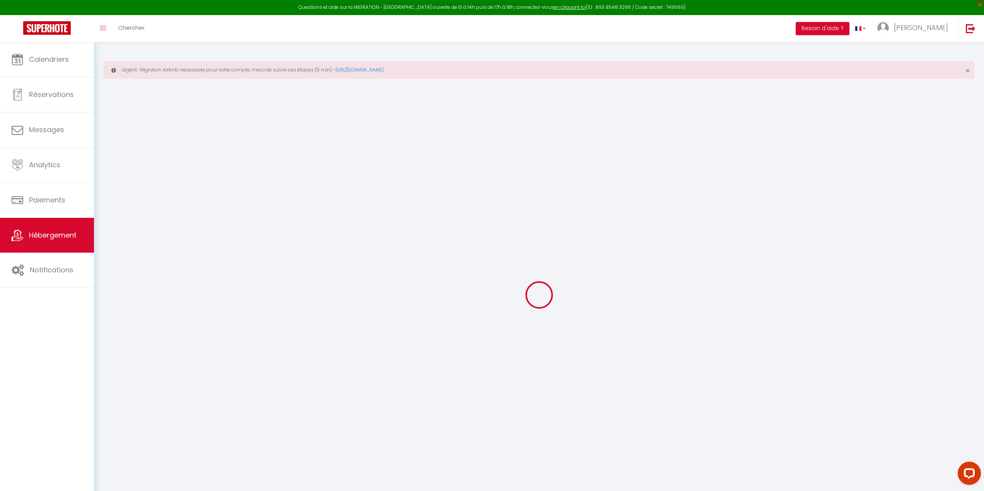
select select "+ 21 %"
select select "- 5 %"
checkbox input "false"
checkbox input "true"
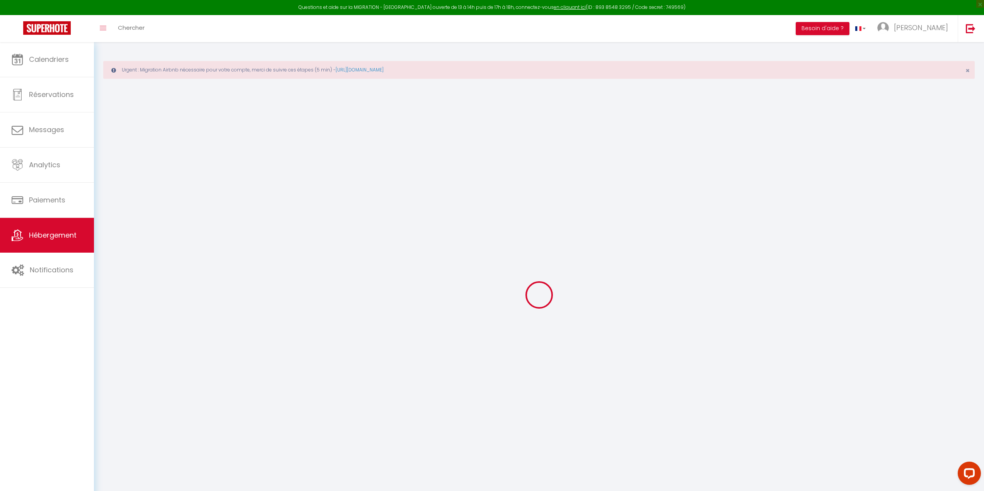
checkbox input "false"
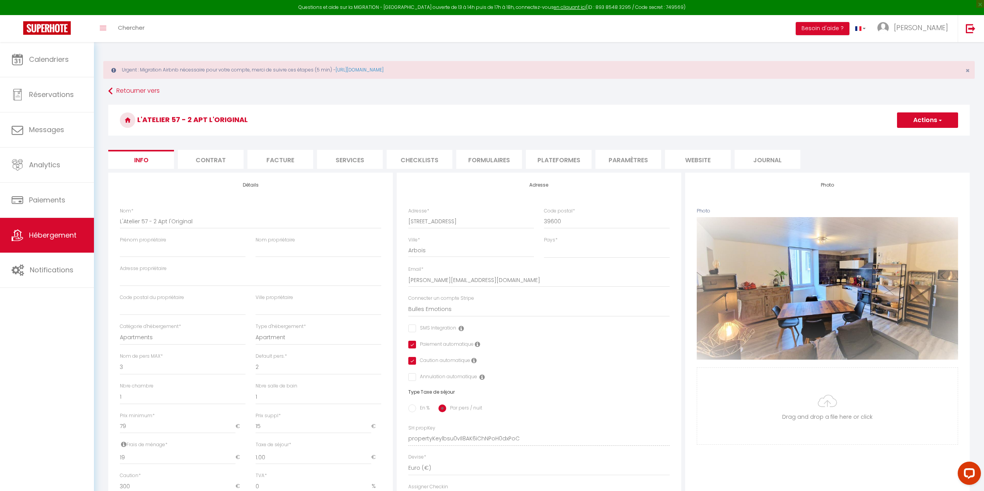
checkbox input "false"
checkbox input "true"
checkbox input "false"
click at [545, 157] on li "Plateformes" at bounding box center [559, 159] width 66 height 19
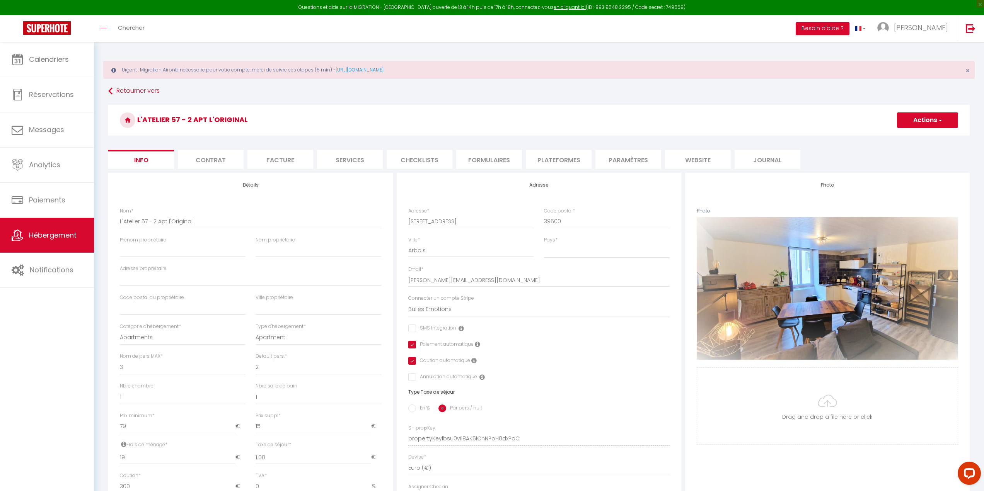
select select
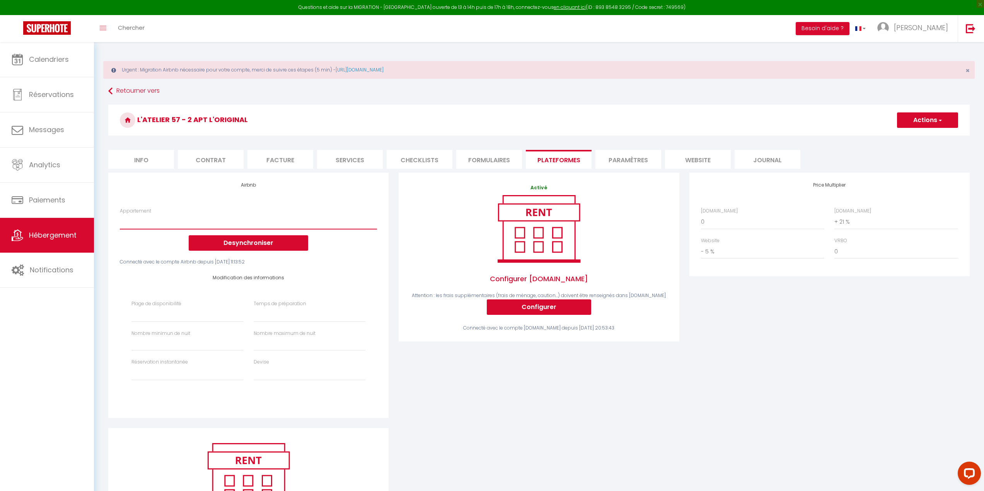
click at [210, 227] on select "Duplex Authentique · Authentique Duplex, Accueillant, Centre-ville - [PERSON_NA…" at bounding box center [248, 222] width 257 height 15
click at [411, 208] on div "Activé Configurer [DOMAIN_NAME] Attention : les frais supplémentaires (frais de…" at bounding box center [538, 258] width 257 height 148
click at [256, 239] on button "Desynchroniser" at bounding box center [248, 242] width 119 height 15
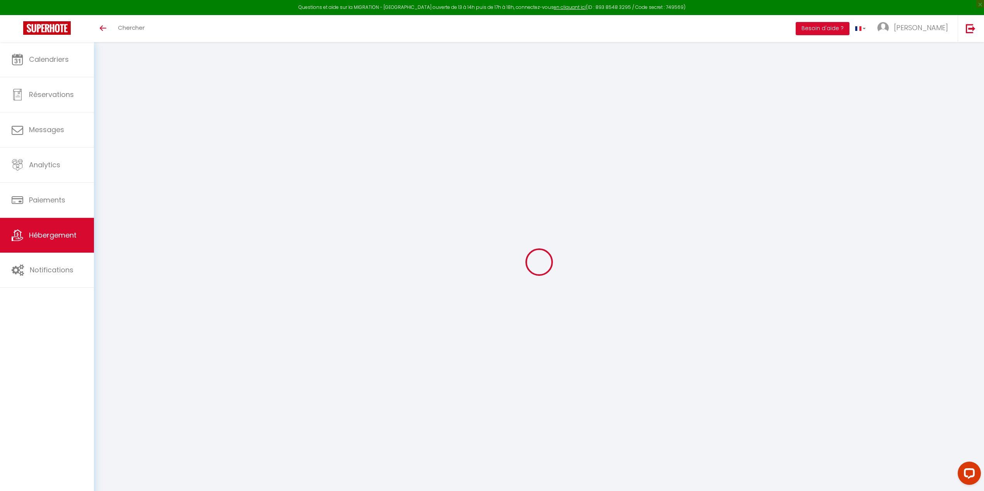
select select "+ 21 %"
select select "- 5 %"
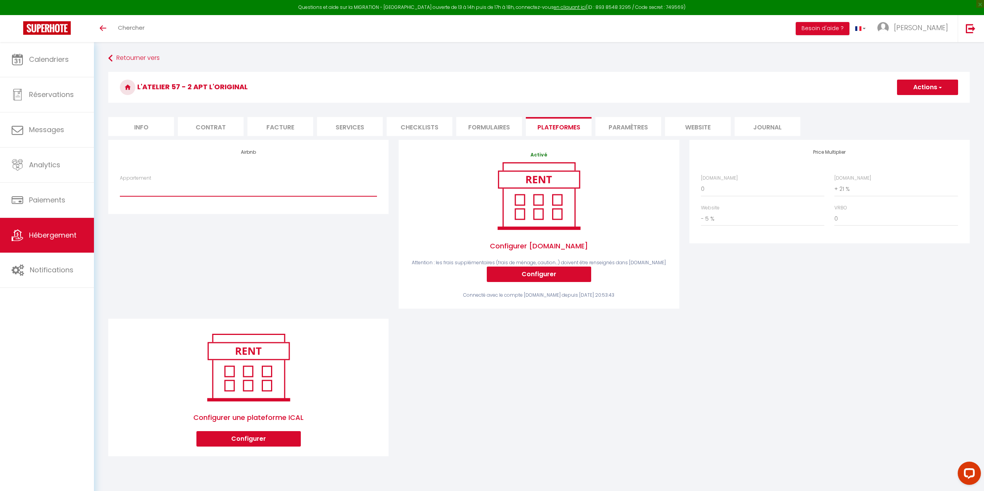
click at [196, 194] on select "Duplex Authentique · Authentique Duplex, Accueillant, Centre-ville - pierre-mag…" at bounding box center [248, 189] width 257 height 15
select select "3503-1144050396980932300"
click at [120, 182] on select "Duplex Authentique · Authentique Duplex, Accueillant, Centre-ville - pierre-mag…" at bounding box center [248, 189] width 257 height 15
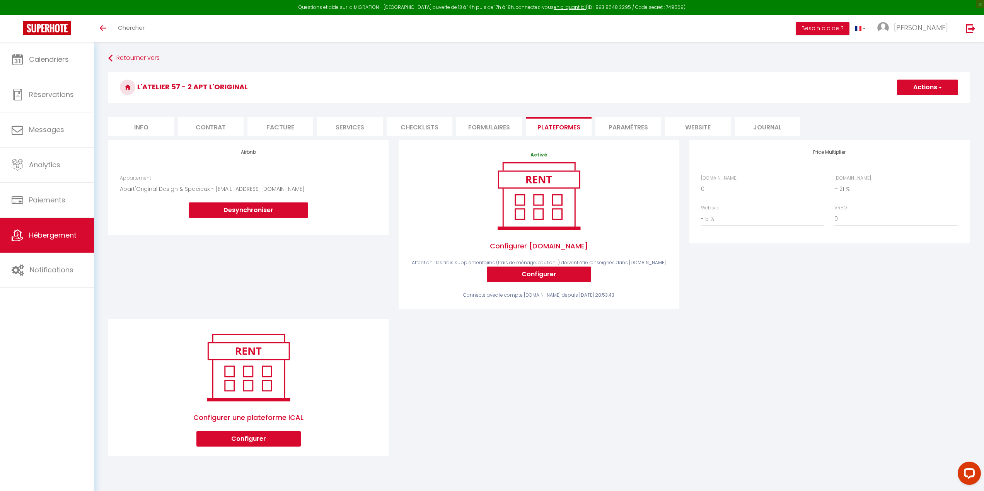
click at [931, 87] on button "Actions" at bounding box center [927, 87] width 61 height 15
click at [919, 102] on link "Enregistrer" at bounding box center [926, 104] width 61 height 10
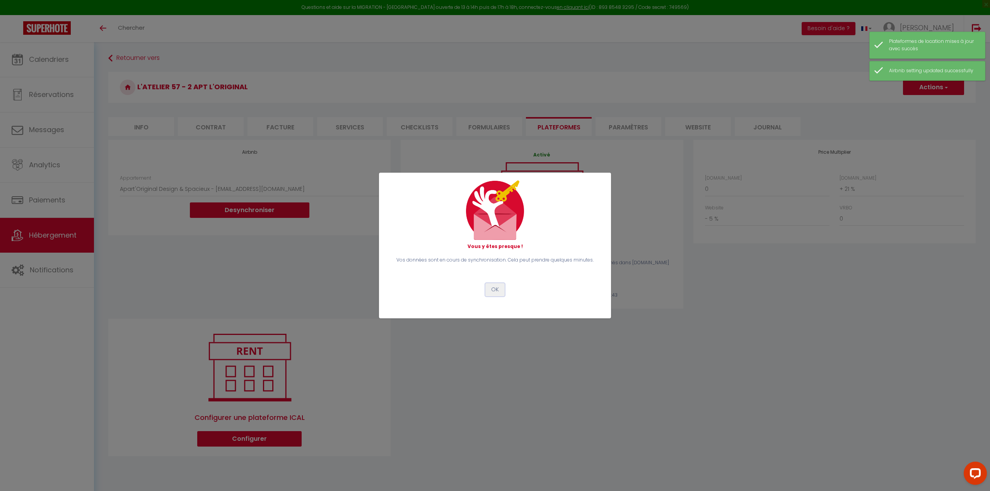
click at [491, 286] on button "OK" at bounding box center [494, 289] width 19 height 13
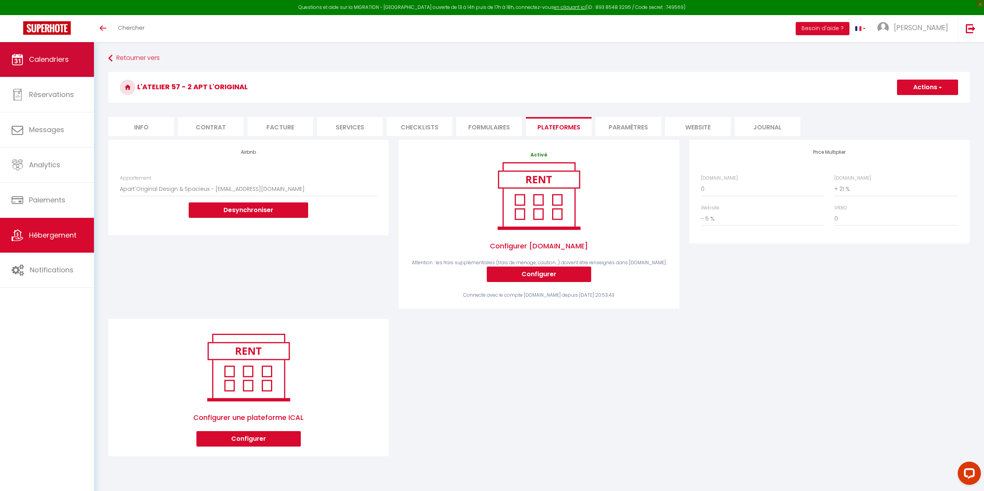
click at [26, 48] on link "Calendriers" at bounding box center [47, 59] width 94 height 35
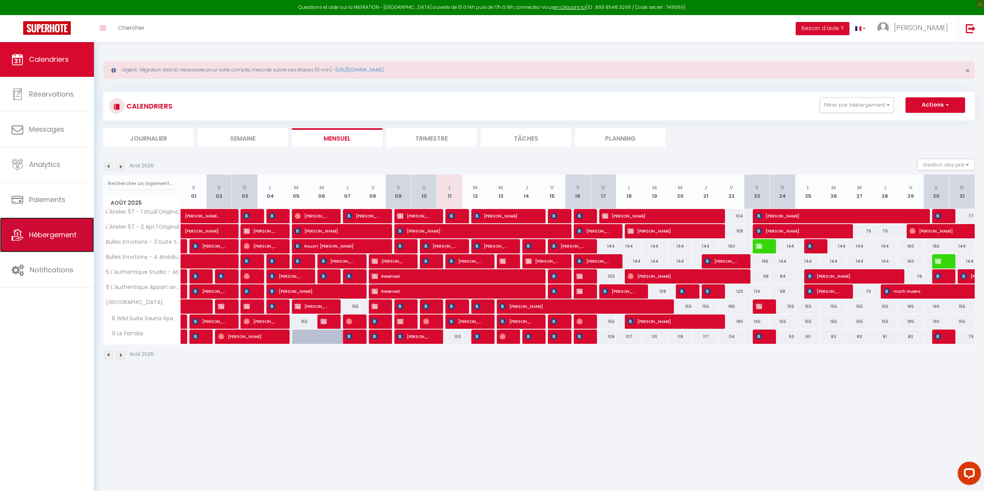
click at [83, 240] on link "Hébergement" at bounding box center [47, 235] width 94 height 35
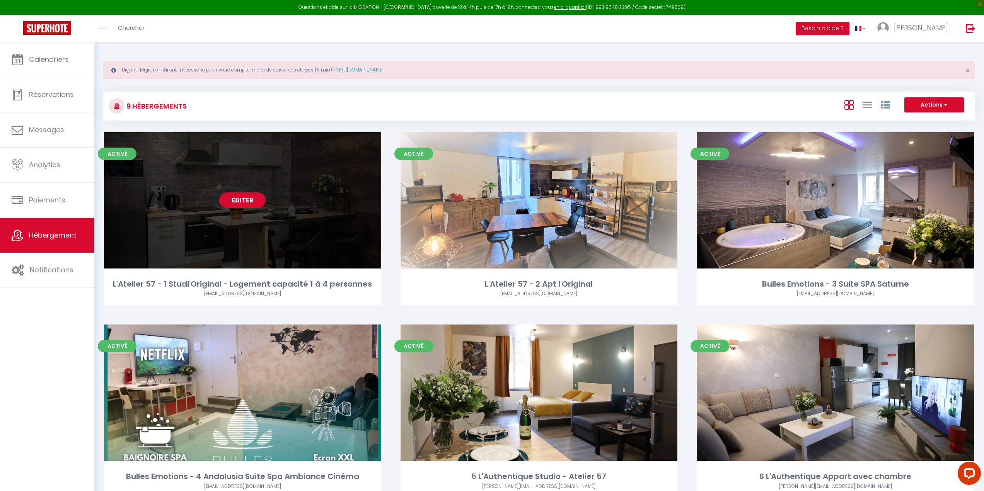
click at [237, 198] on link "Editer" at bounding box center [242, 200] width 46 height 15
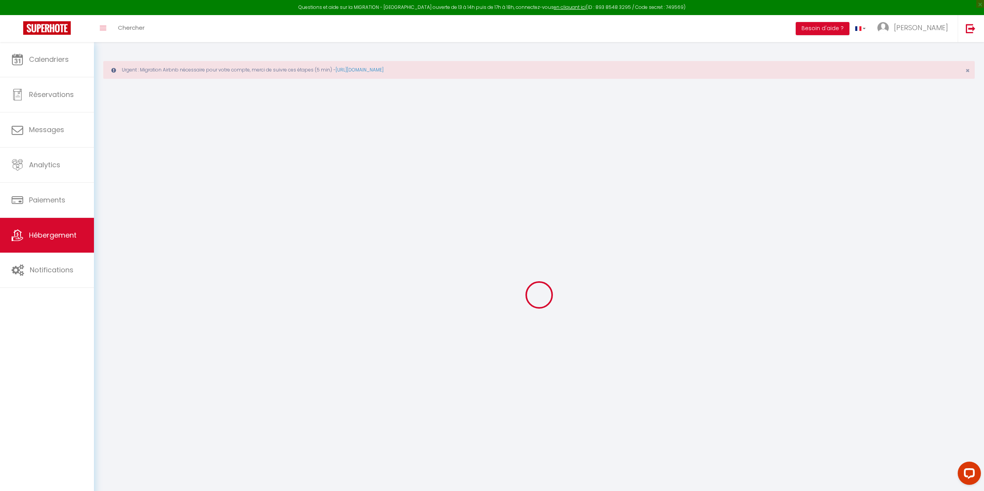
select select "+ 21 %"
select select "- 5 %"
checkbox input "false"
checkbox input "true"
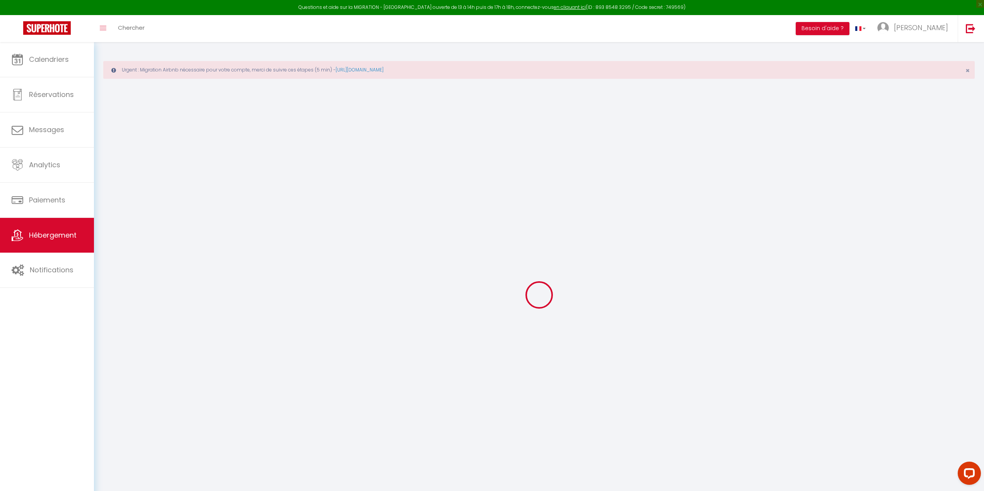
checkbox input "false"
checkbox input "true"
checkbox input "false"
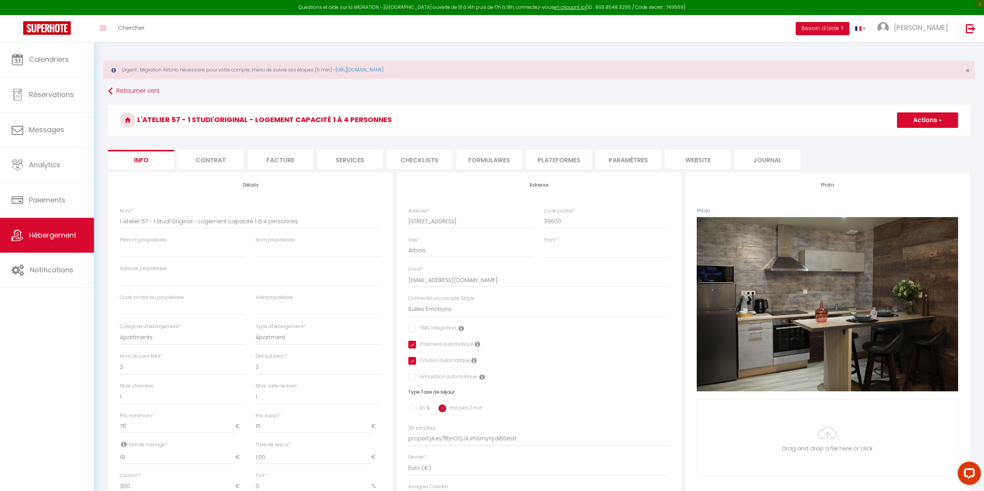
checkbox input "false"
checkbox input "true"
checkbox input "false"
select select "1118-808381910332989673"
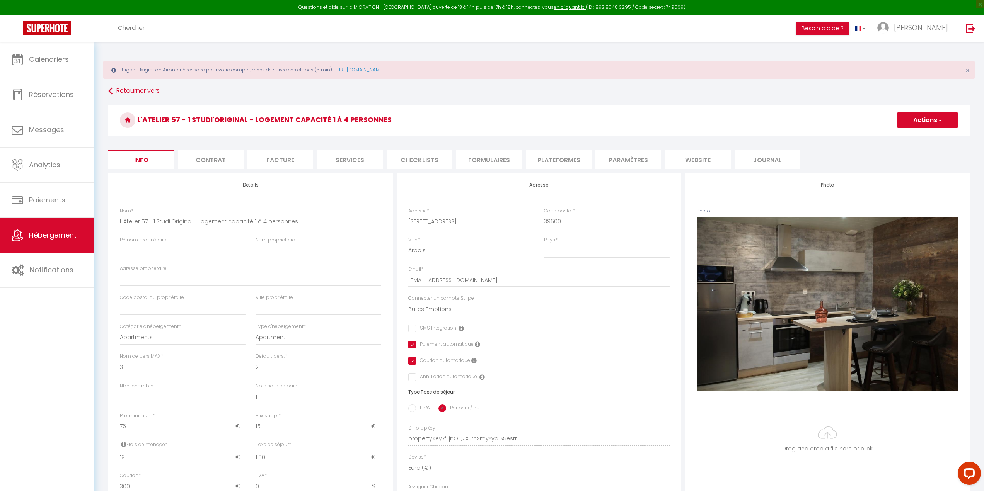
click at [563, 156] on li "Plateformes" at bounding box center [559, 159] width 66 height 19
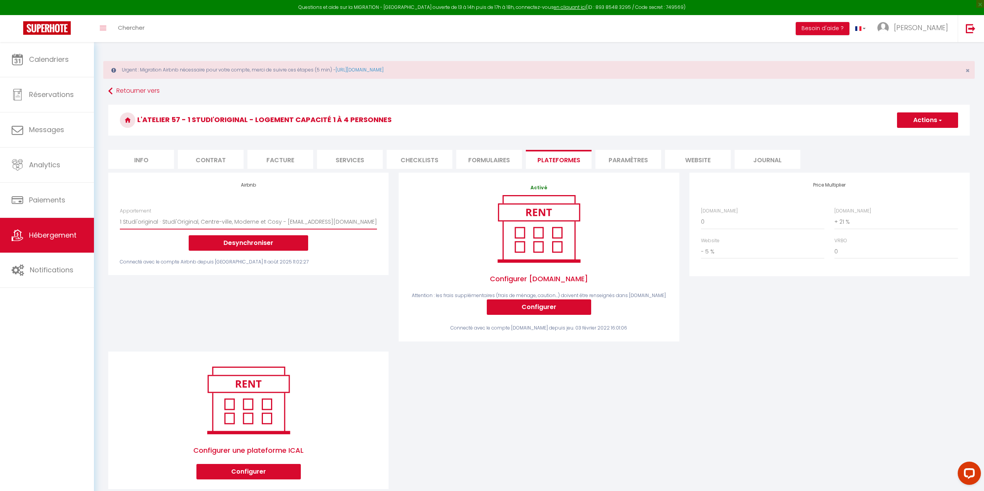
click at [257, 219] on select "1 Studi'original · Studi'Original, Centre-ville, Moderne et Cosy - bullesemotio…" at bounding box center [248, 222] width 257 height 15
drag, startPoint x: 477, startPoint y: 458, endPoint x: 435, endPoint y: 418, distance: 57.4
click at [476, 457] on div "Airbnb Appartement 1 Studi'original · Studi'Original, Centre-ville, Moderne et …" at bounding box center [538, 336] width 871 height 327
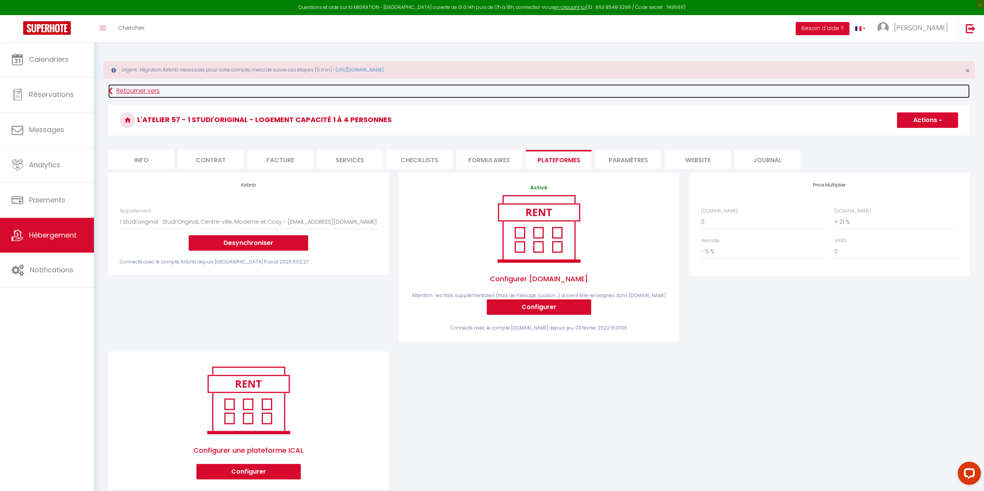
click at [111, 88] on icon at bounding box center [110, 91] width 4 height 14
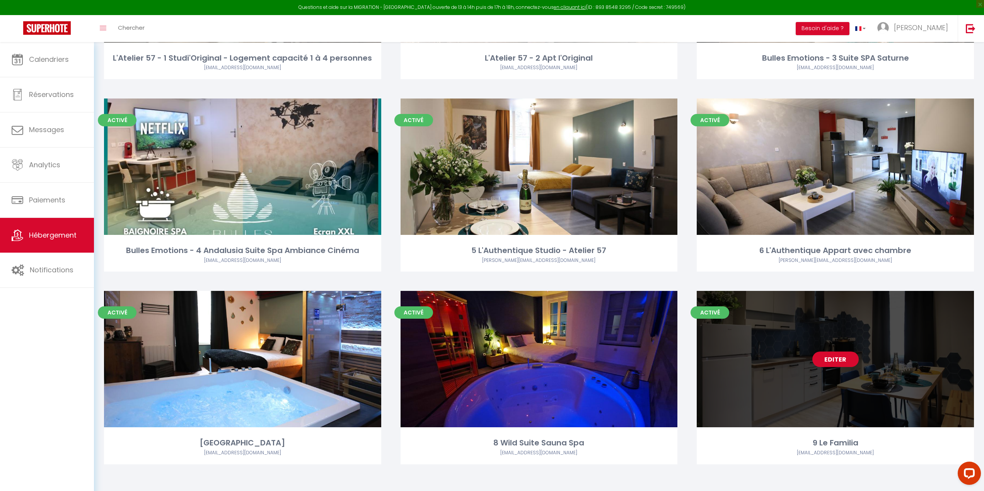
scroll to position [228, 0]
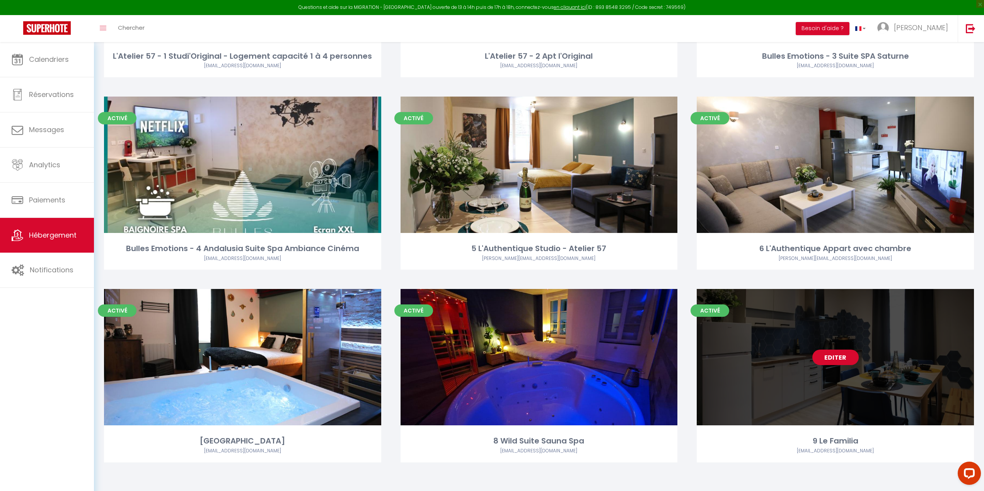
click at [835, 358] on link "Editer" at bounding box center [835, 357] width 46 height 15
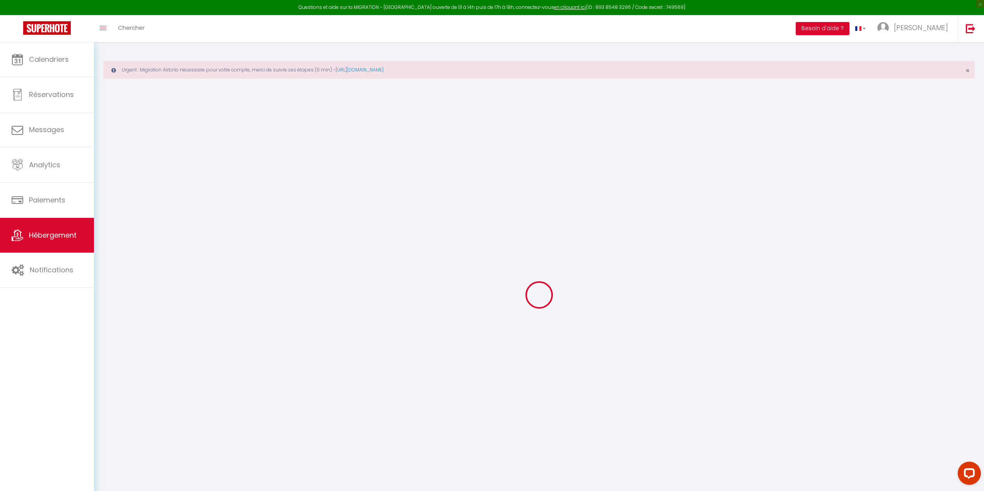
select select "+ 21 %"
select select "- 5 %"
checkbox input "false"
checkbox input "true"
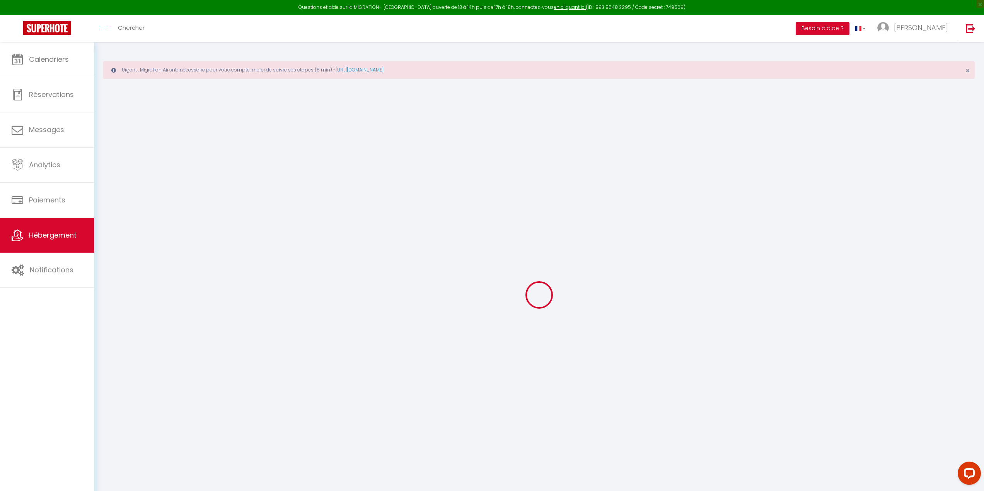
checkbox input "false"
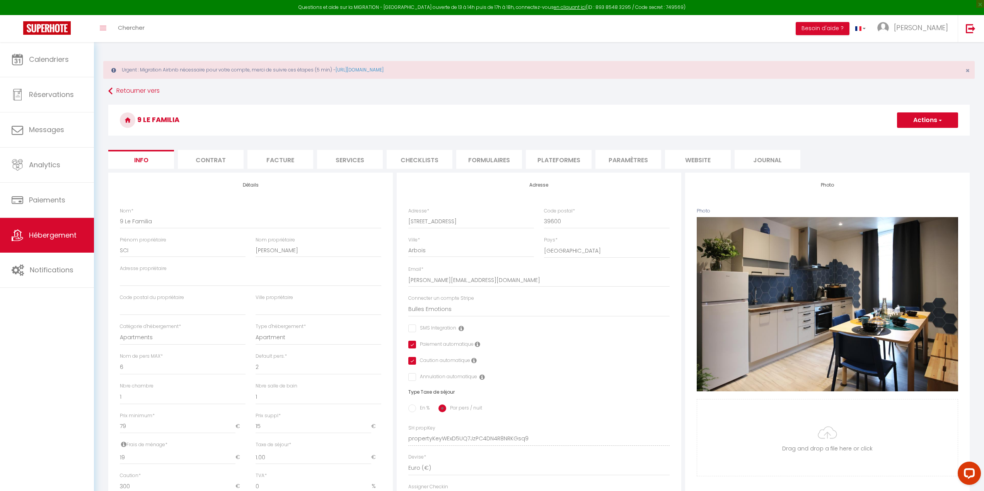
checkbox input "false"
checkbox input "true"
checkbox input "false"
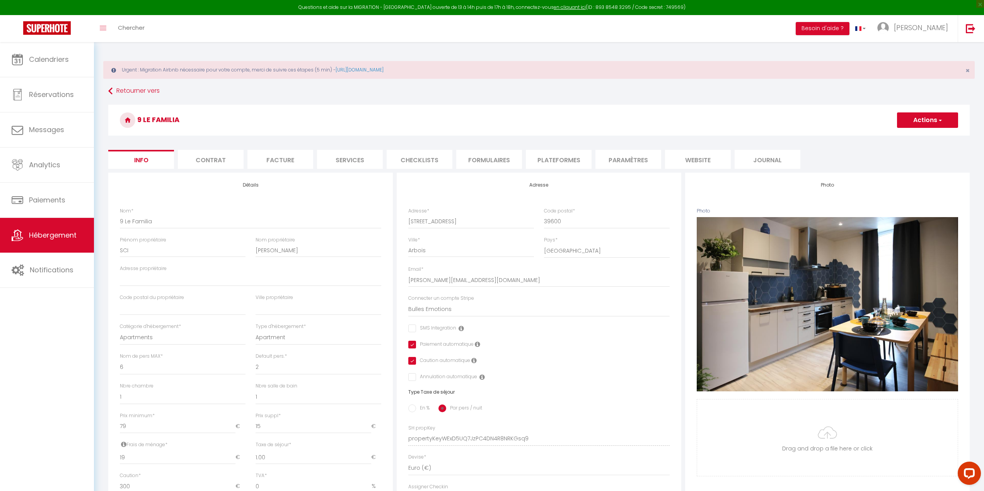
checkbox input "true"
checkbox input "false"
click at [560, 160] on li "Plateformes" at bounding box center [559, 159] width 66 height 19
select select
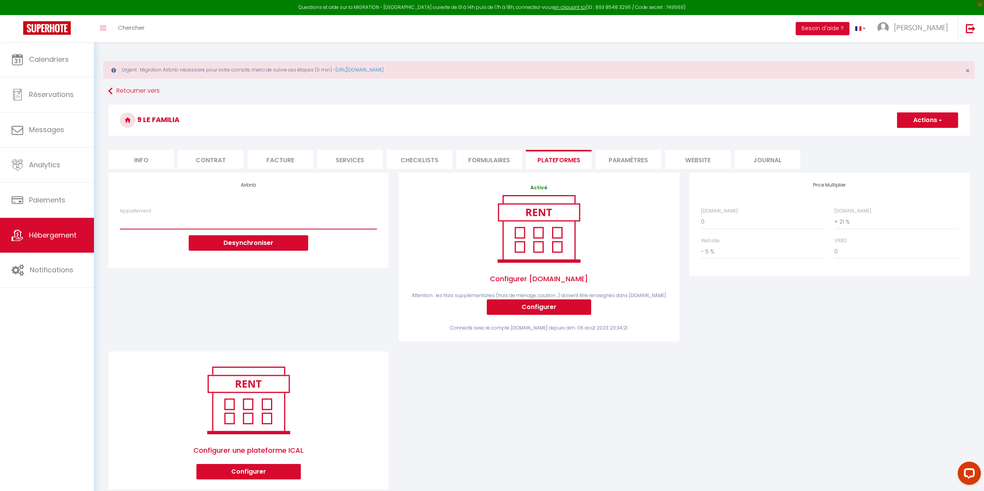
click at [214, 228] on select "Duplex Authentique · Authentique Duplex, Accueillant, Centre-ville - pierre-mag…" at bounding box center [248, 222] width 257 height 15
click at [384, 196] on div "Airbnb Appartement Duplex Authentique · Authentique Duplex, Accueillant, Centre…" at bounding box center [248, 220] width 280 height 95
click at [296, 243] on button "Desynchroniser" at bounding box center [248, 242] width 119 height 15
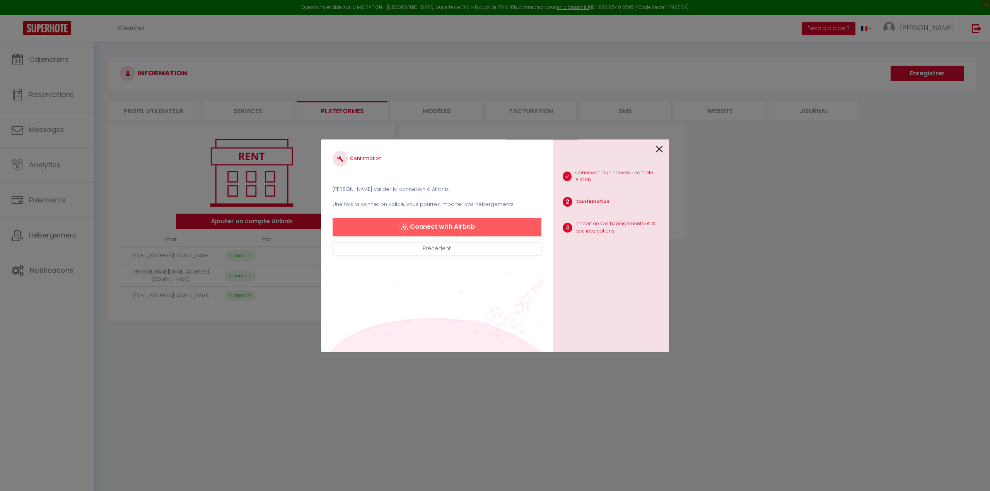
drag, startPoint x: 664, startPoint y: 151, endPoint x: 642, endPoint y: 124, distance: 34.4
click at [663, 150] on div "1 Connexion d'un nouveau compte Airbnb 2 Confirmation 3 Import de vos hébergeme…" at bounding box center [611, 246] width 116 height 213
click at [660, 148] on icon at bounding box center [659, 149] width 7 height 12
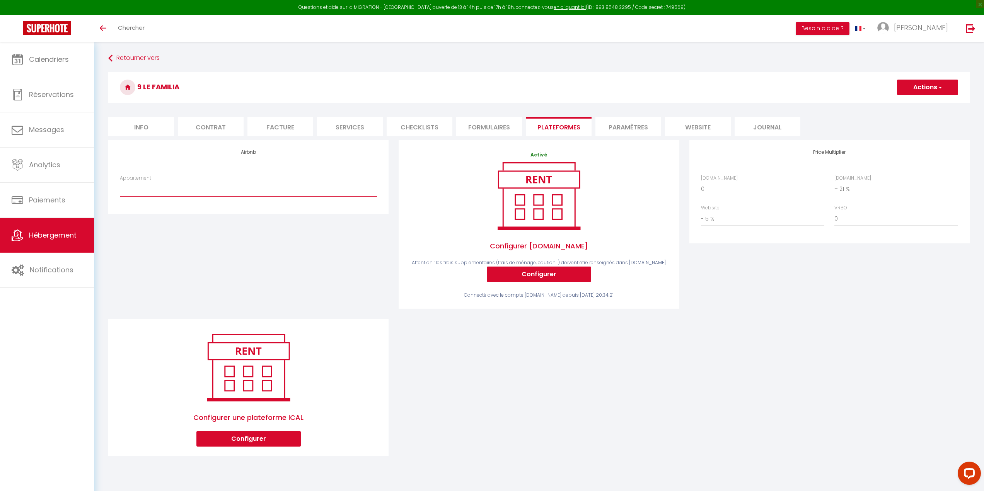
click at [228, 189] on select "Duplex Authentique · Authentique Duplex, Accueillant, Centre-ville - [PERSON_NA…" at bounding box center [248, 189] width 257 height 15
select select "1204-940543047619861804"
click at [120, 182] on select "Duplex Authentique · Authentique Duplex, Accueillant, Centre-ville - [PERSON_NA…" at bounding box center [248, 189] width 257 height 15
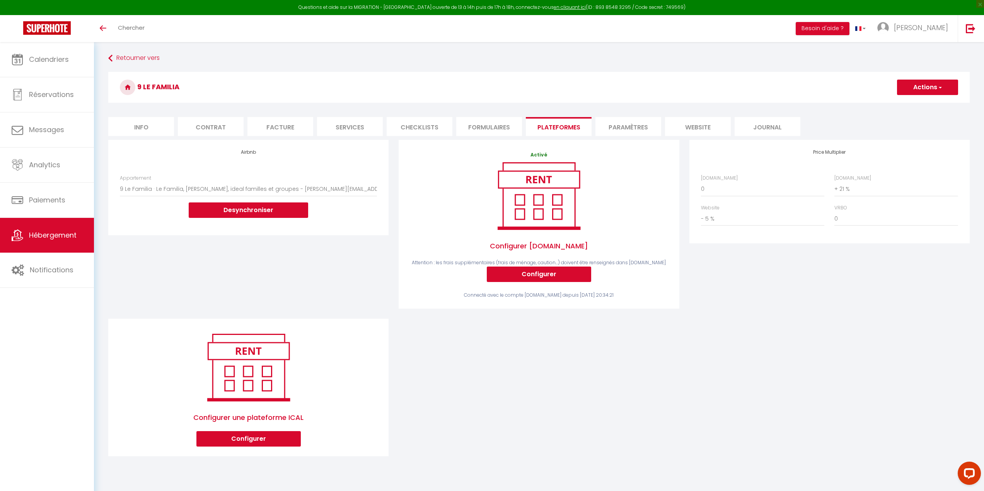
click at [924, 92] on button "Actions" at bounding box center [927, 87] width 61 height 15
click at [916, 108] on link "Enregistrer" at bounding box center [926, 104] width 61 height 10
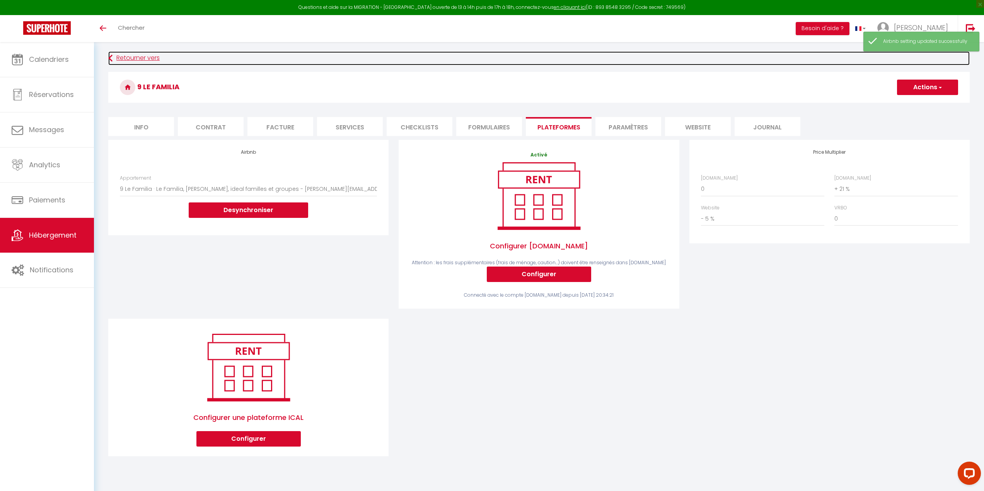
click at [123, 63] on link "Retourner vers" at bounding box center [538, 58] width 861 height 14
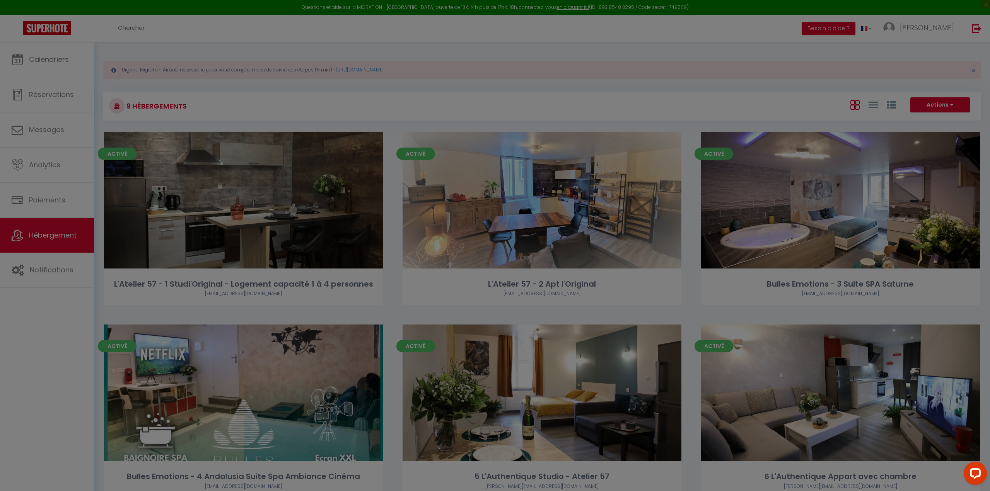
click at [385, 93] on div at bounding box center [495, 245] width 990 height 491
click at [490, 27] on div at bounding box center [495, 245] width 990 height 491
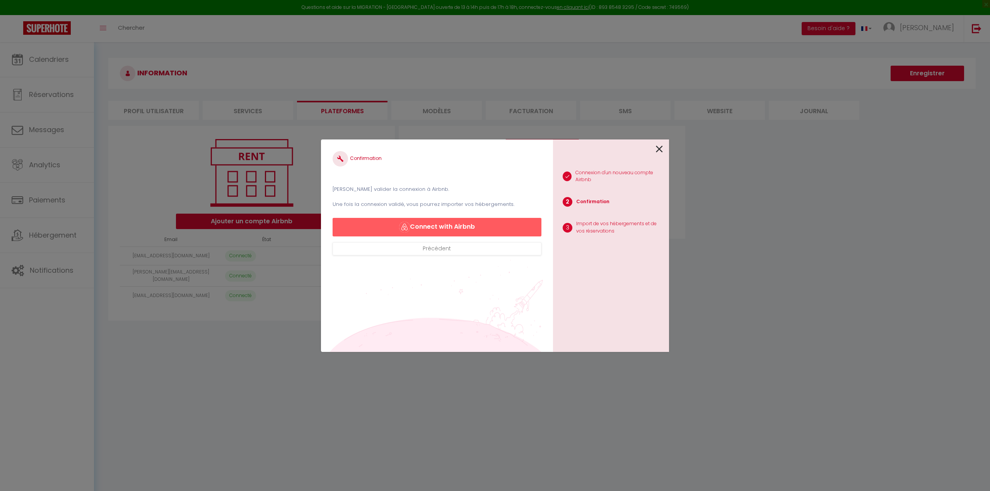
click at [662, 143] on link at bounding box center [659, 148] width 7 height 17
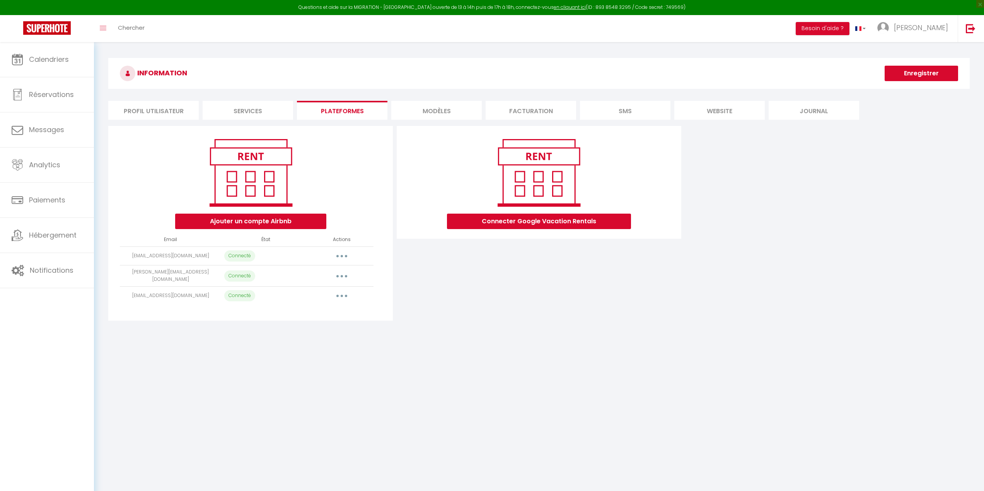
click at [349, 298] on button "button" at bounding box center [342, 296] width 22 height 12
click at [307, 341] on link "Reconnecter le compte" at bounding box center [307, 341] width 85 height 13
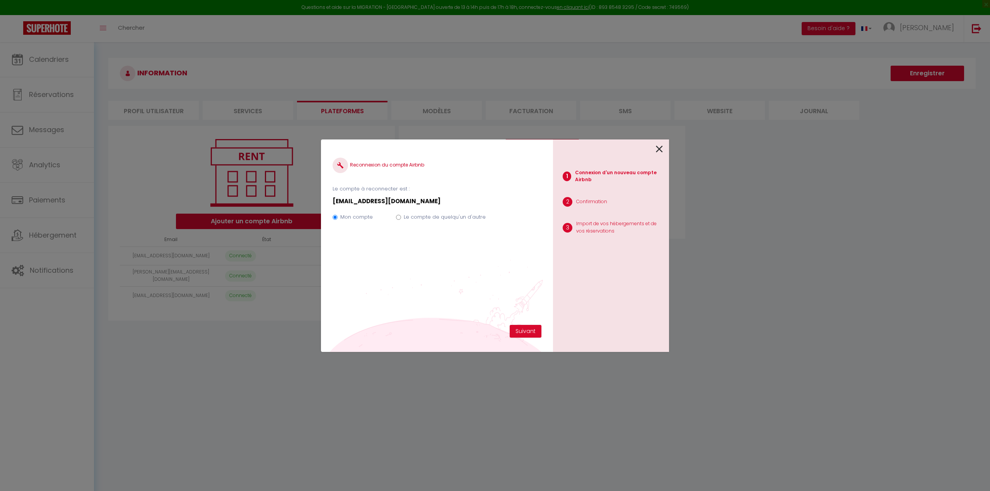
click at [659, 145] on icon at bounding box center [659, 149] width 7 height 12
